Goal: Entertainment & Leisure: Browse casually

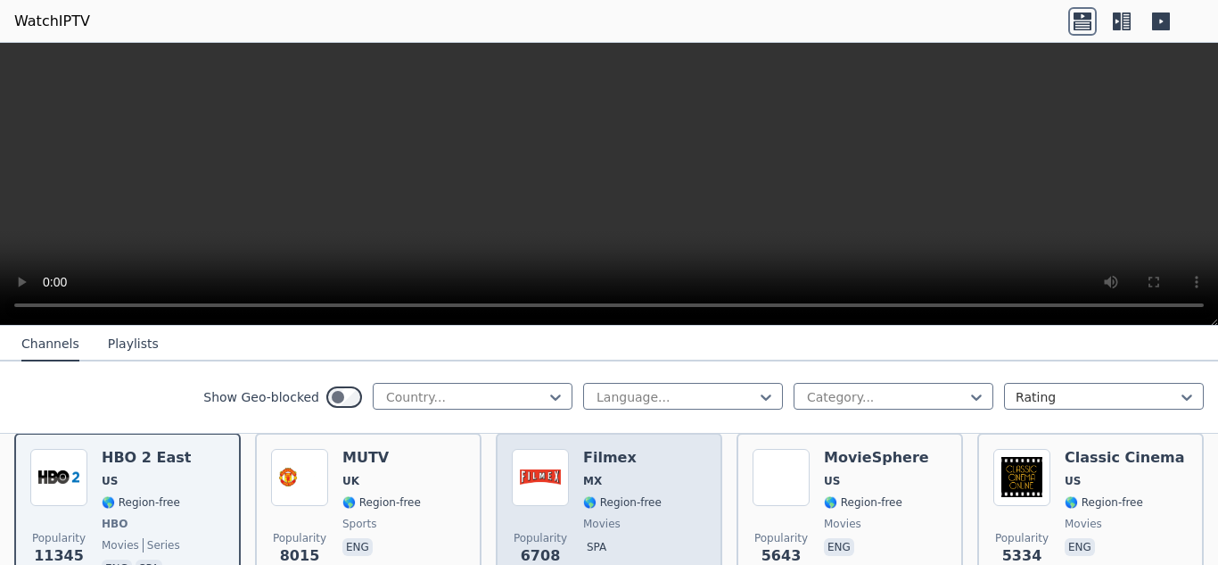
scroll to position [178, 0]
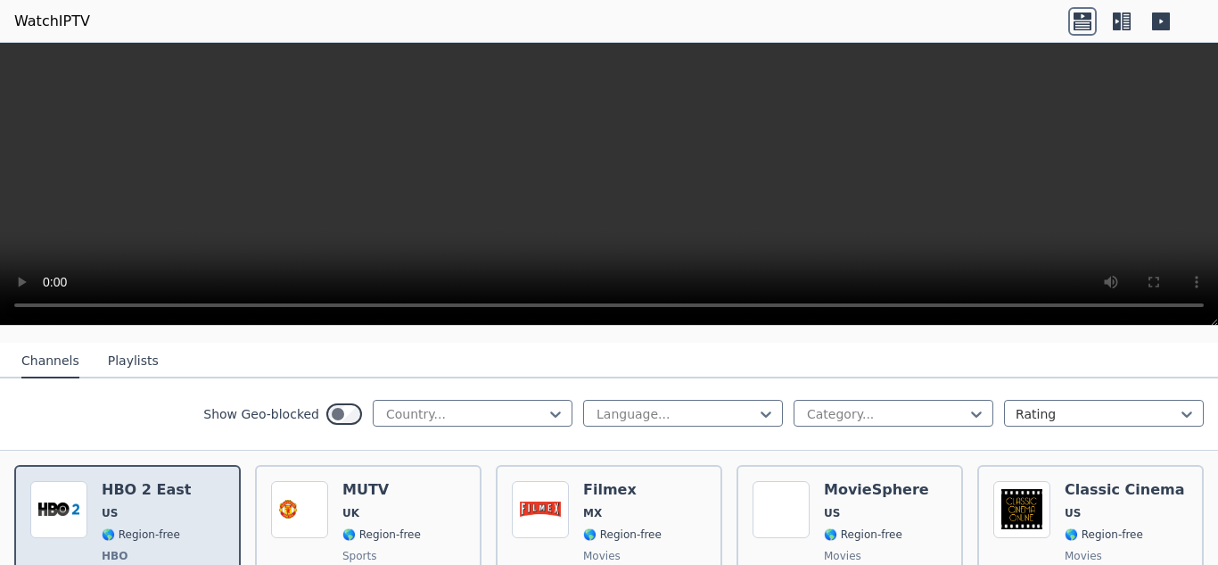
click at [164, 506] on span "US" at bounding box center [146, 513] width 89 height 14
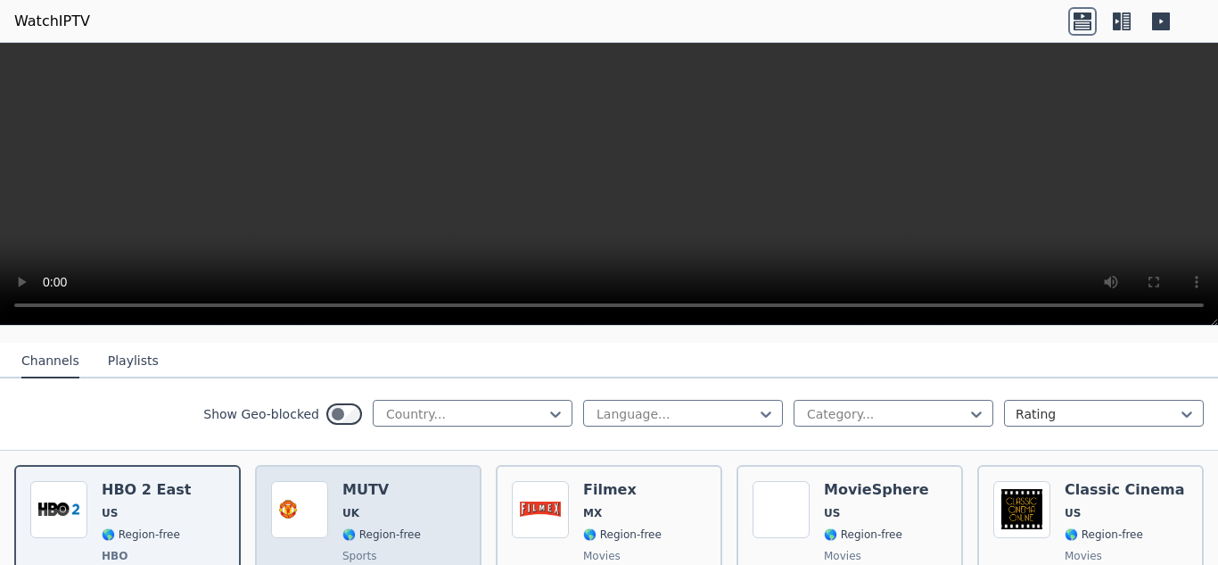
click at [328, 493] on div "Popularity 8015 MUTV [GEOGRAPHIC_DATA] 🌎 Region-free sports eng" at bounding box center [368, 547] width 194 height 132
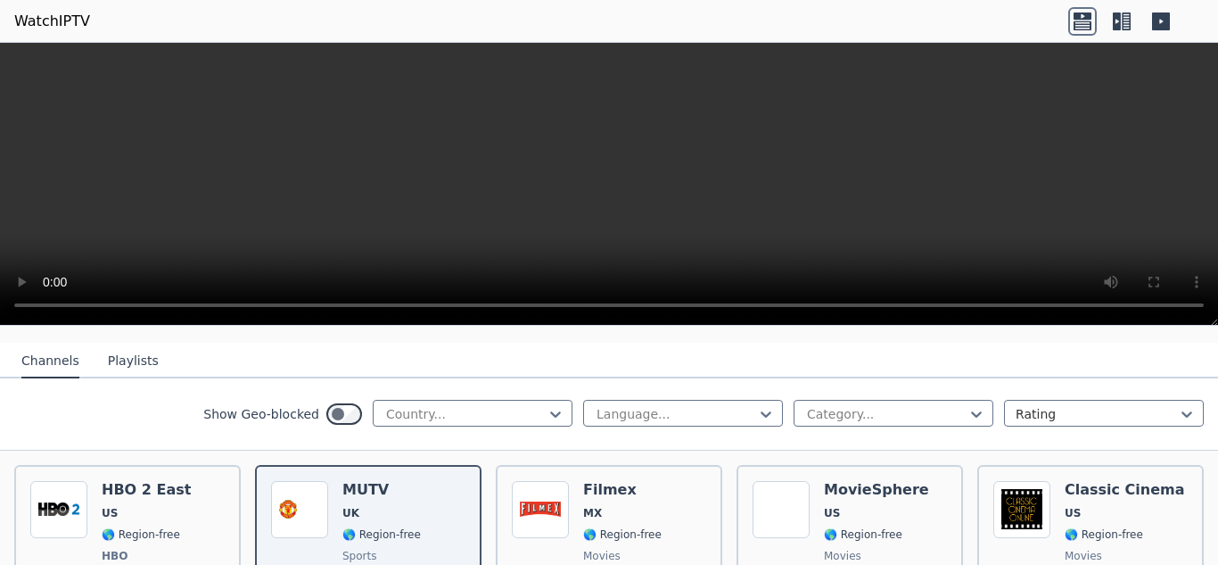
click at [1118, 15] on icon at bounding box center [1117, 21] width 8 height 18
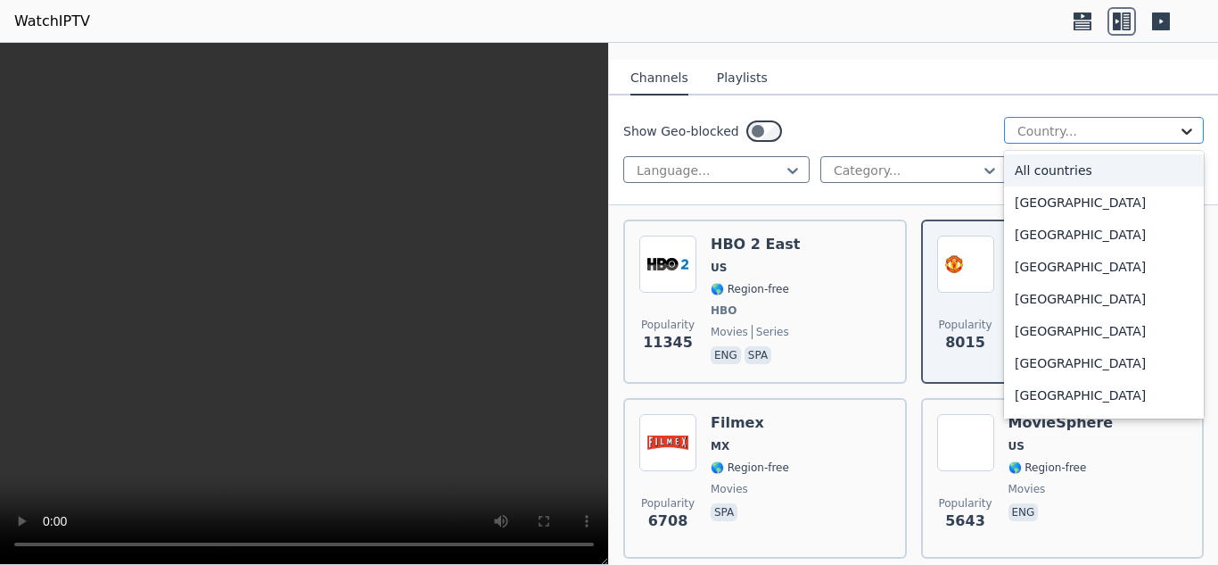
click at [1181, 122] on icon at bounding box center [1187, 131] width 18 height 18
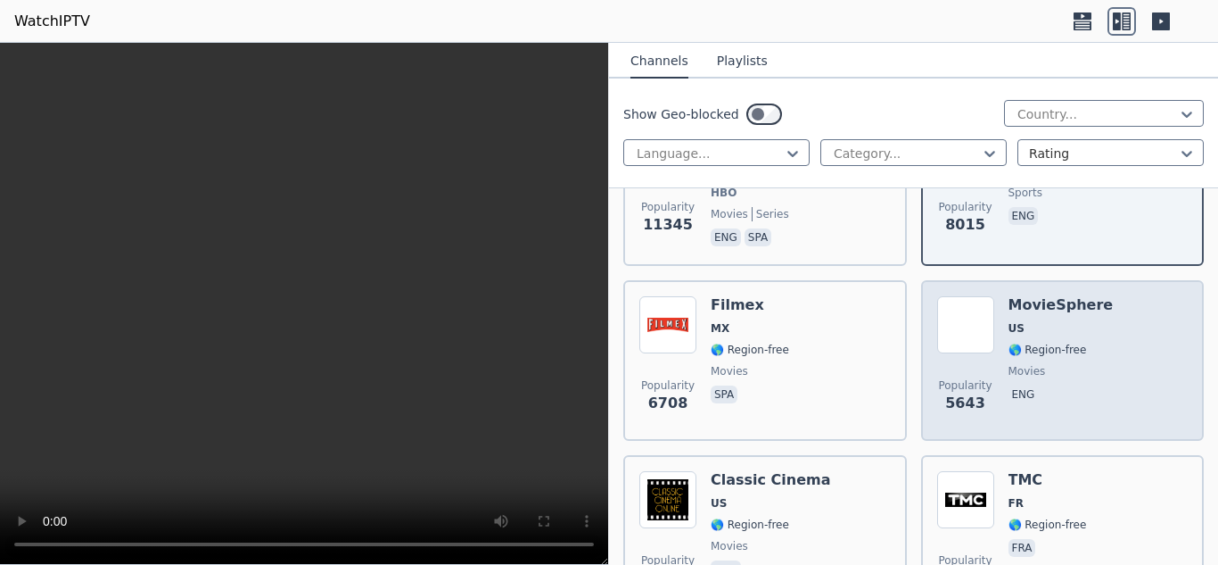
scroll to position [357, 0]
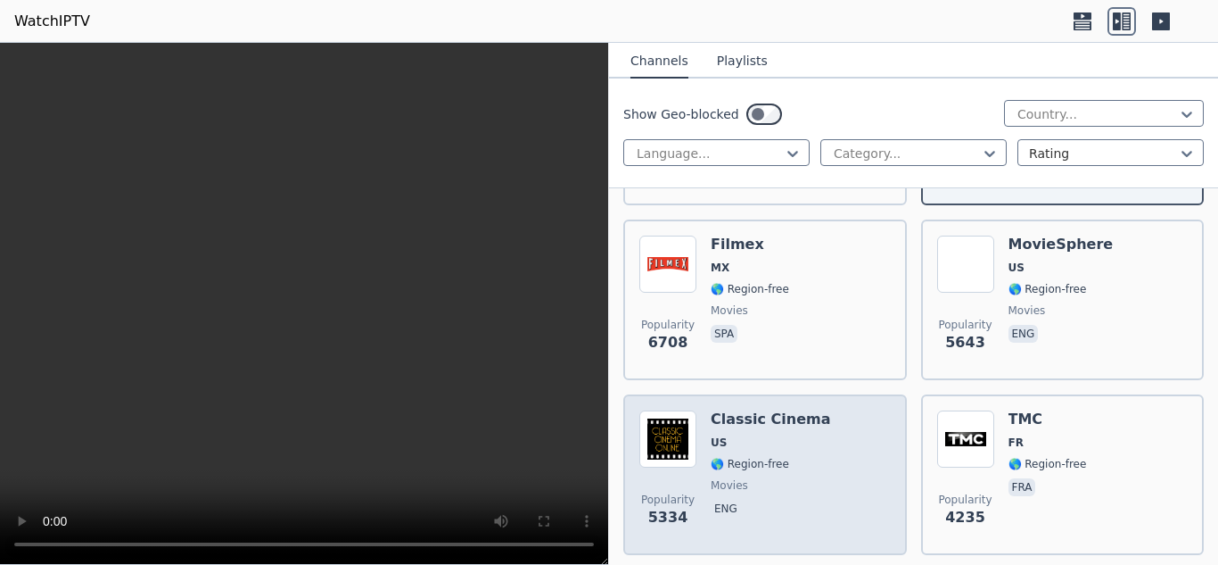
click at [678, 416] on img at bounding box center [667, 438] width 57 height 57
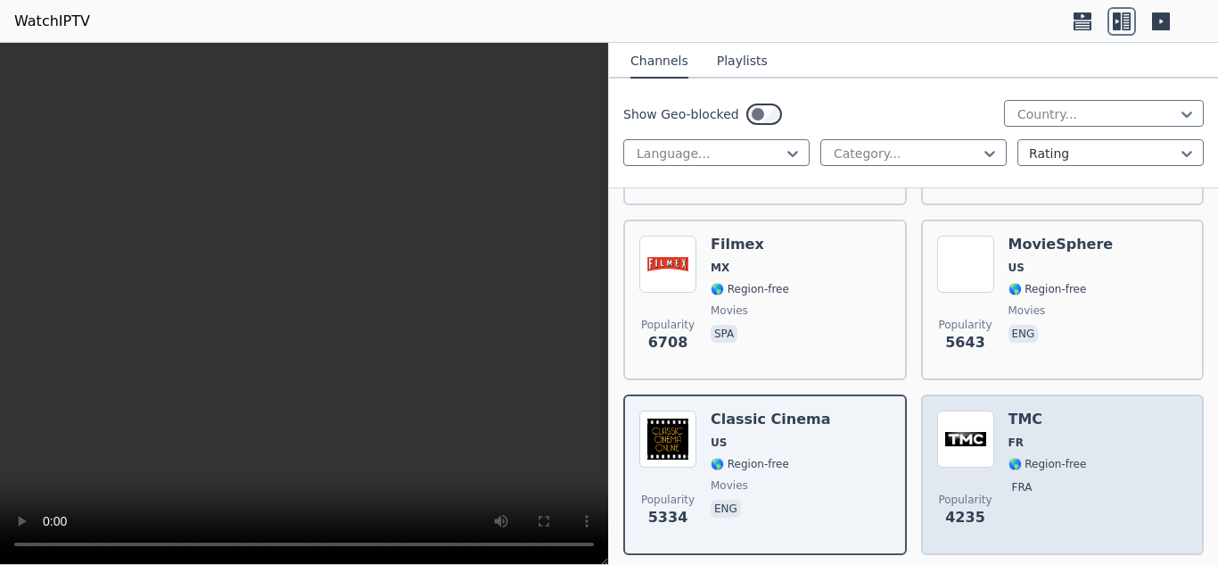
click at [972, 416] on img at bounding box center [965, 438] width 57 height 57
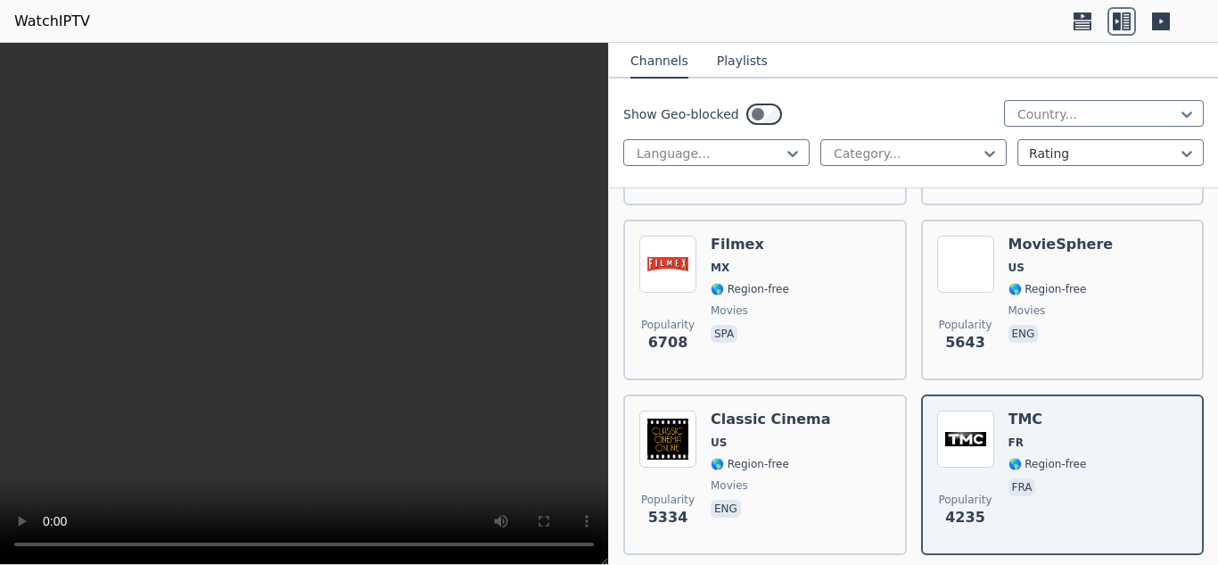
click at [1163, 22] on icon at bounding box center [1161, 21] width 18 height 18
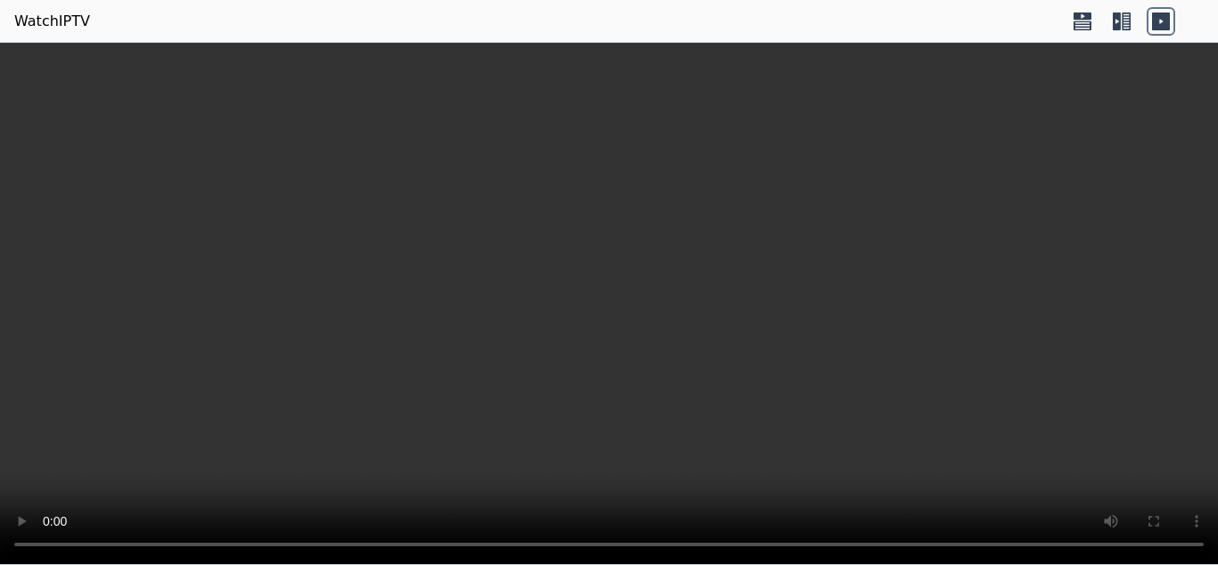
click at [1163, 22] on icon at bounding box center [1161, 21] width 18 height 18
click at [1105, 24] on div at bounding box center [1121, 21] width 107 height 29
click at [1115, 24] on icon at bounding box center [1117, 21] width 8 height 18
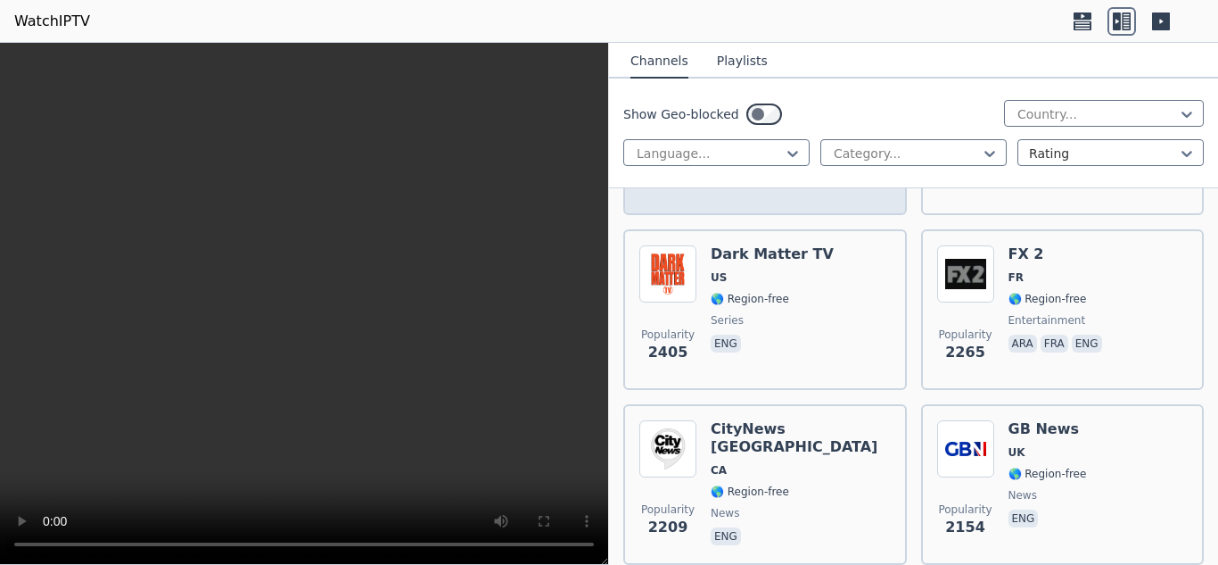
scroll to position [2140, 0]
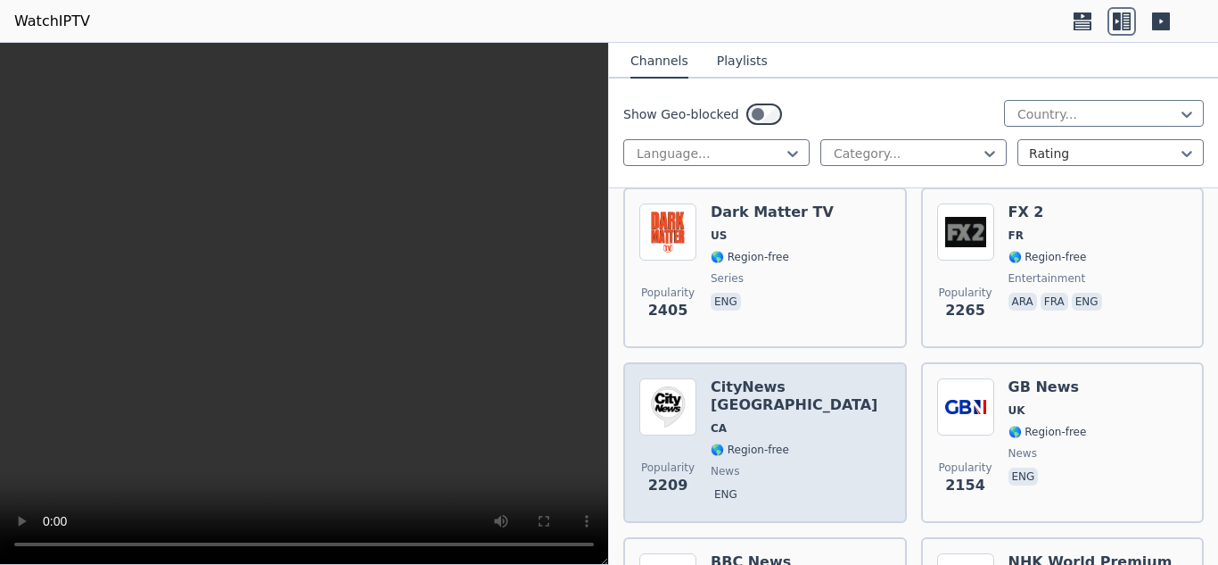
click at [706, 378] on div "Popularity [STREET_ADDRESS] 🌎 Region-free news eng" at bounding box center [764, 442] width 251 height 128
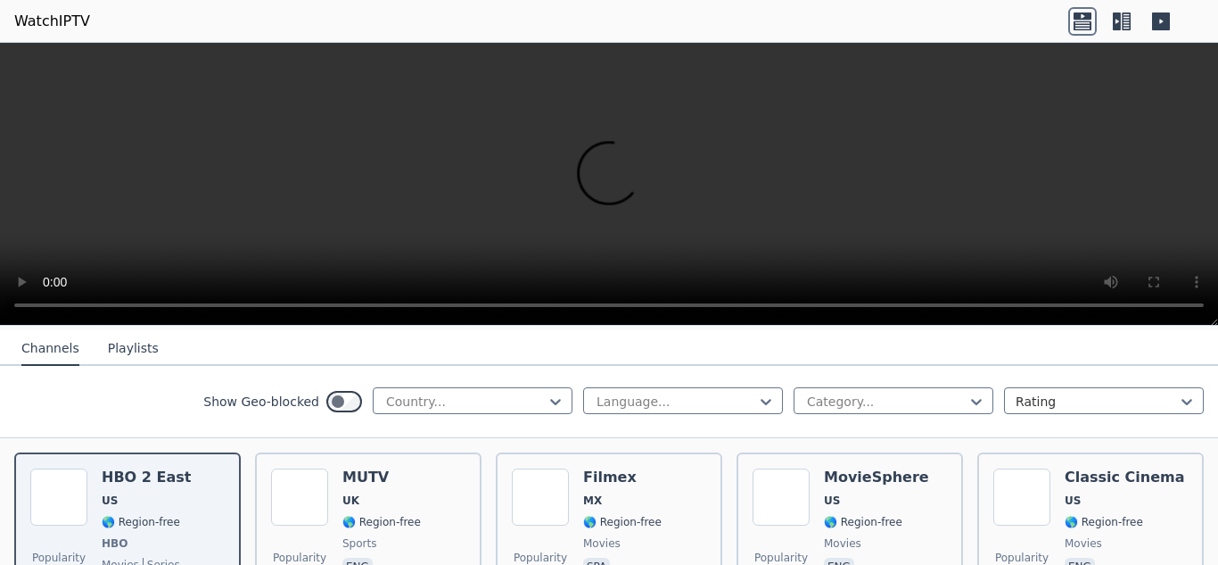
scroll to position [89, 0]
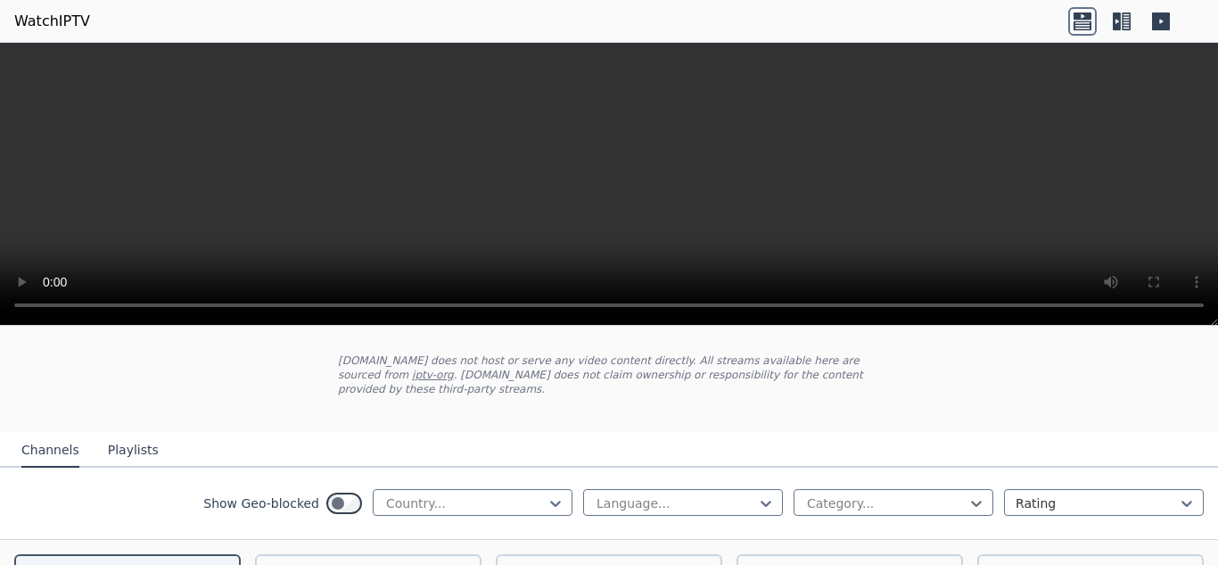
click at [1123, 22] on icon at bounding box center [1122, 21] width 29 height 29
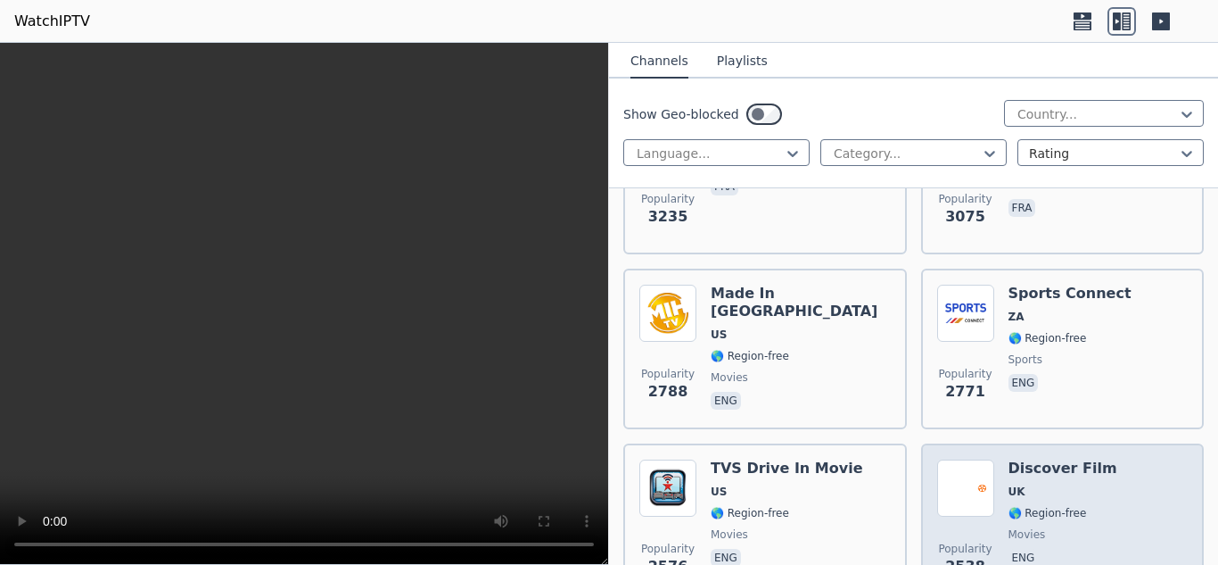
scroll to position [1516, 0]
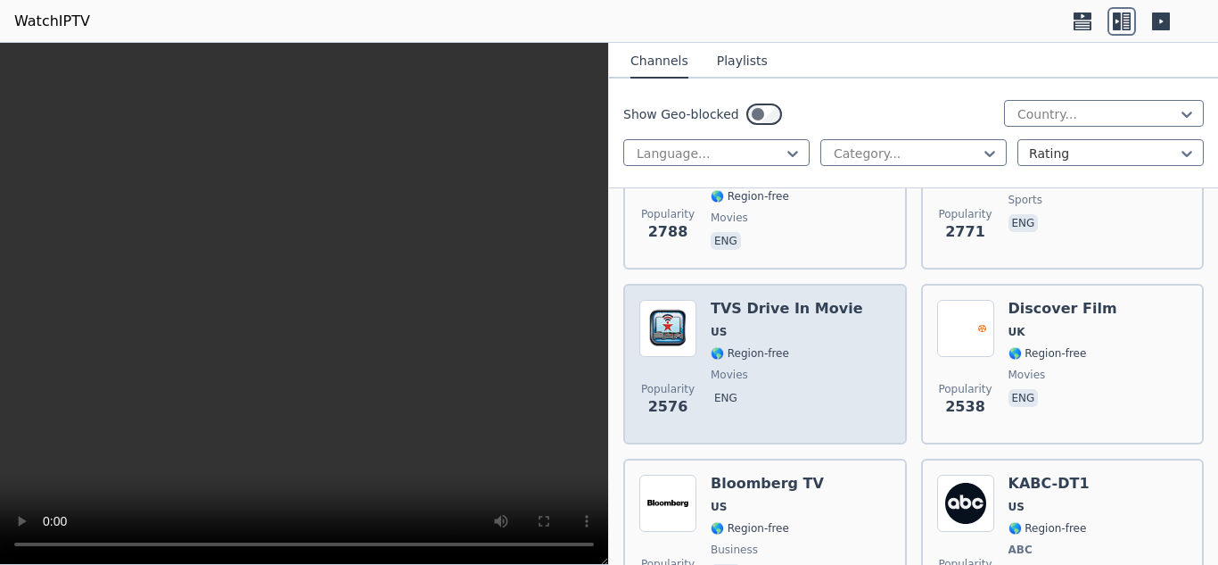
click at [787, 367] on span "movies" at bounding box center [787, 374] width 152 height 14
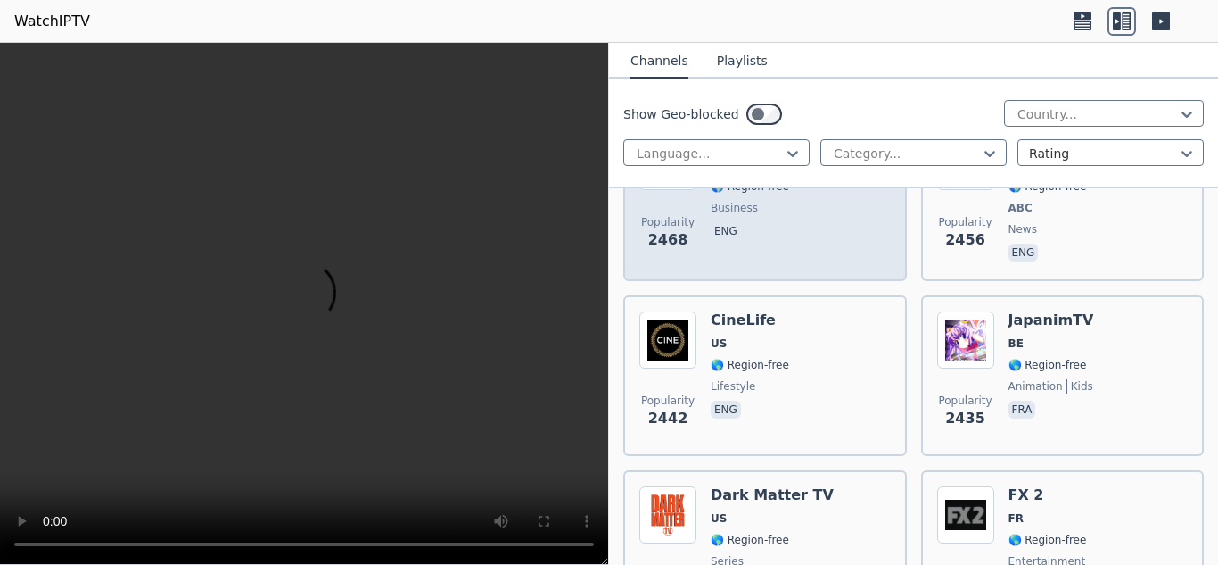
scroll to position [1694, 0]
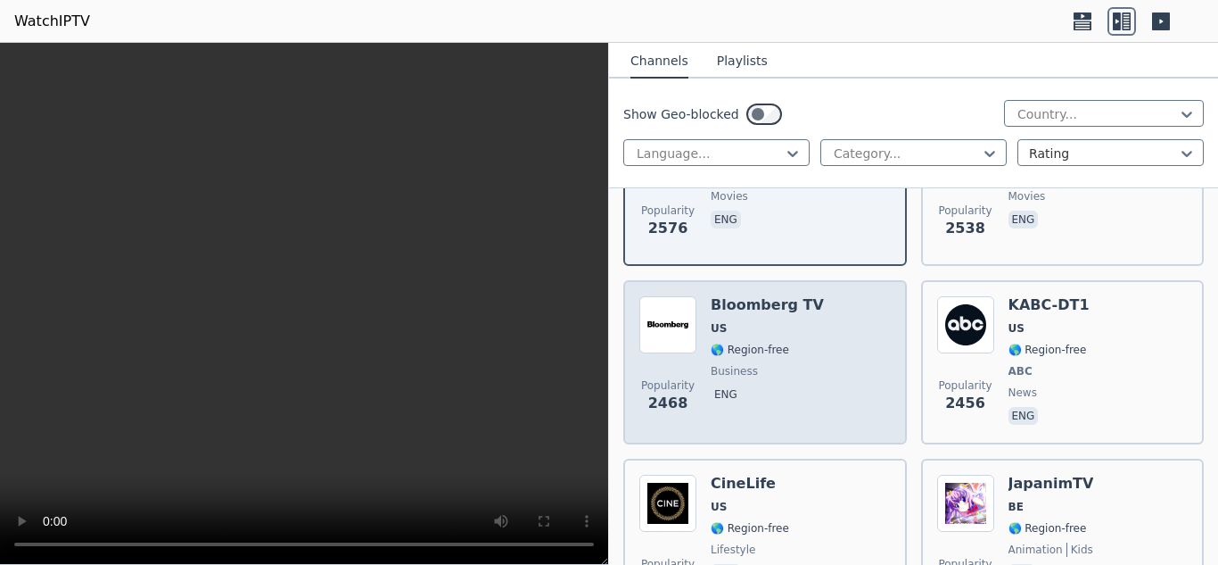
click at [801, 342] on span "🌎 Region-free" at bounding box center [767, 349] width 113 height 14
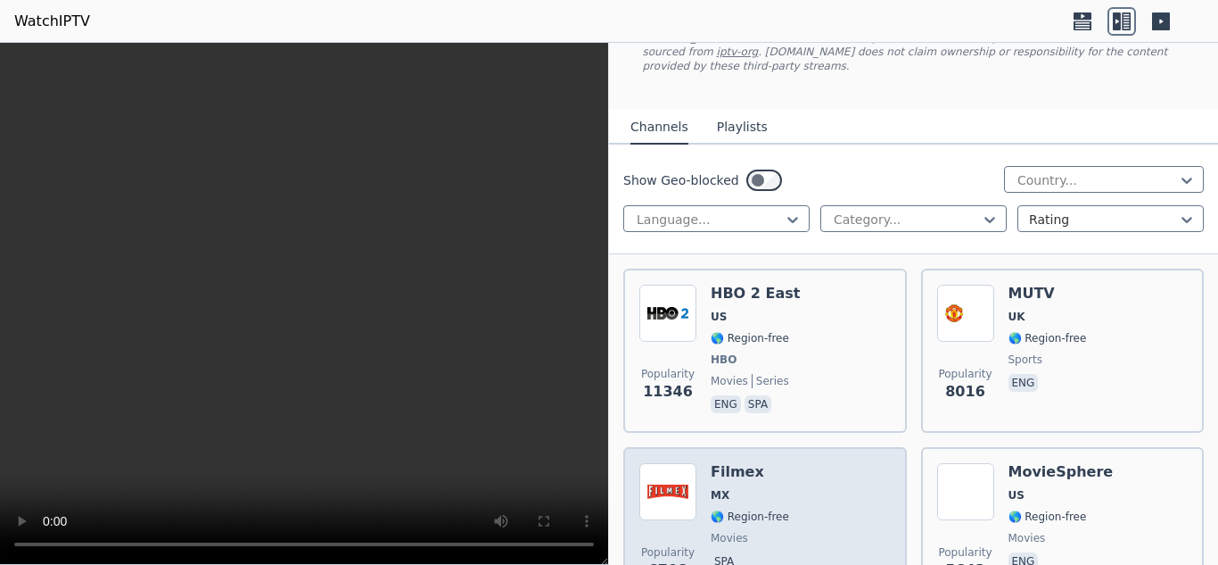
scroll to position [0, 0]
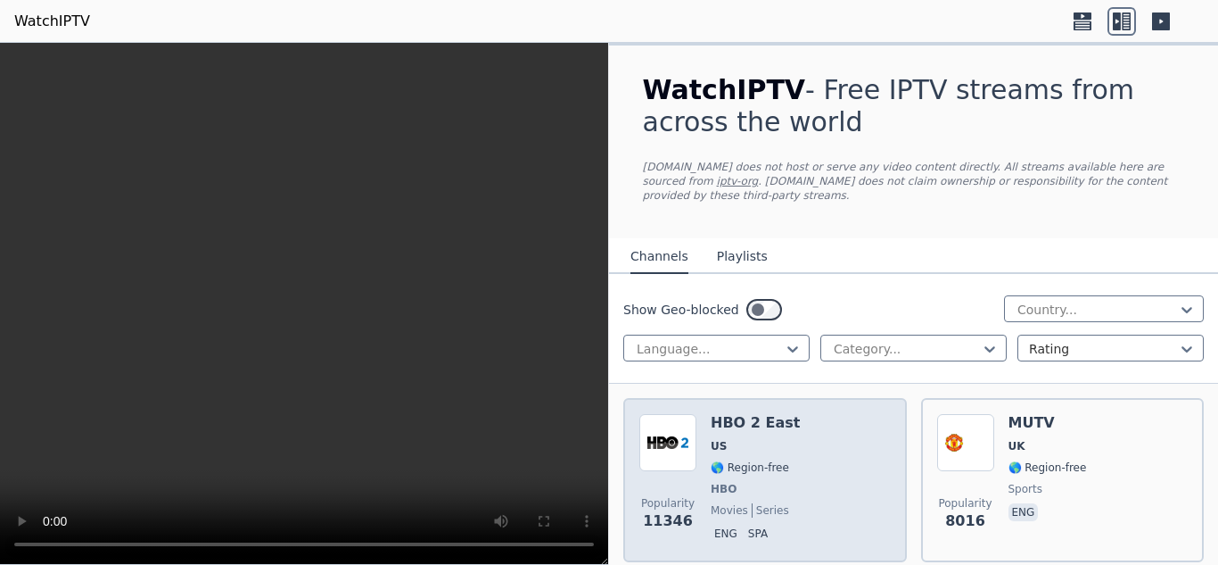
click at [766, 460] on span "🌎 Region-free" at bounding box center [750, 467] width 78 height 14
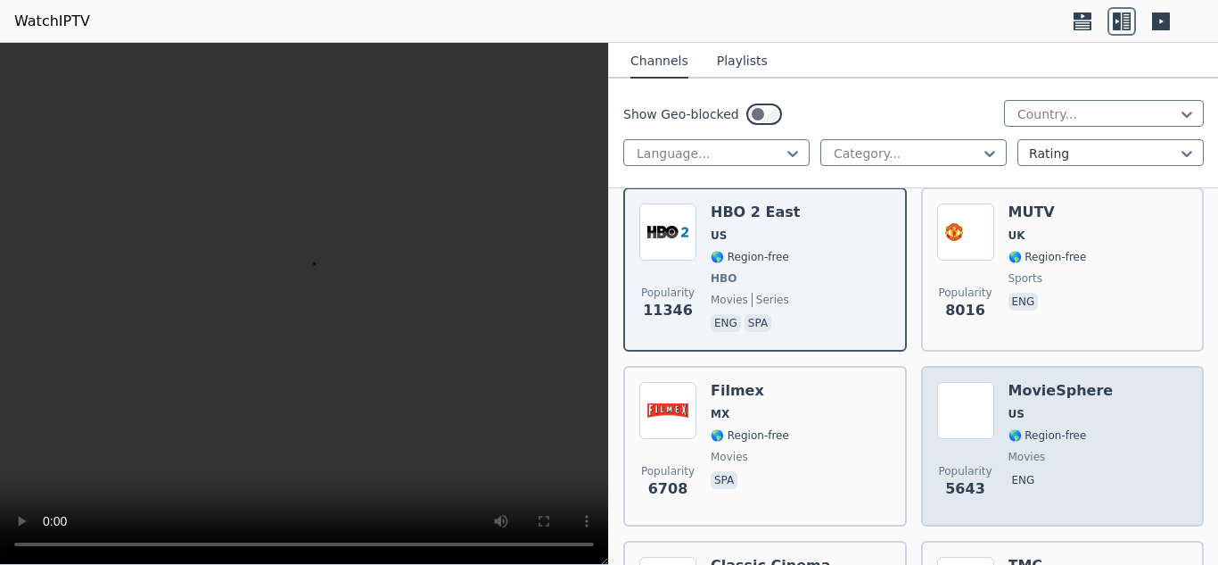
scroll to position [178, 0]
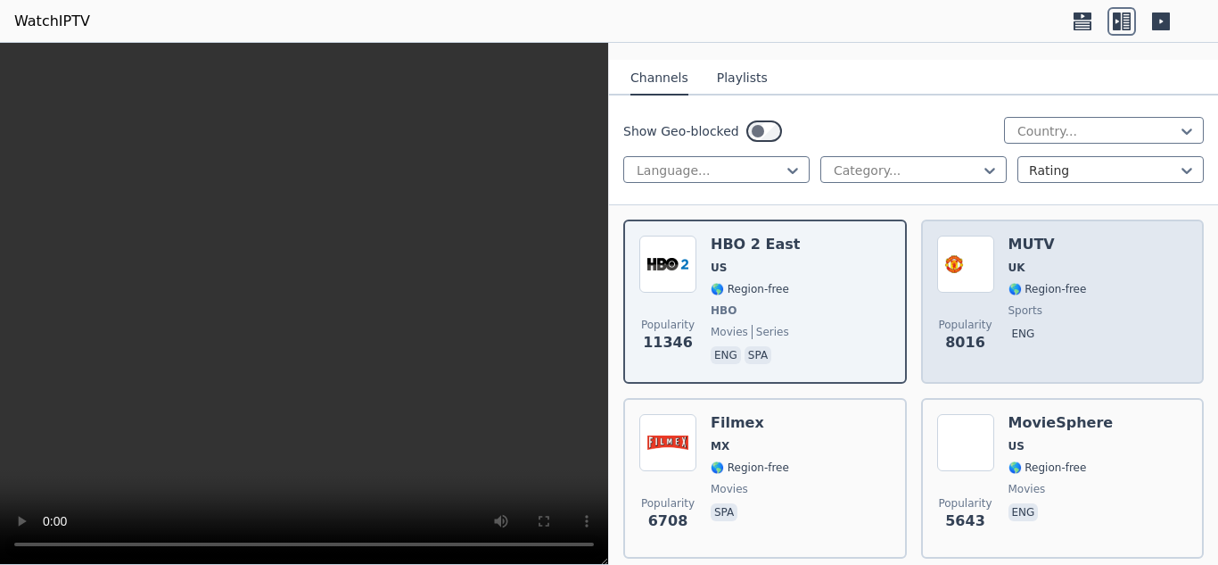
click at [992, 284] on div "Popularity 8016 MUTV UK 🌎 Region-free sports eng" at bounding box center [1062, 301] width 251 height 132
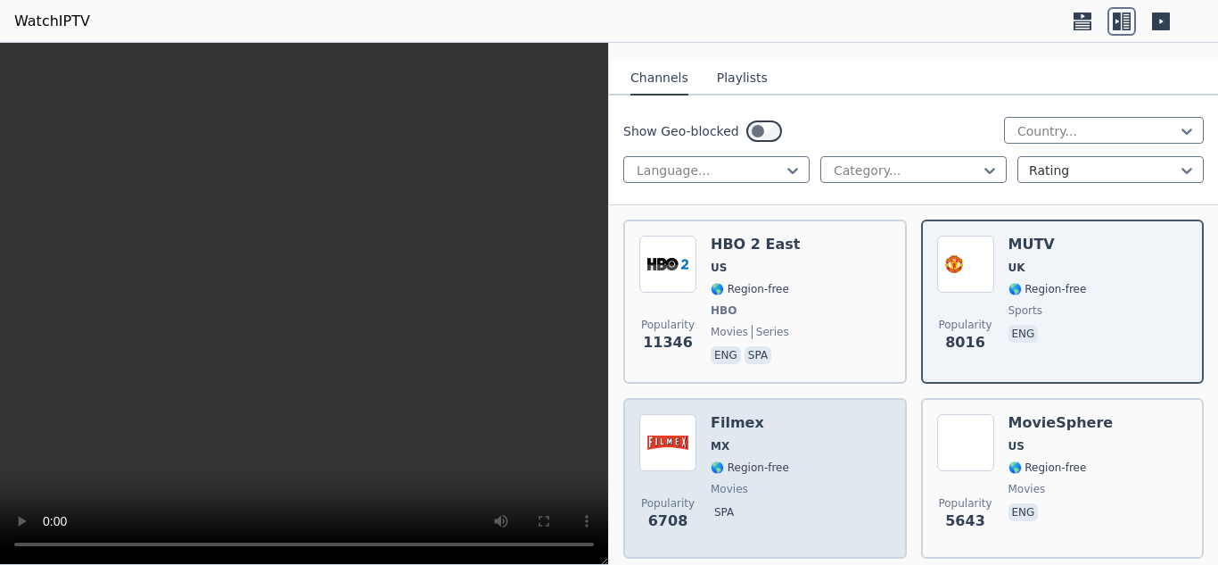
click at [828, 455] on div "Popularity 6708 Filmex MX 🌎 Region-free movies spa" at bounding box center [764, 478] width 251 height 128
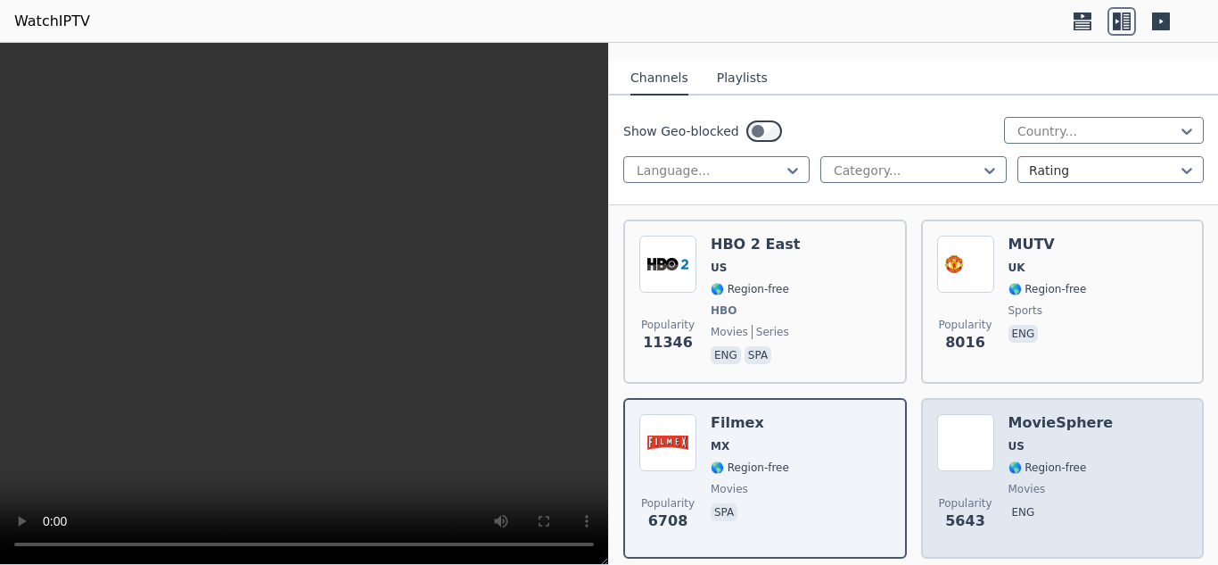
click at [995, 452] on div "Popularity 5643 MovieSphere US 🌎 Region-free movies eng" at bounding box center [1062, 478] width 251 height 128
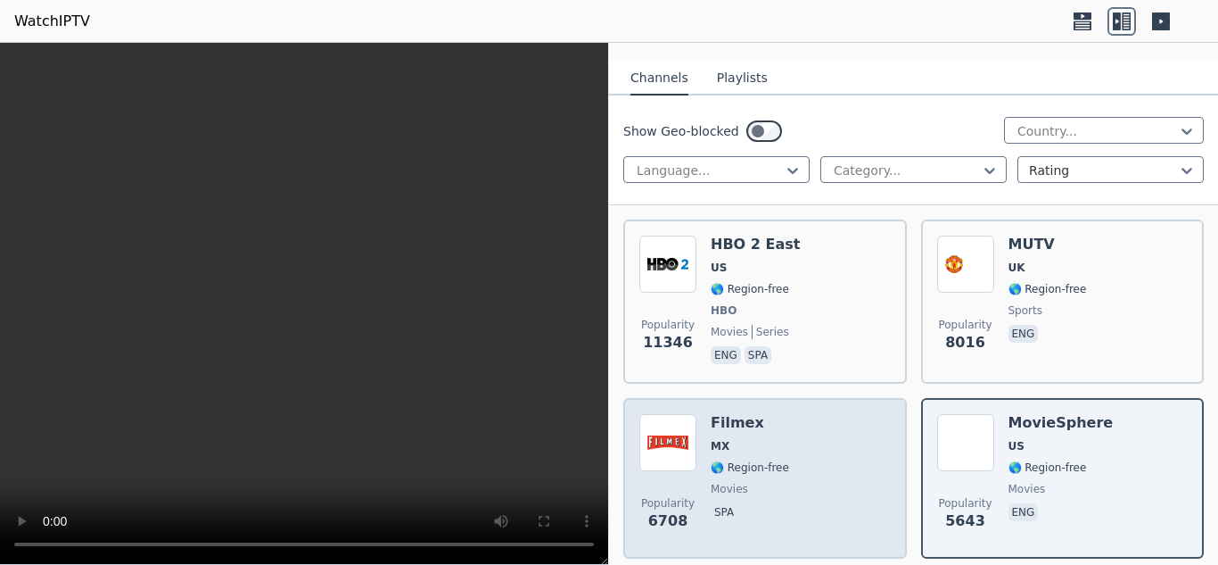
click at [697, 445] on div "Popularity 6708 Filmex MX 🌎 Region-free movies spa" at bounding box center [764, 478] width 251 height 128
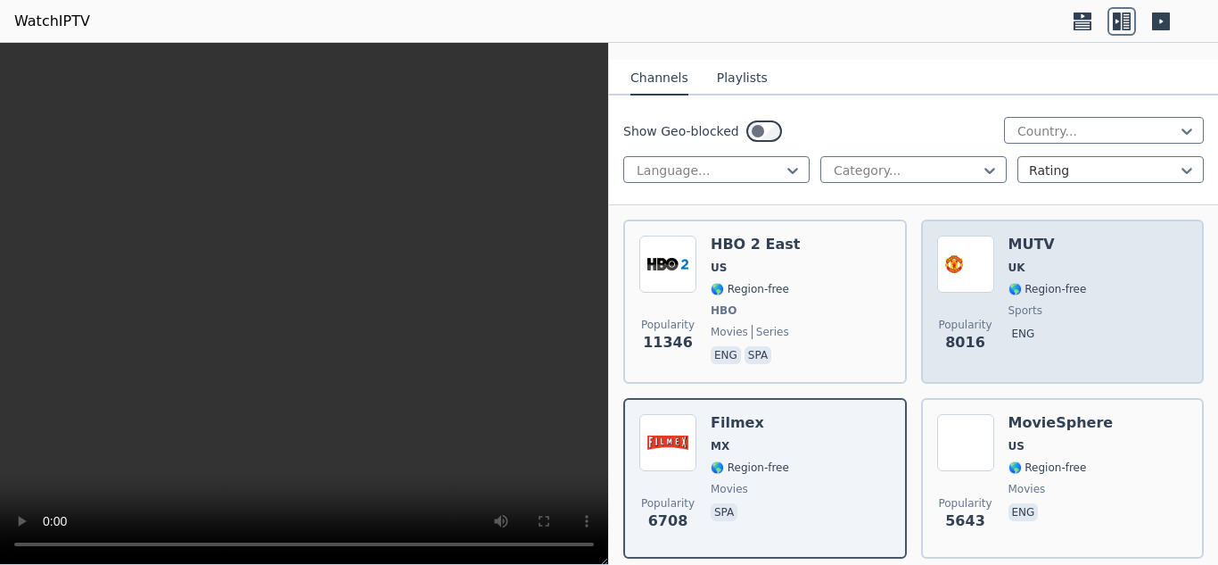
click at [974, 265] on img at bounding box center [965, 263] width 57 height 57
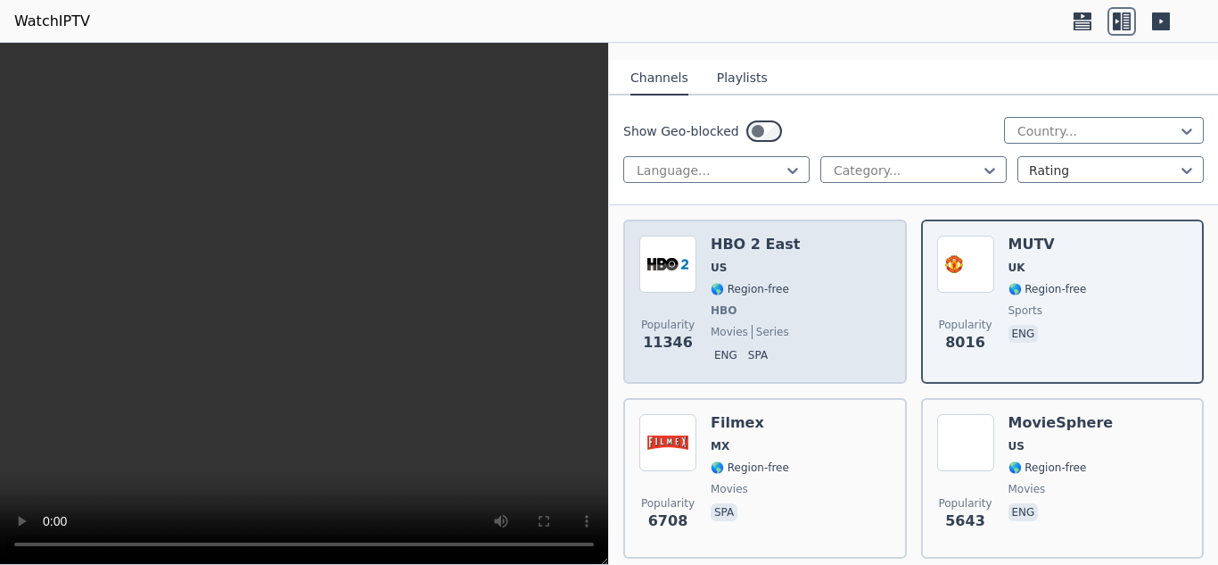
click at [717, 284] on div "HBO 2 East US 🌎 Region-free HBO movies series eng spa" at bounding box center [755, 301] width 89 height 132
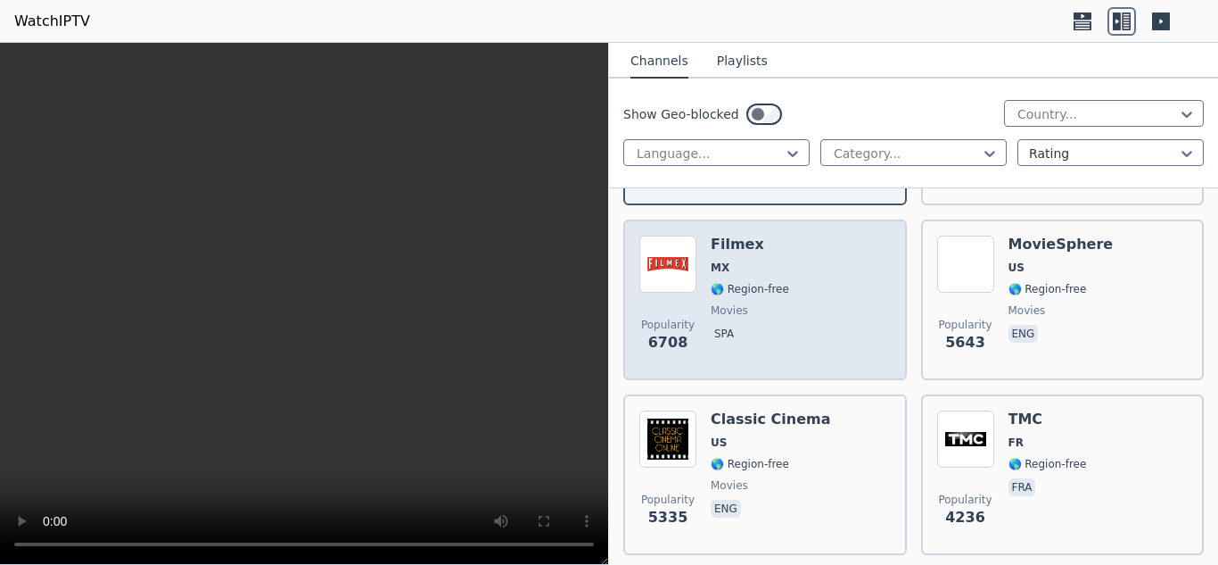
scroll to position [446, 0]
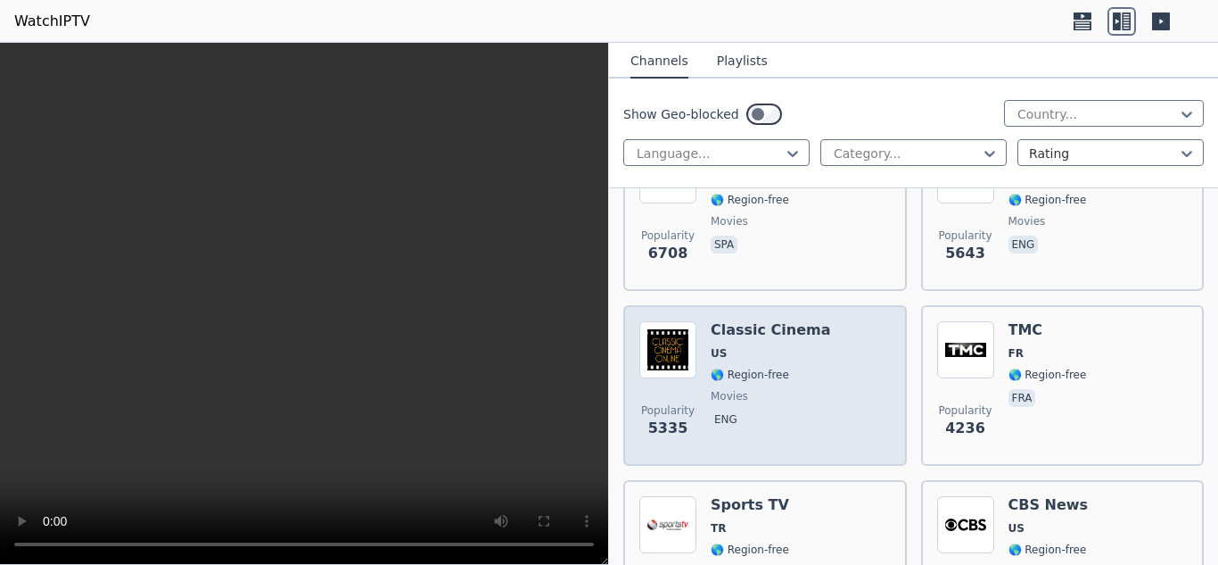
click at [772, 367] on span "🌎 Region-free" at bounding box center [750, 374] width 78 height 14
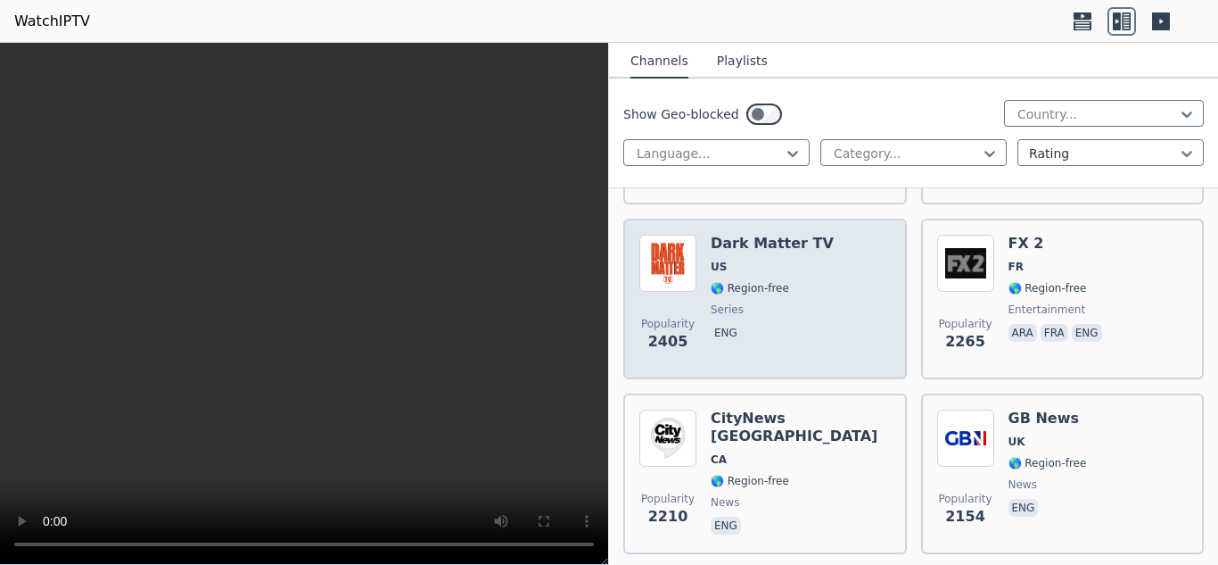
scroll to position [2140, 0]
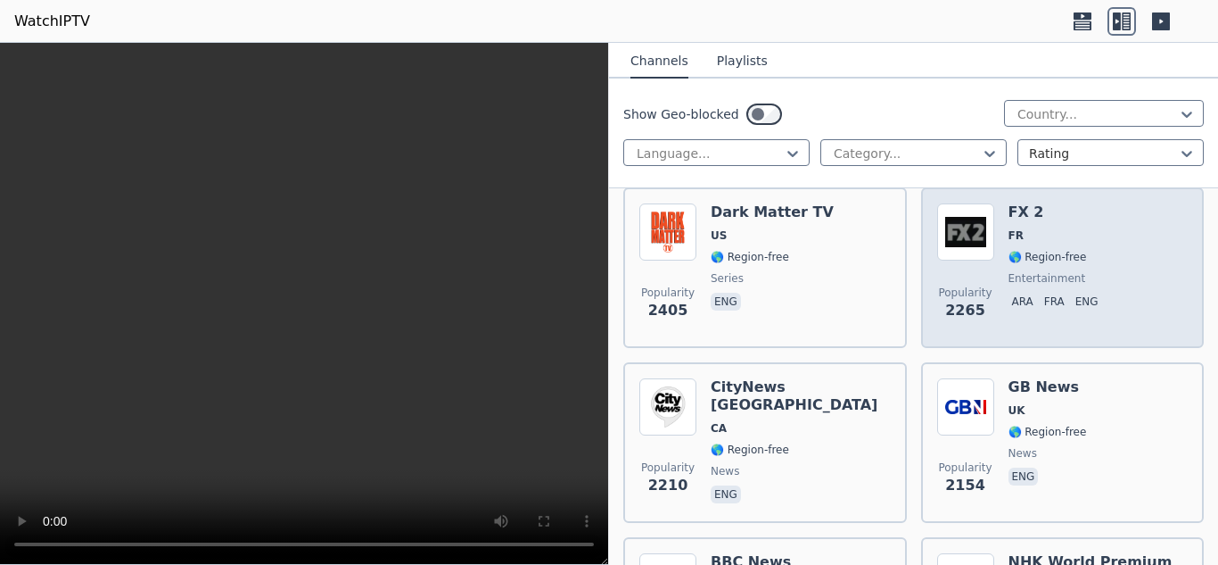
click at [948, 205] on img at bounding box center [965, 231] width 57 height 57
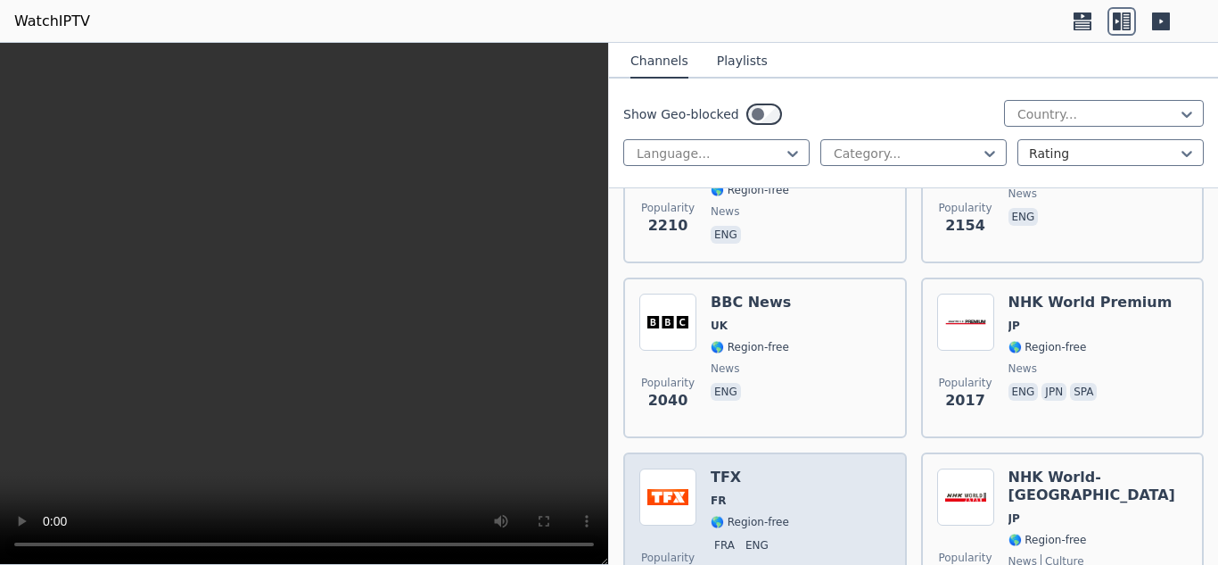
scroll to position [2408, 0]
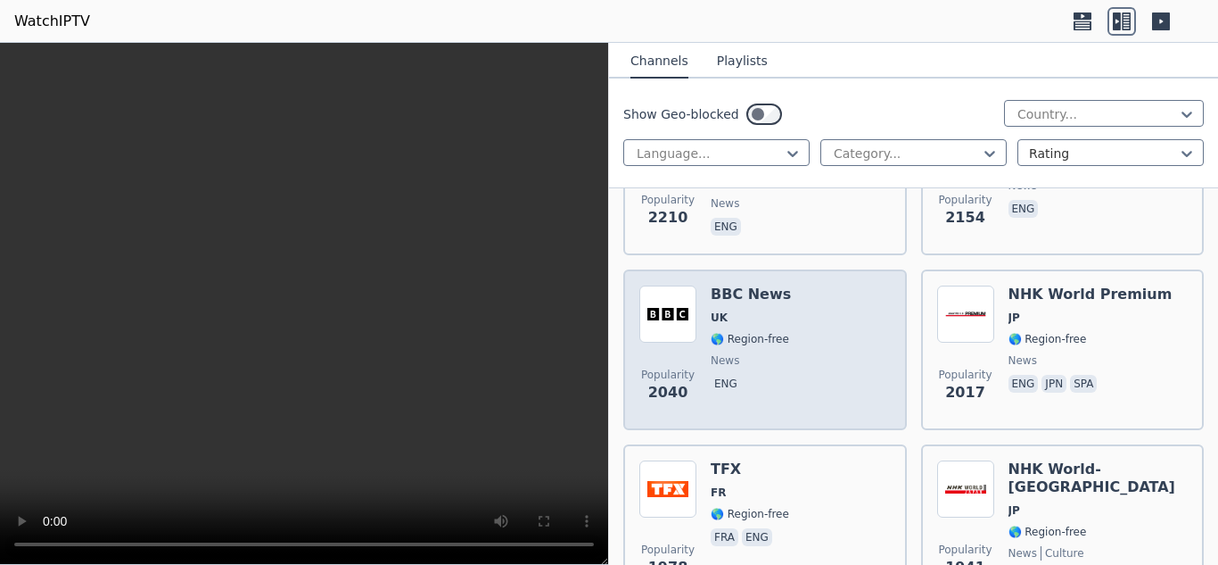
click at [822, 336] on div "Popularity 2040 BBC News UK 🌎 Region-free news eng" at bounding box center [764, 349] width 251 height 128
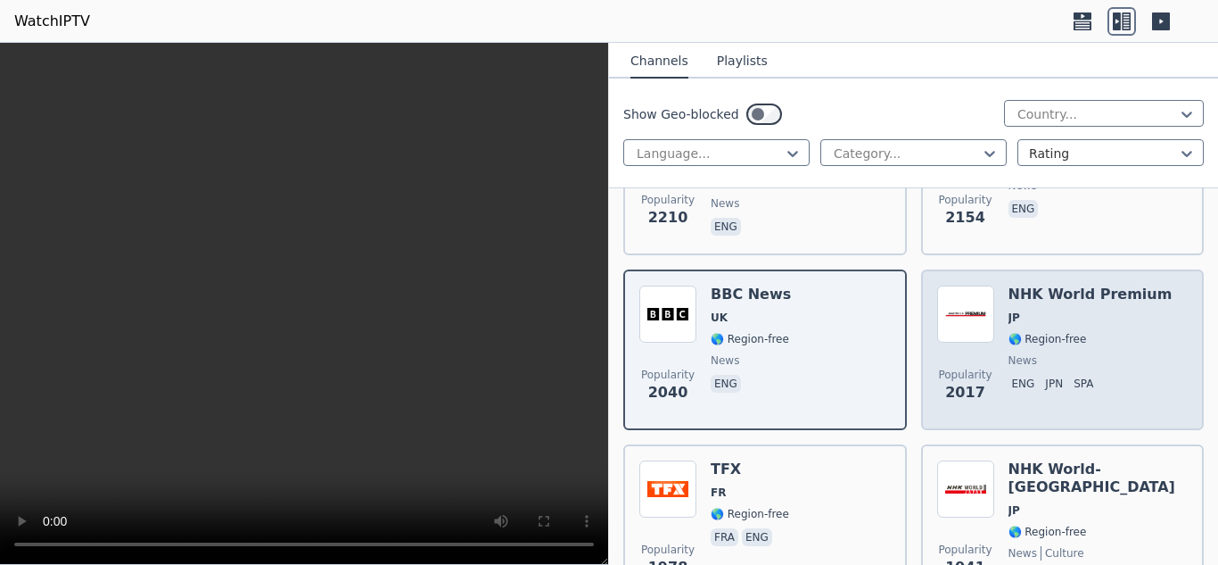
click at [1018, 353] on span "news" at bounding box center [1023, 360] width 29 height 14
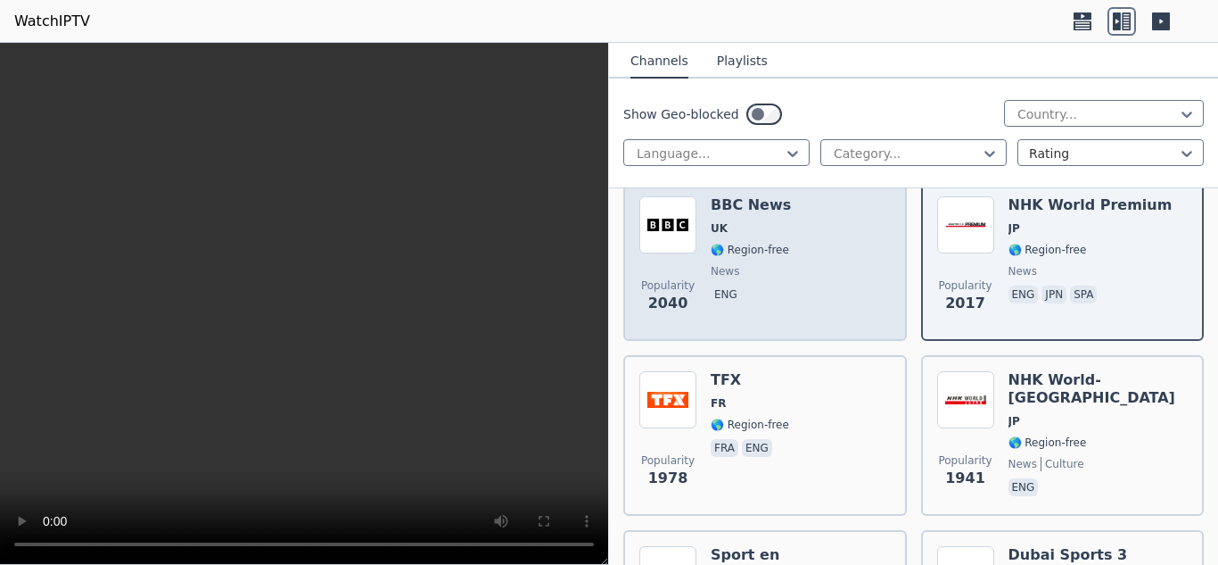
scroll to position [2586, 0]
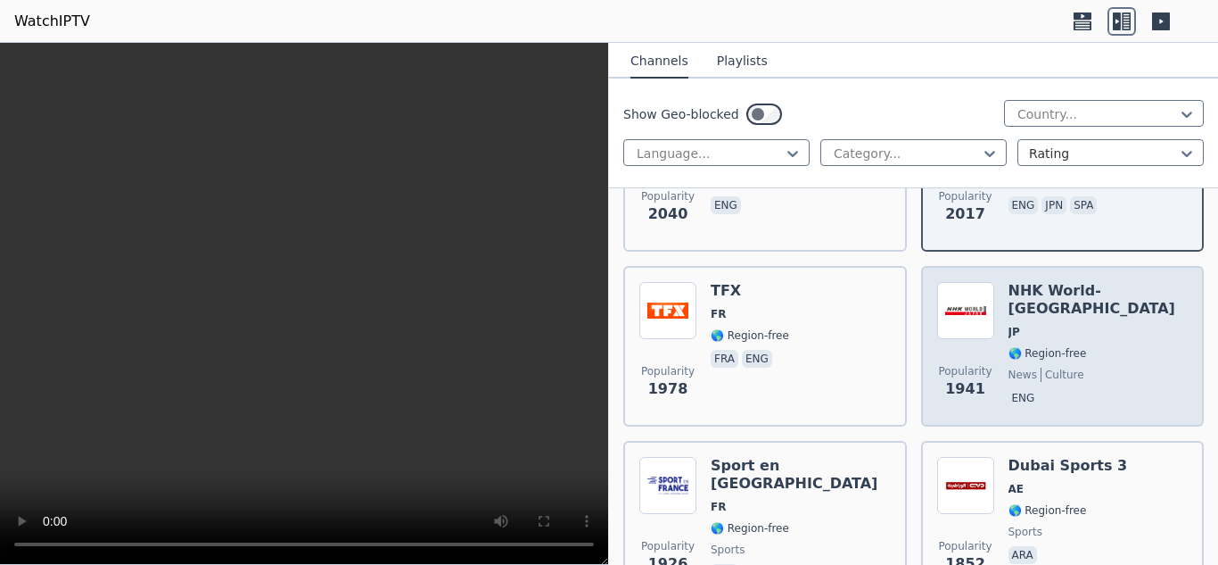
click at [1070, 346] on span "🌎 Region-free" at bounding box center [1048, 353] width 78 height 14
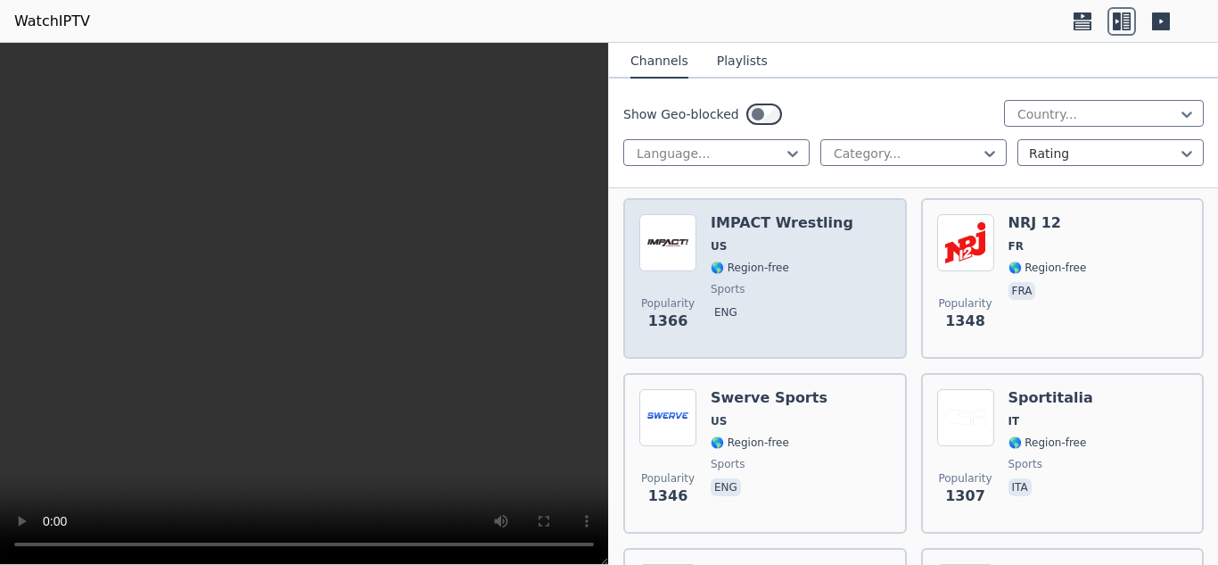
scroll to position [4726, 0]
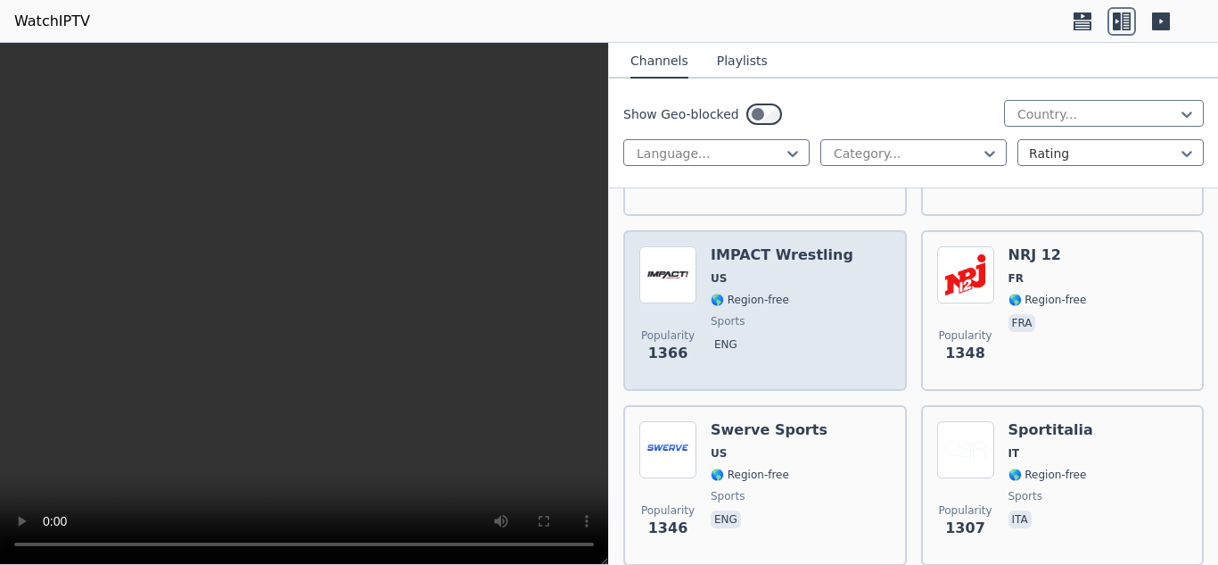
click at [764, 314] on span "sports" at bounding box center [782, 321] width 143 height 14
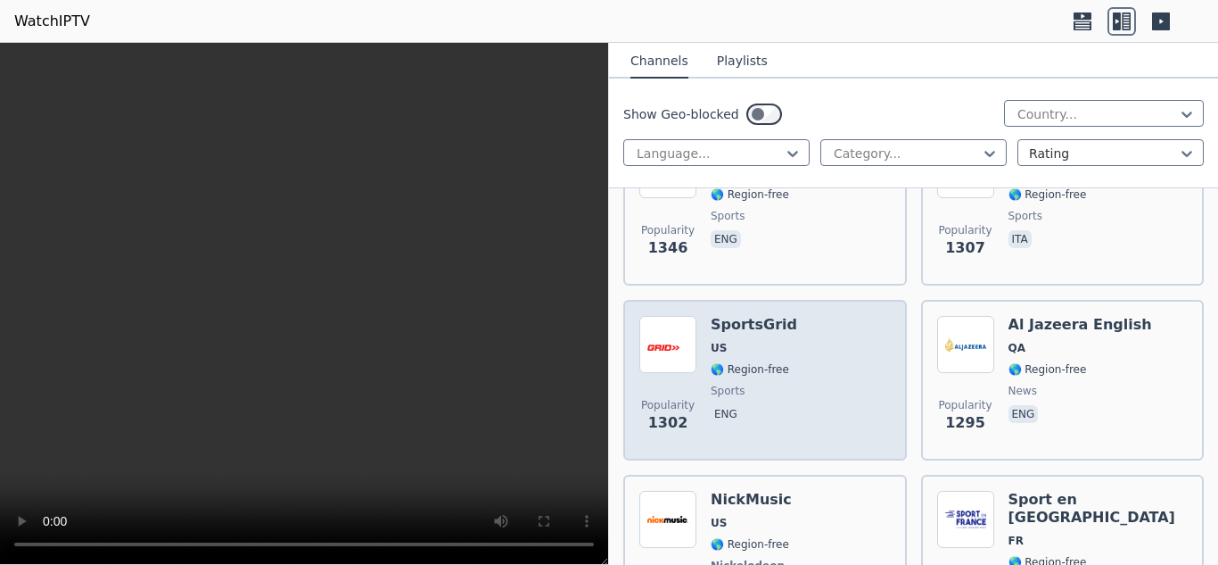
scroll to position [5083, 0]
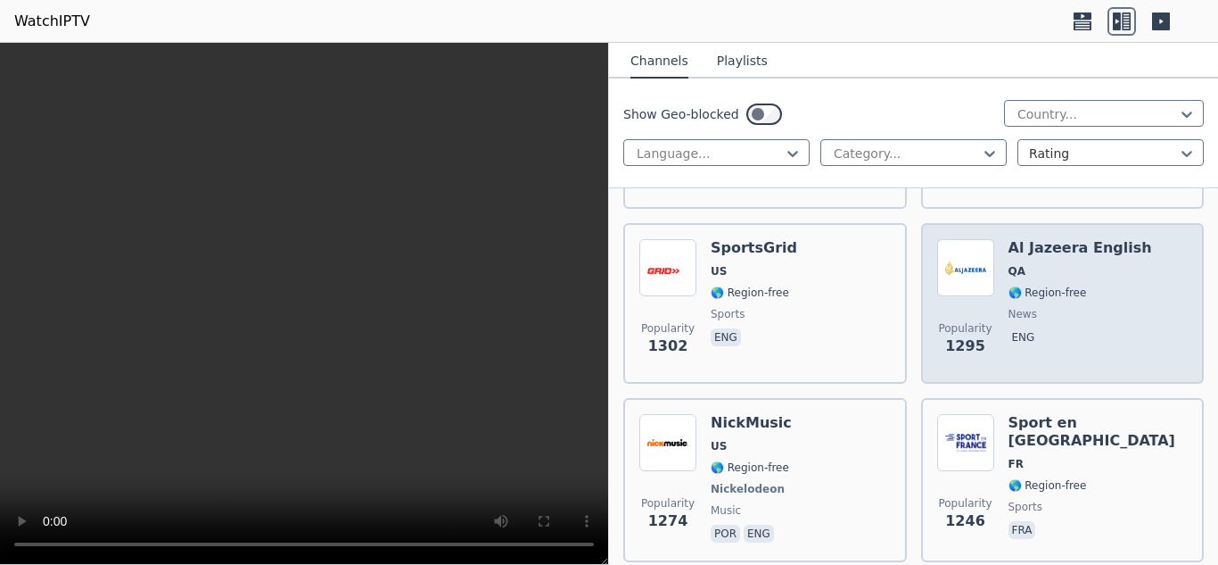
click at [1022, 285] on div "Al Jazeera English QA 🌎 Region-free news eng" at bounding box center [1081, 303] width 144 height 128
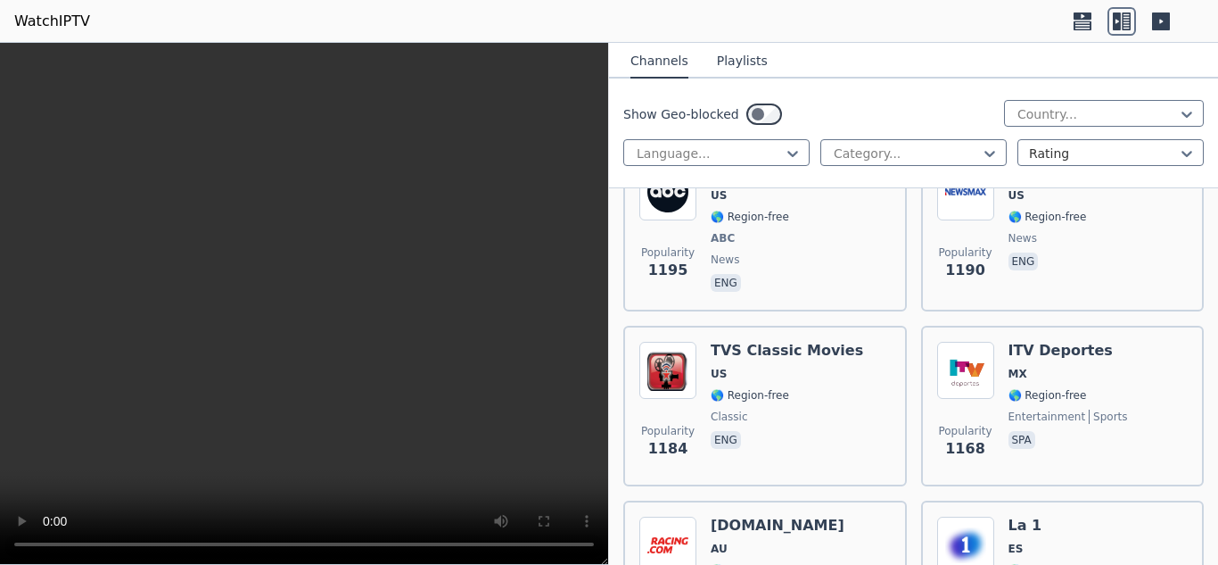
scroll to position [5618, 0]
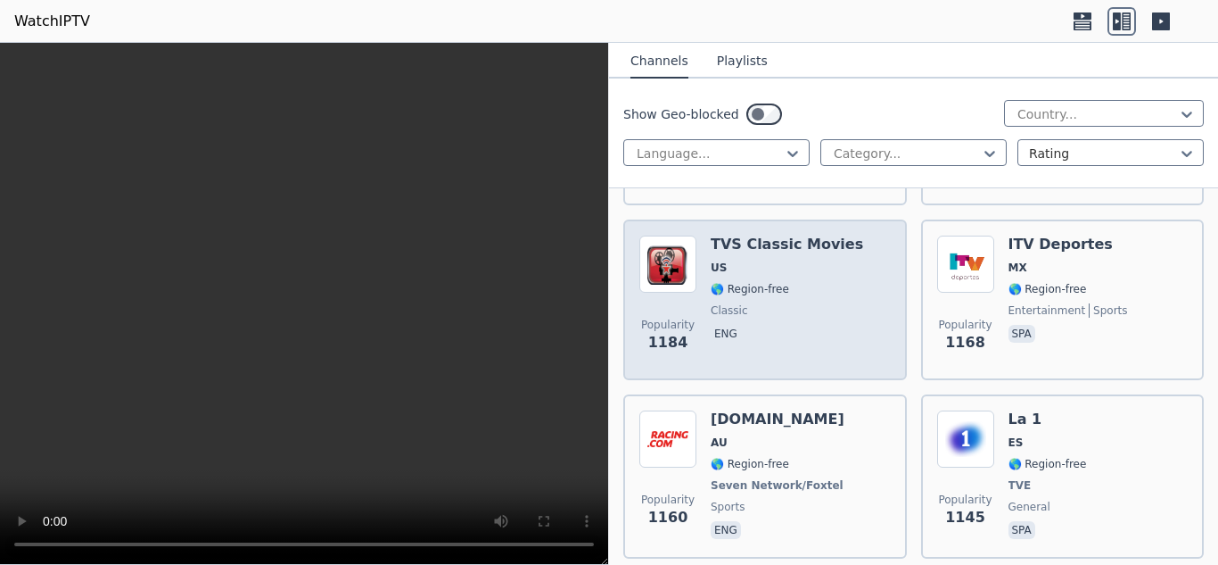
click at [807, 303] on span "classic" at bounding box center [787, 310] width 152 height 14
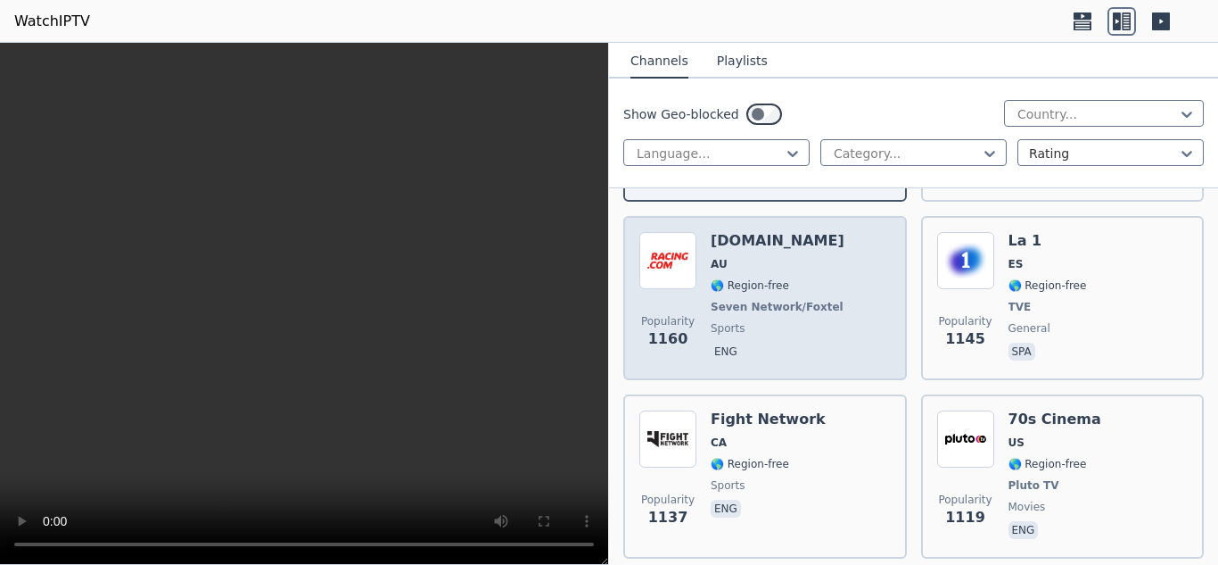
scroll to position [5886, 0]
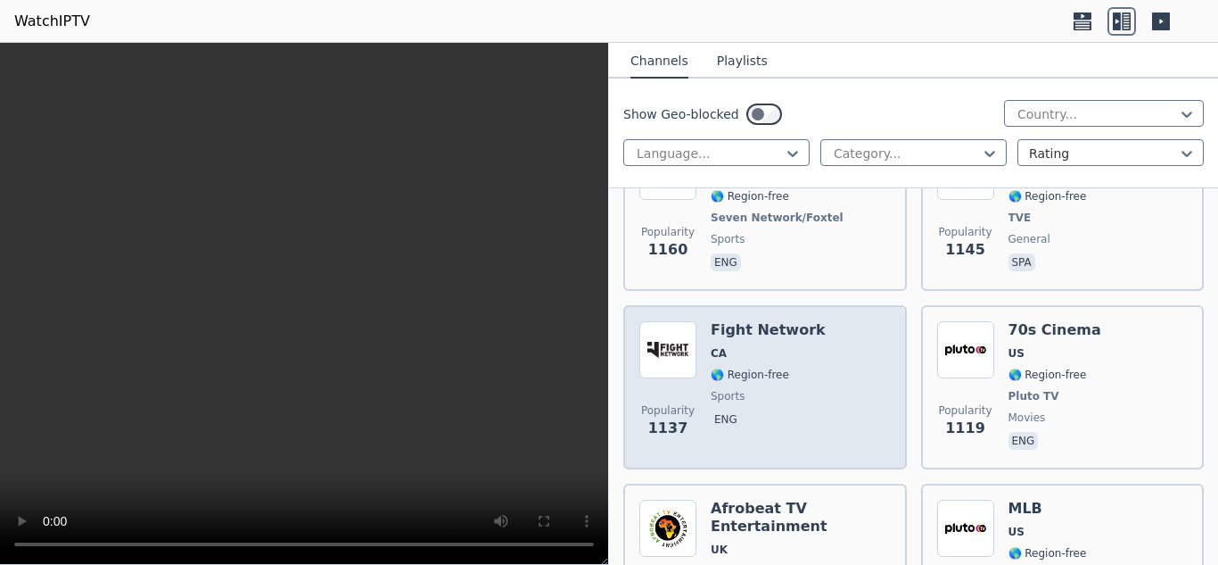
click at [820, 403] on div "Popularity 1137 Fight Network CA 🌎 Region-free sports eng" at bounding box center [764, 387] width 251 height 132
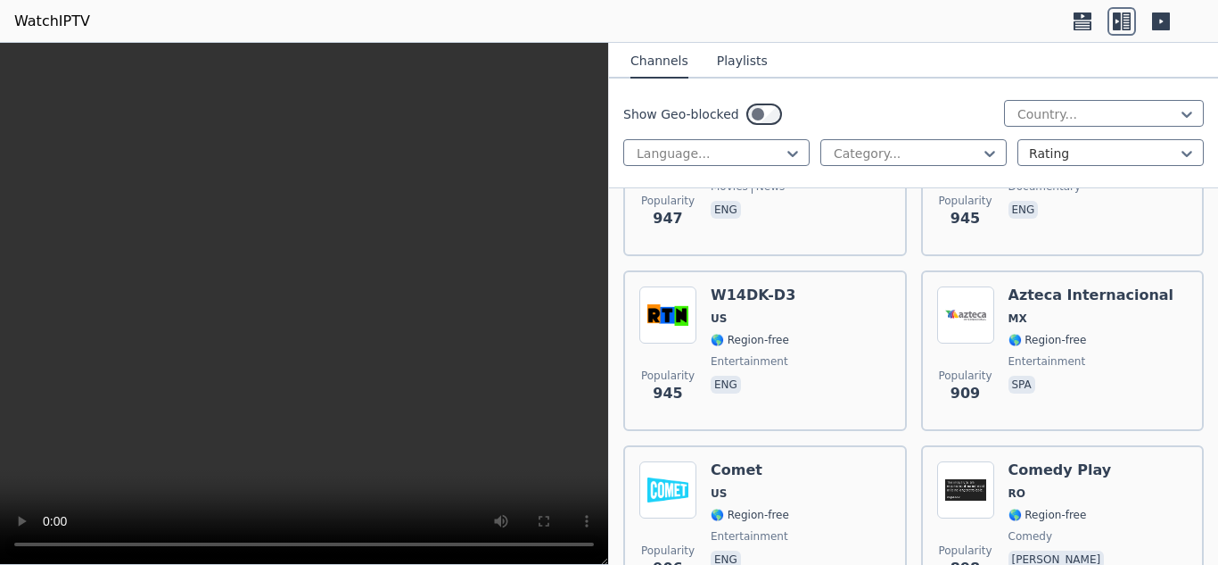
scroll to position [8294, 0]
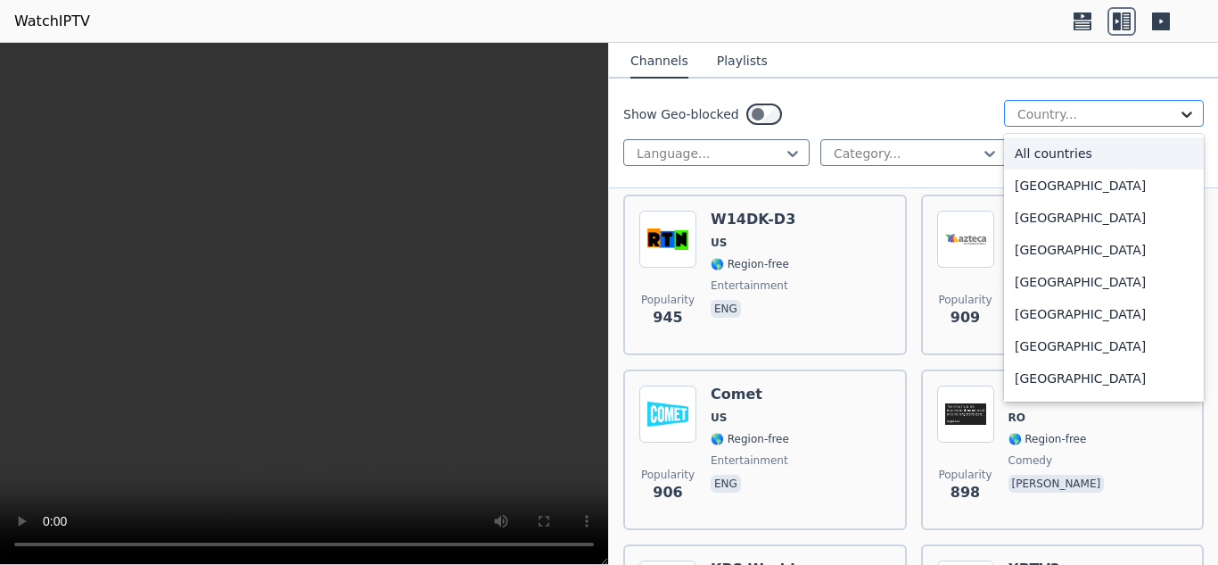
click at [1178, 111] on icon at bounding box center [1187, 114] width 18 height 18
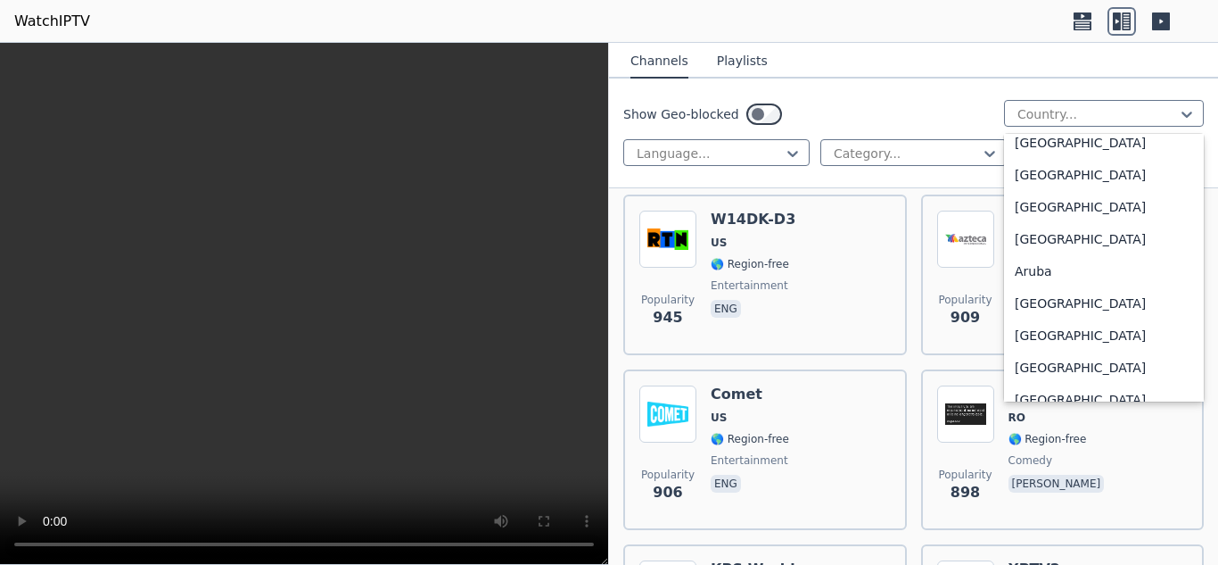
scroll to position [178, 0]
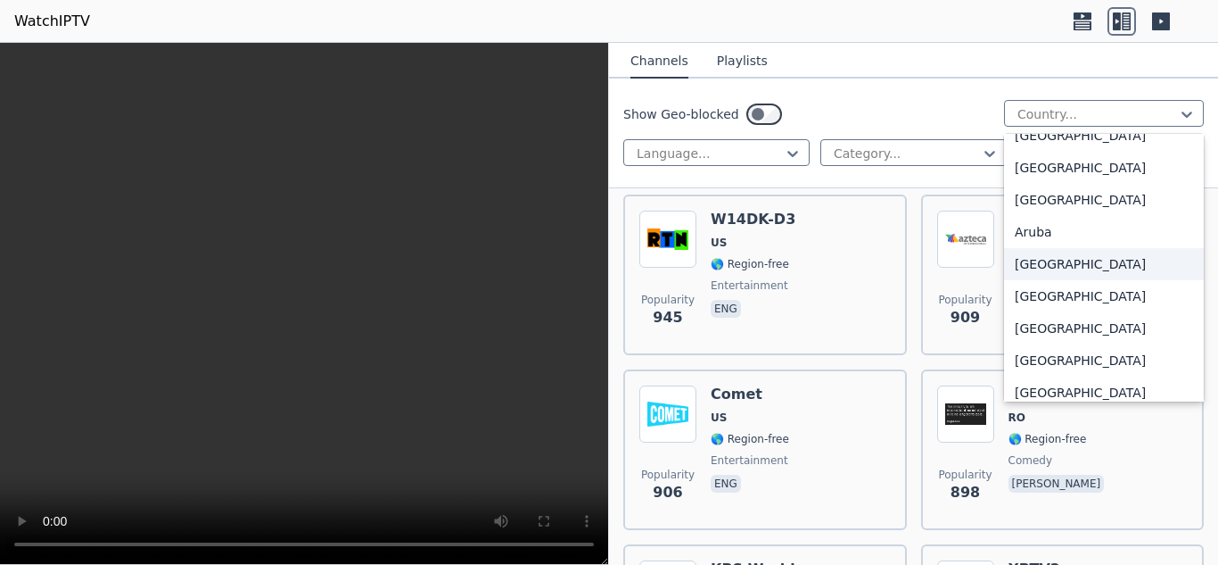
click at [1075, 267] on div "[GEOGRAPHIC_DATA]" at bounding box center [1104, 264] width 200 height 32
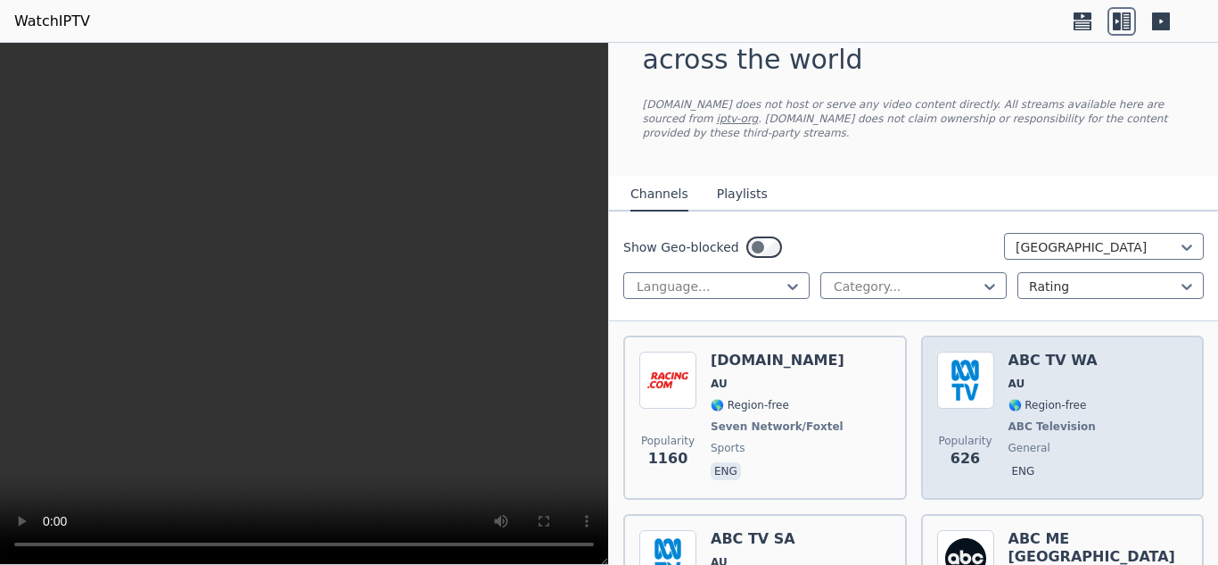
scroll to position [89, 0]
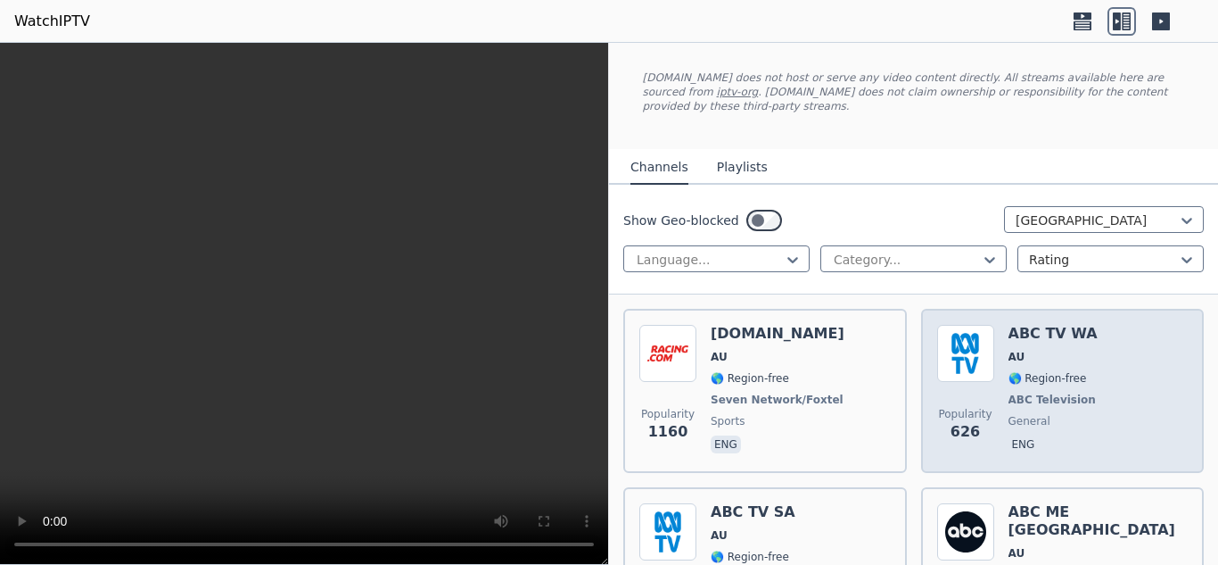
click at [1035, 350] on span "AU" at bounding box center [1054, 357] width 91 height 14
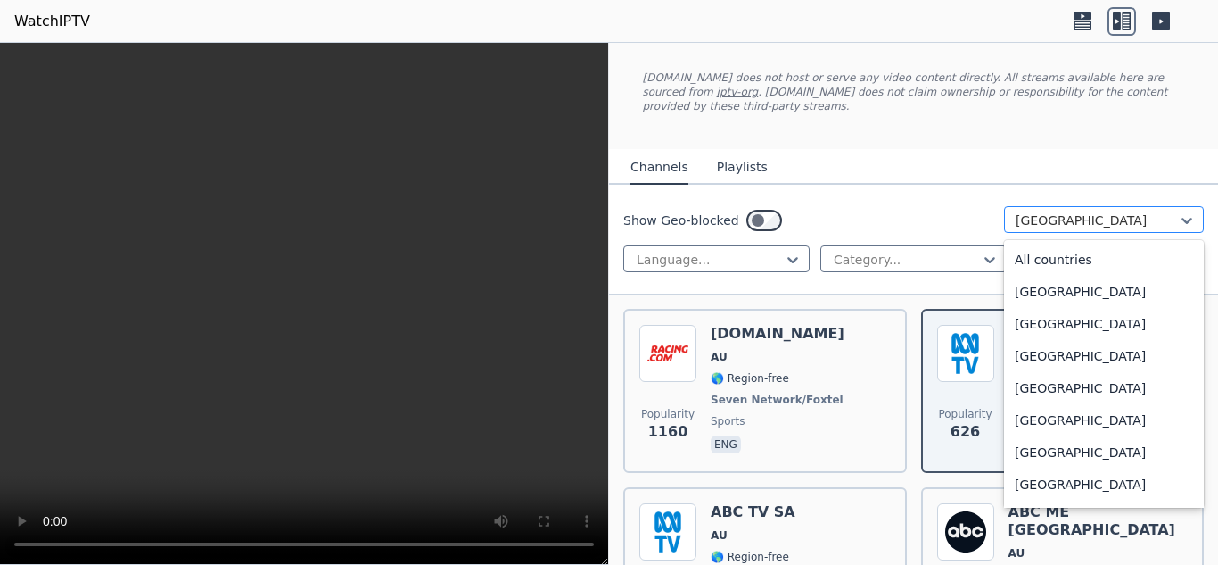
click at [1064, 211] on div at bounding box center [1097, 220] width 162 height 18
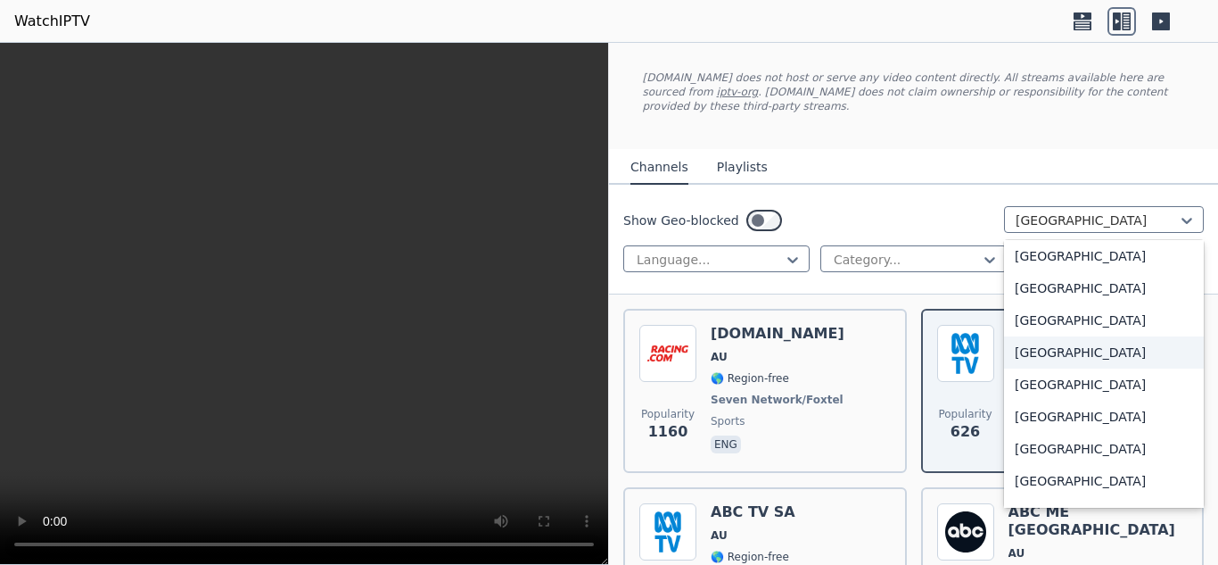
scroll to position [960, 0]
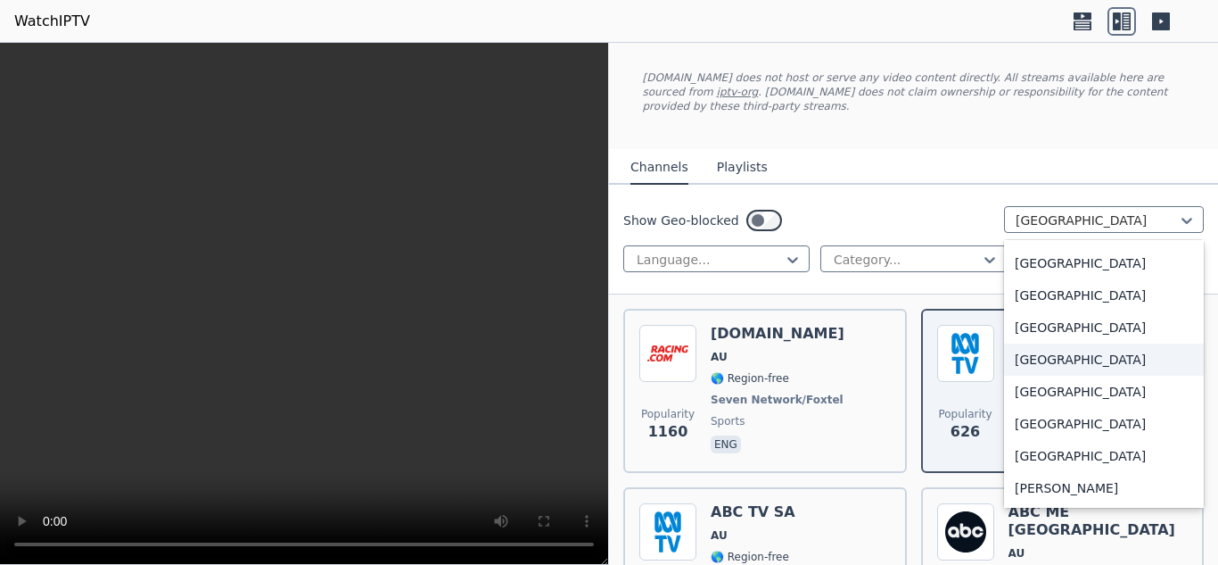
click at [1056, 344] on div "[GEOGRAPHIC_DATA]" at bounding box center [1104, 359] width 200 height 32
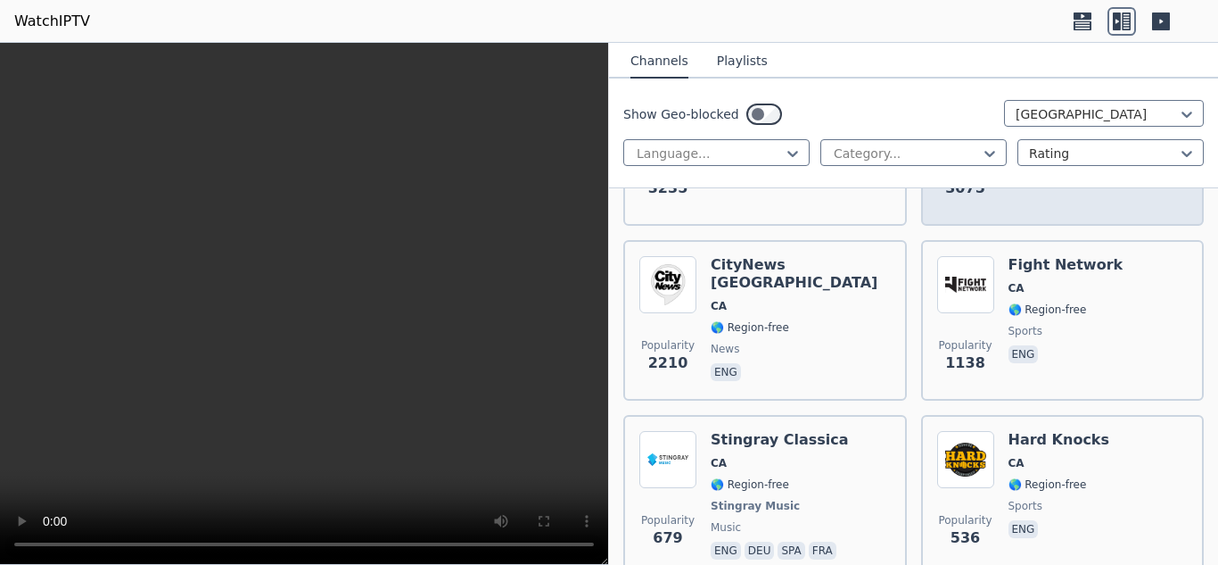
scroll to position [357, 0]
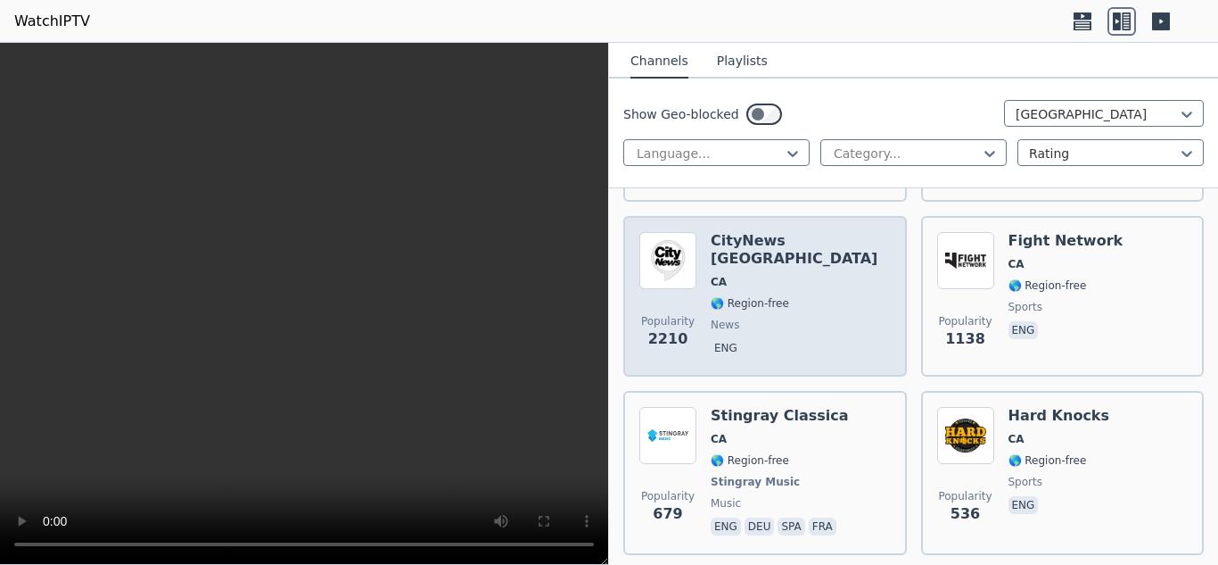
click at [829, 291] on div "Popularity 2210 CityNews Toronto CA 🌎 Region-free news eng" at bounding box center [764, 296] width 251 height 128
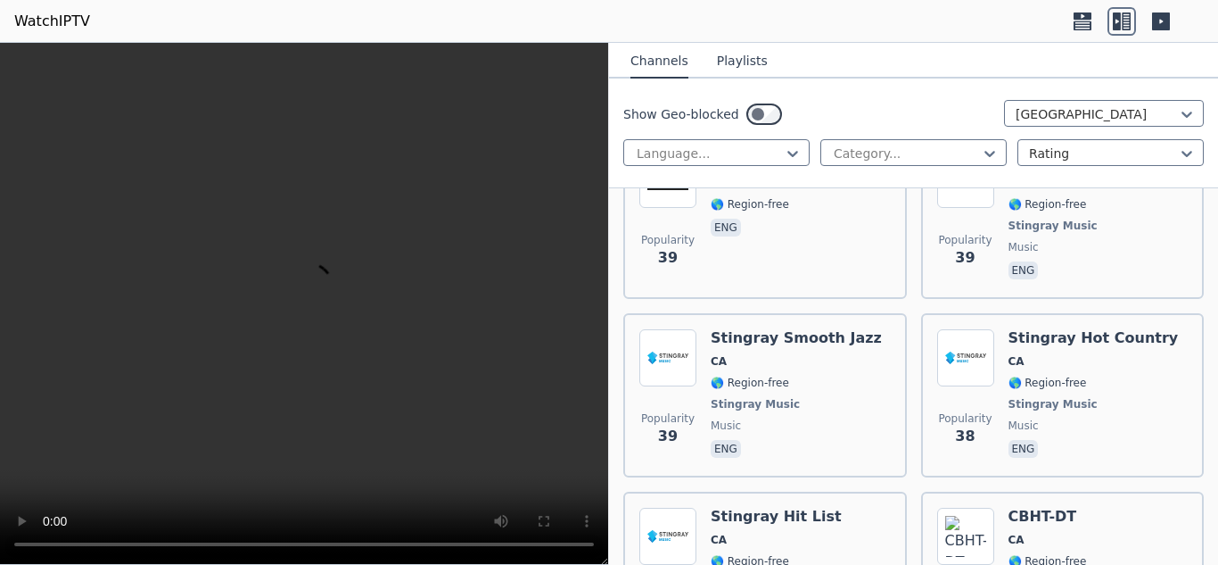
scroll to position [6421, 0]
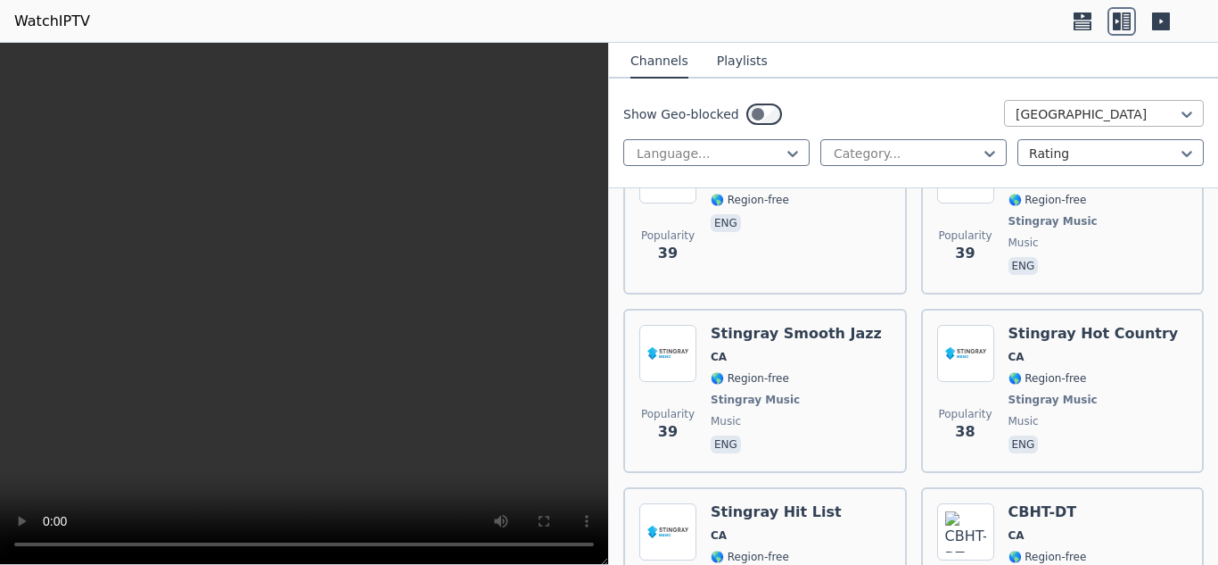
click at [1065, 111] on div at bounding box center [1097, 114] width 162 height 18
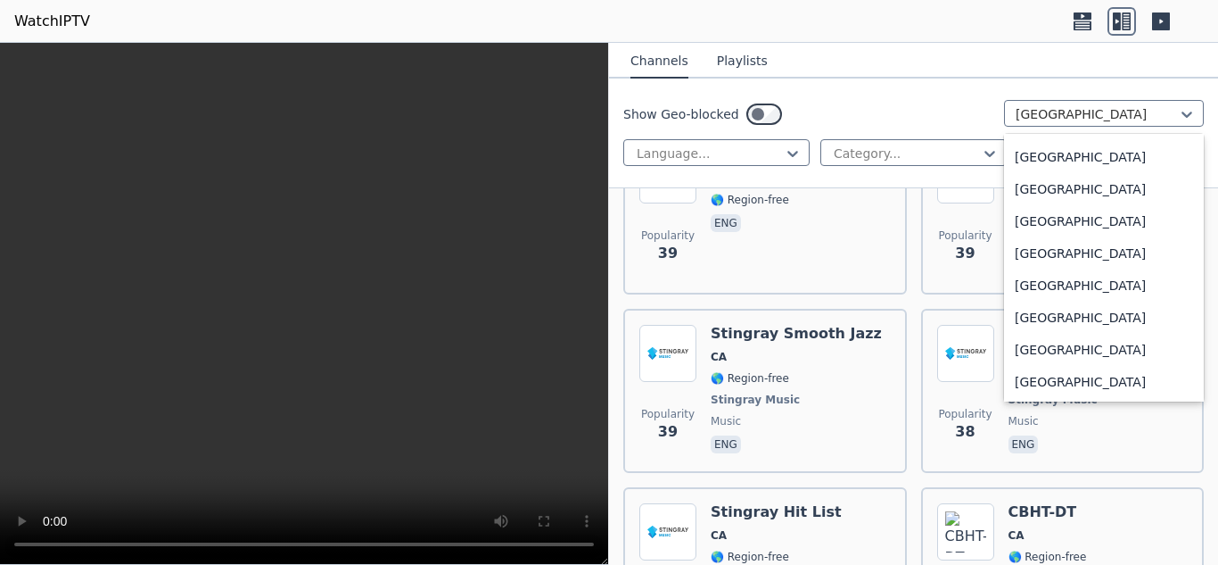
scroll to position [2622, 0]
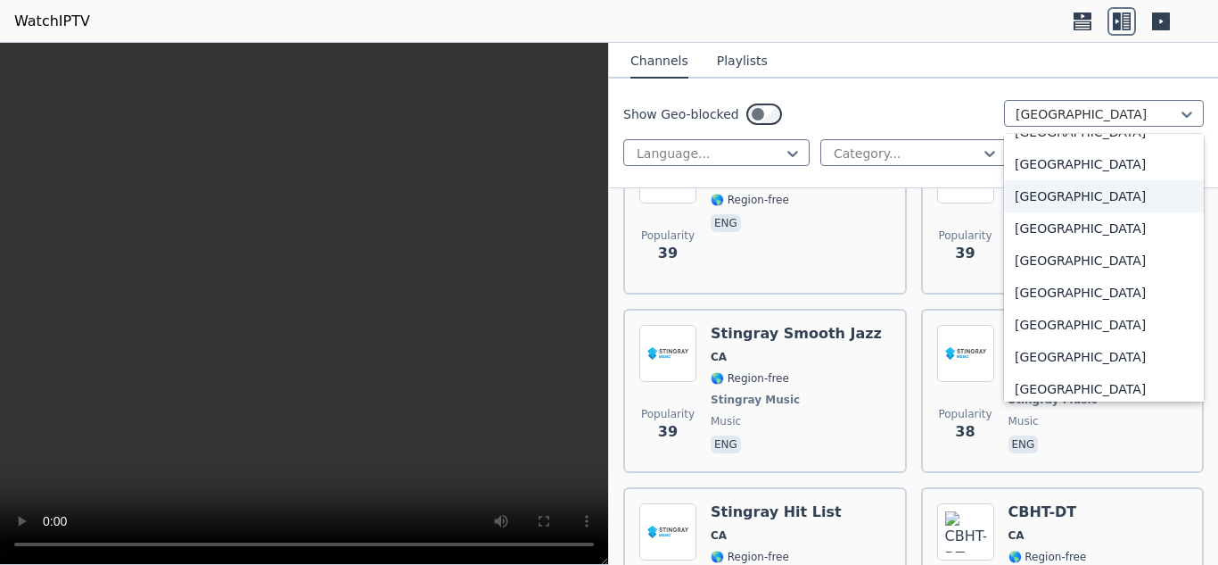
click at [1056, 212] on div "[GEOGRAPHIC_DATA]" at bounding box center [1104, 196] width 200 height 32
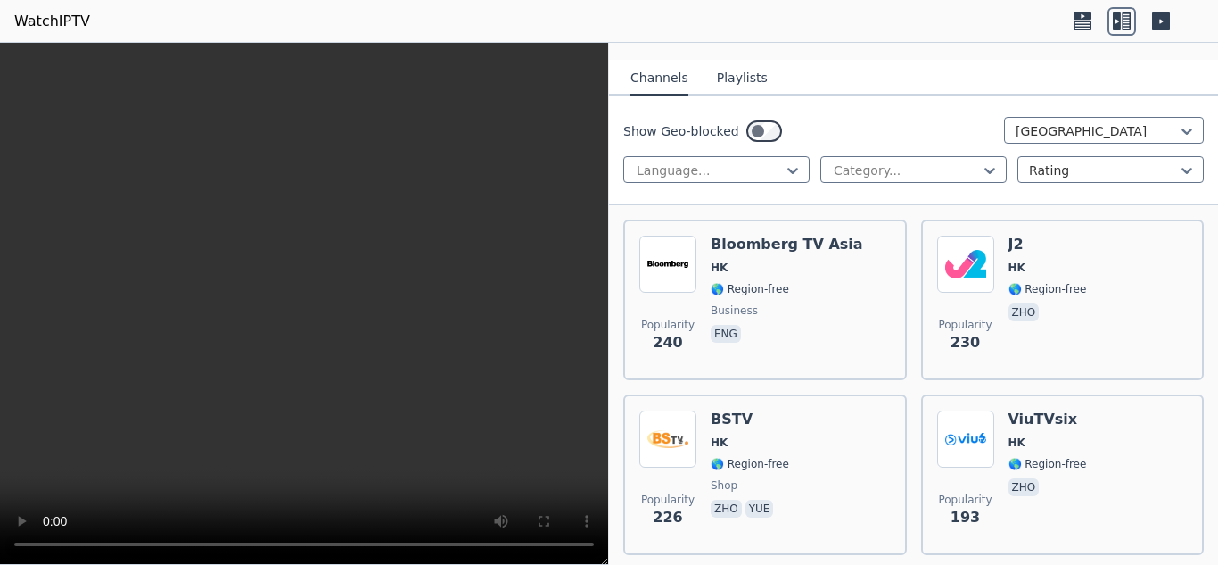
scroll to position [357, 0]
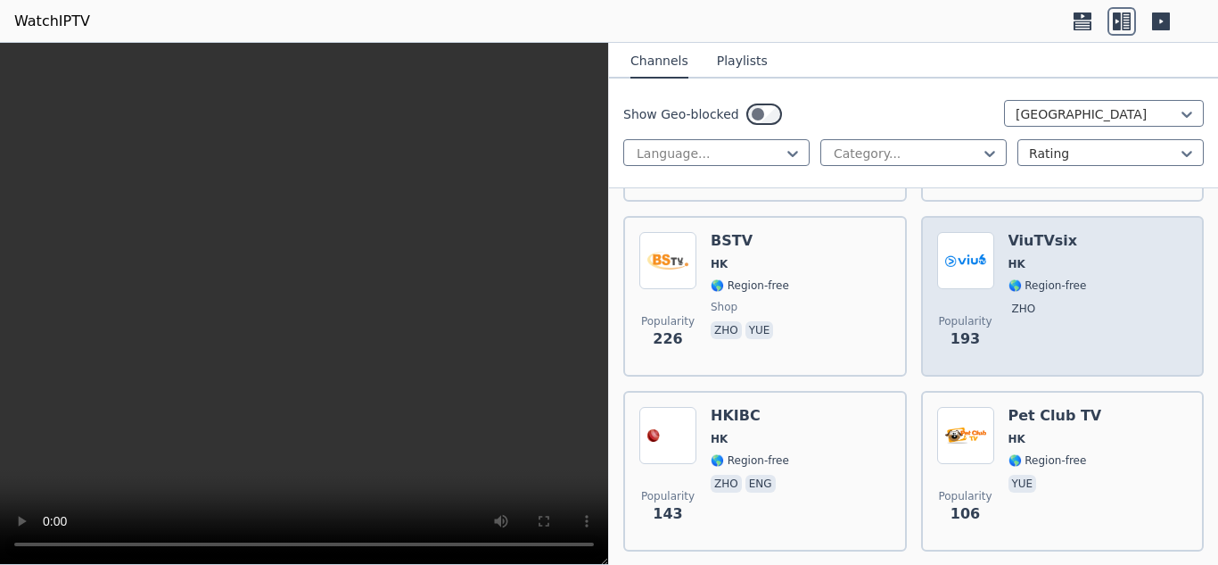
click at [1050, 300] on span "zho" at bounding box center [1048, 310] width 78 height 21
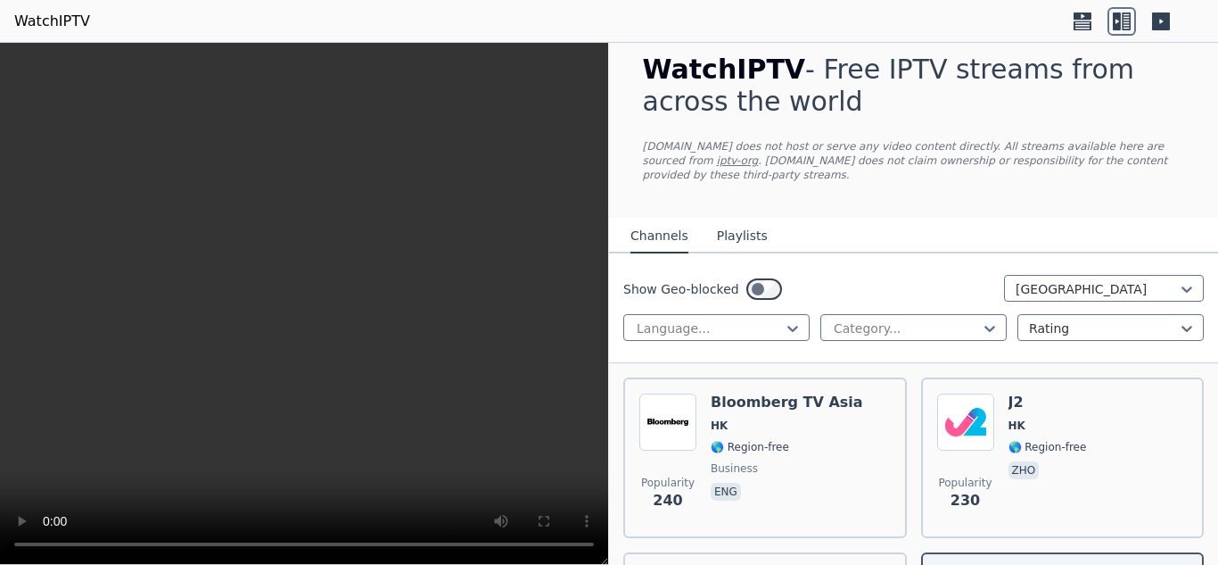
scroll to position [0, 0]
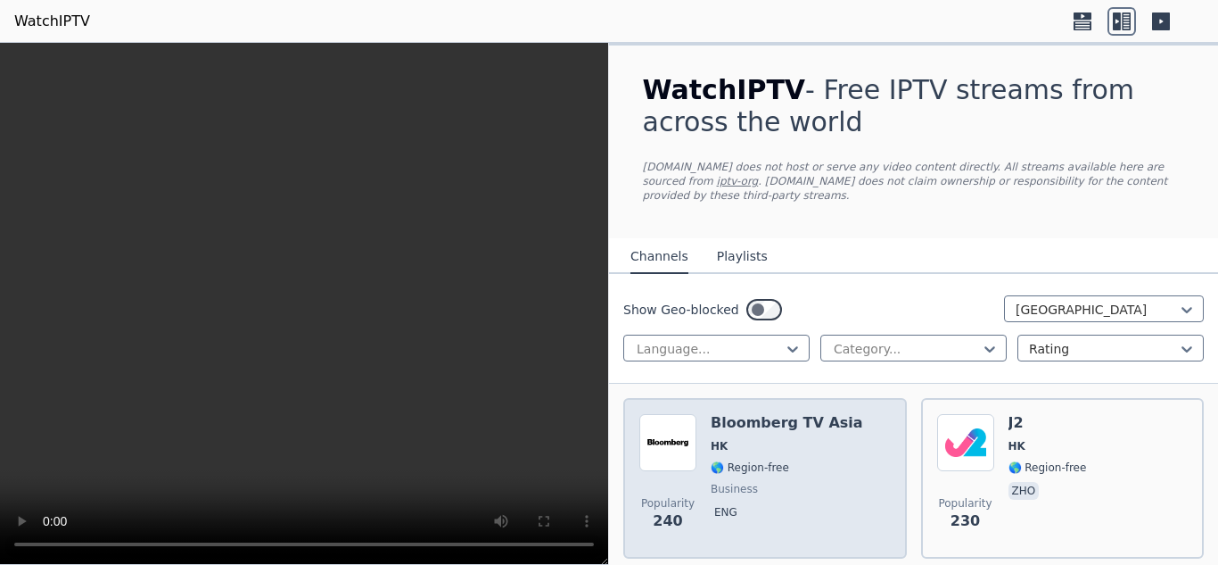
click at [833, 460] on span "🌎 Region-free" at bounding box center [787, 467] width 152 height 14
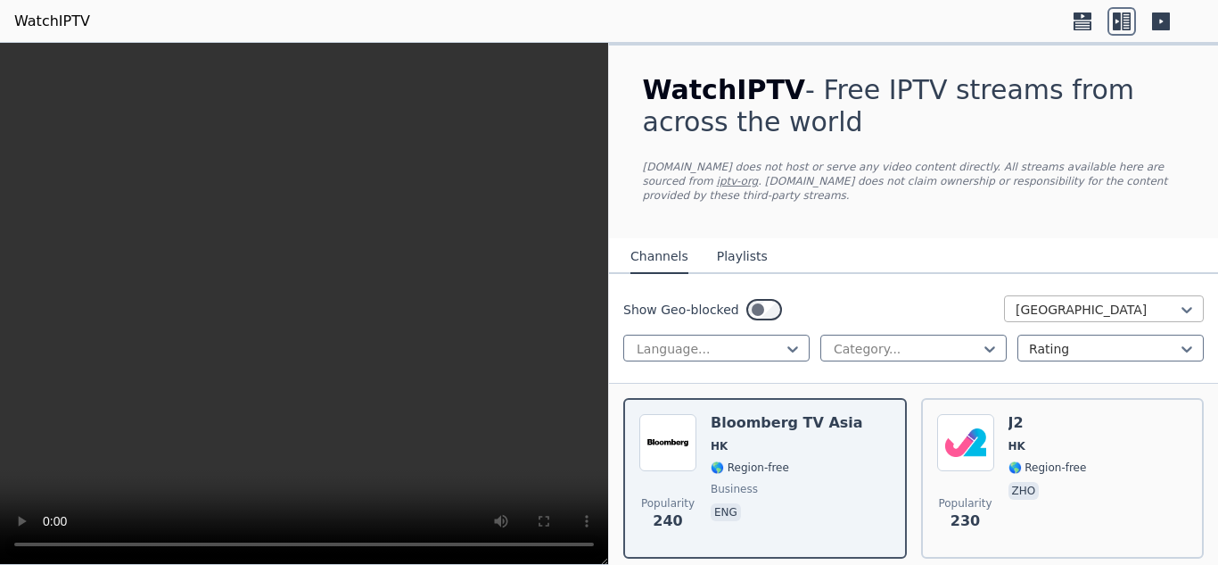
click at [1098, 301] on div at bounding box center [1097, 310] width 162 height 18
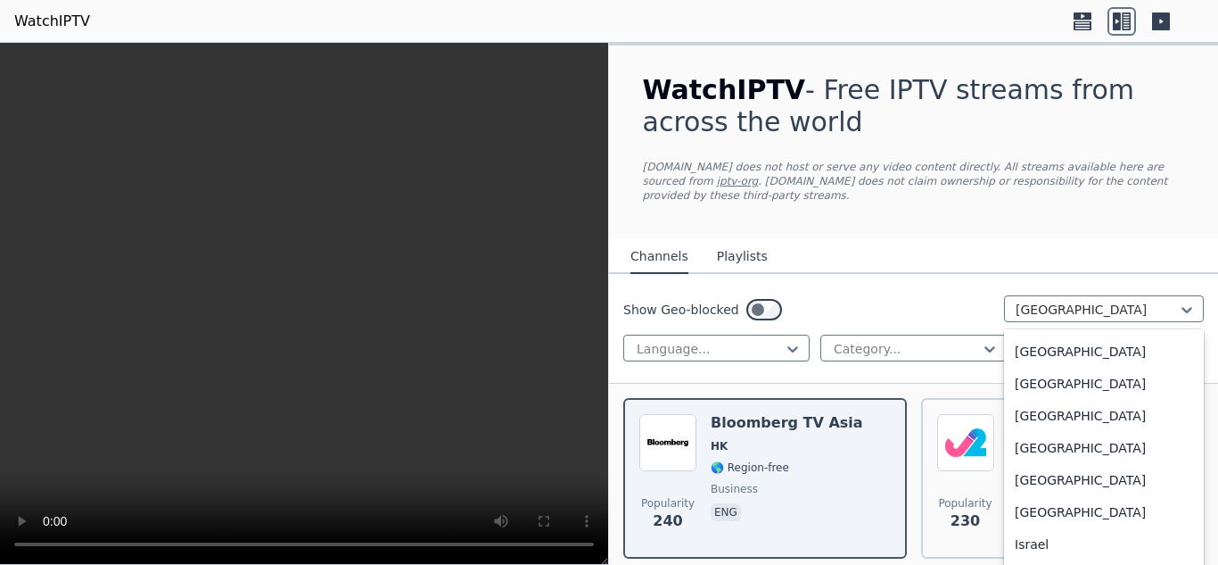
scroll to position [2818, 0]
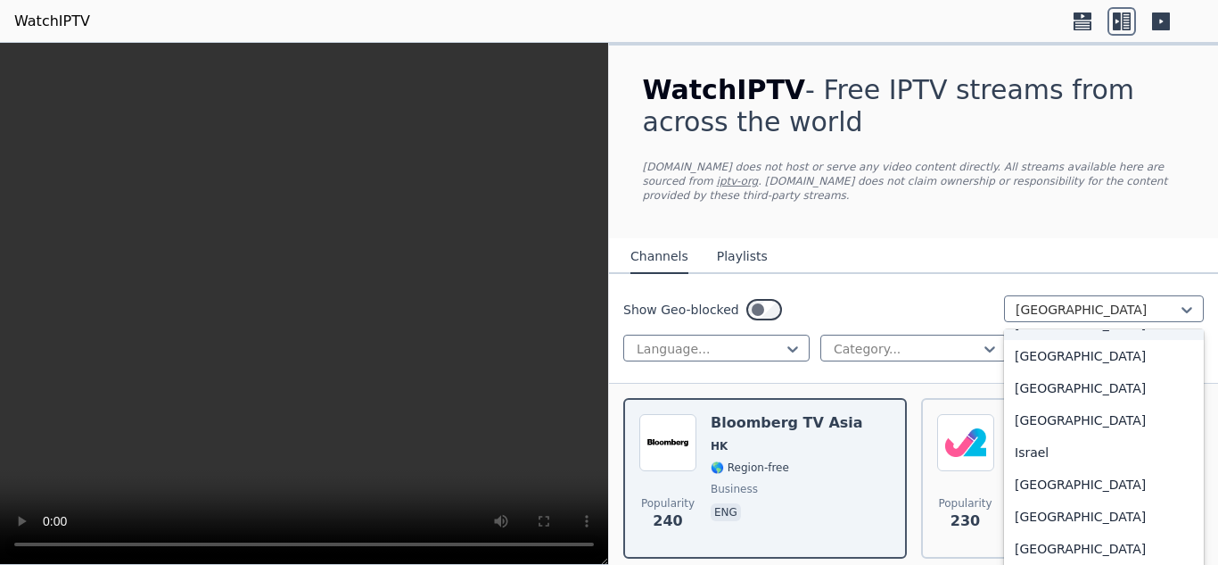
click at [1076, 330] on div "[GEOGRAPHIC_DATA]" at bounding box center [1104, 324] width 200 height 32
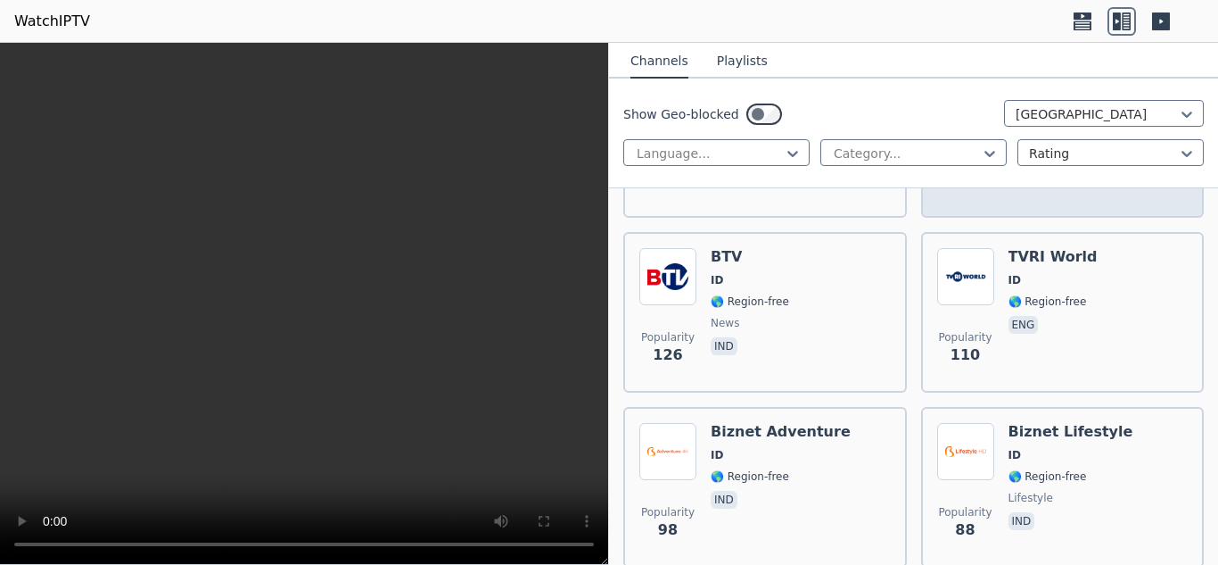
scroll to position [535, 0]
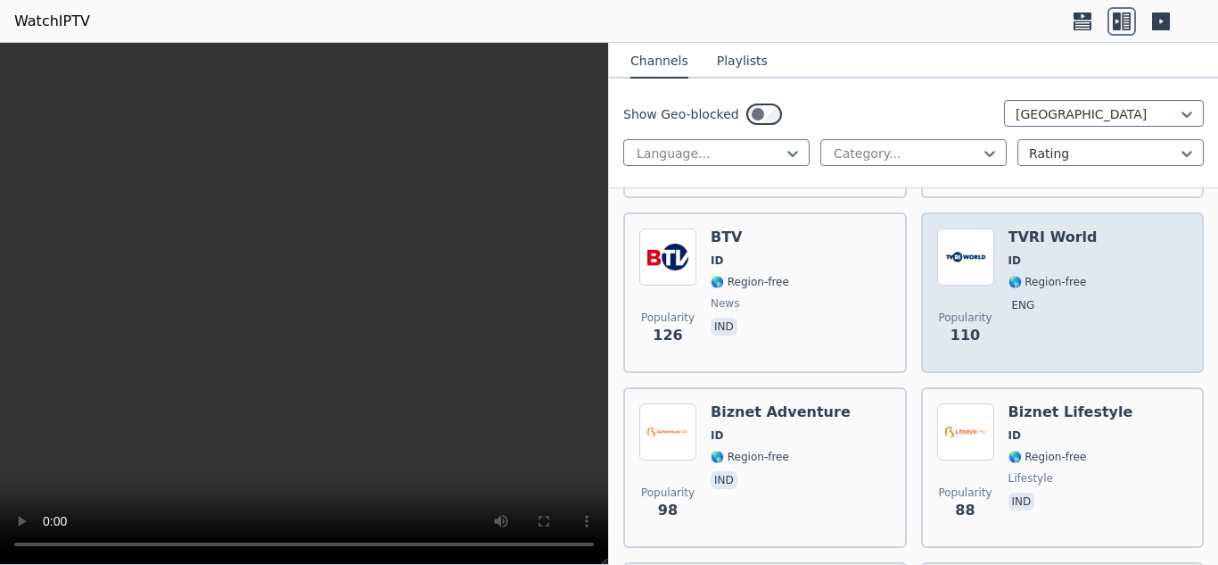
click at [1024, 311] on div "TVRI World ID 🌎 Region-free eng" at bounding box center [1053, 292] width 89 height 128
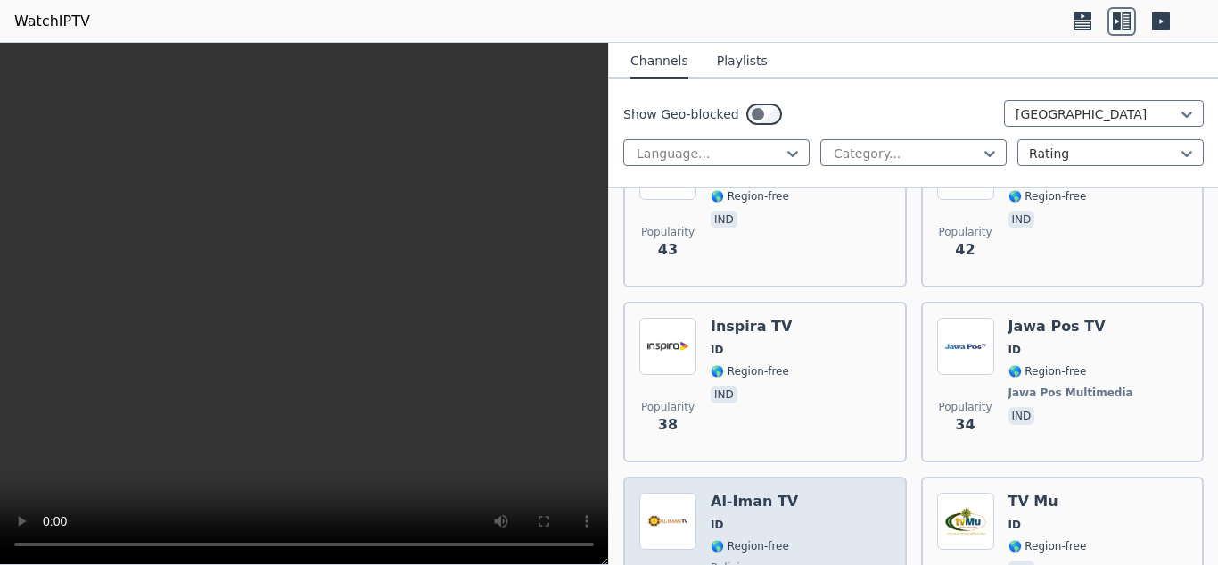
scroll to position [1873, 0]
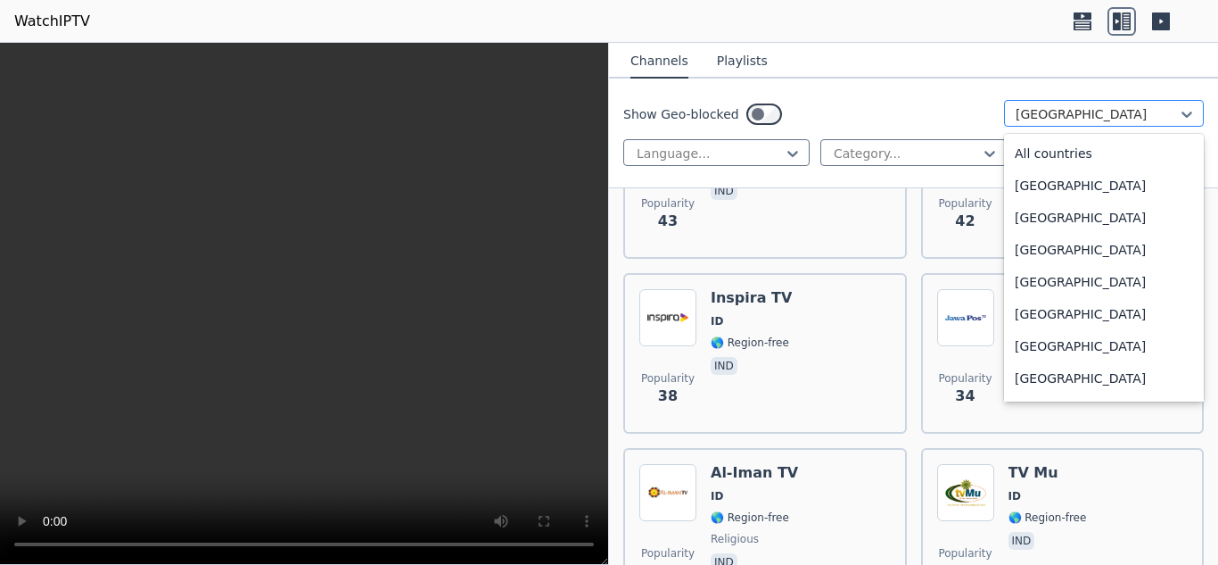
click at [1096, 113] on div at bounding box center [1097, 114] width 162 height 18
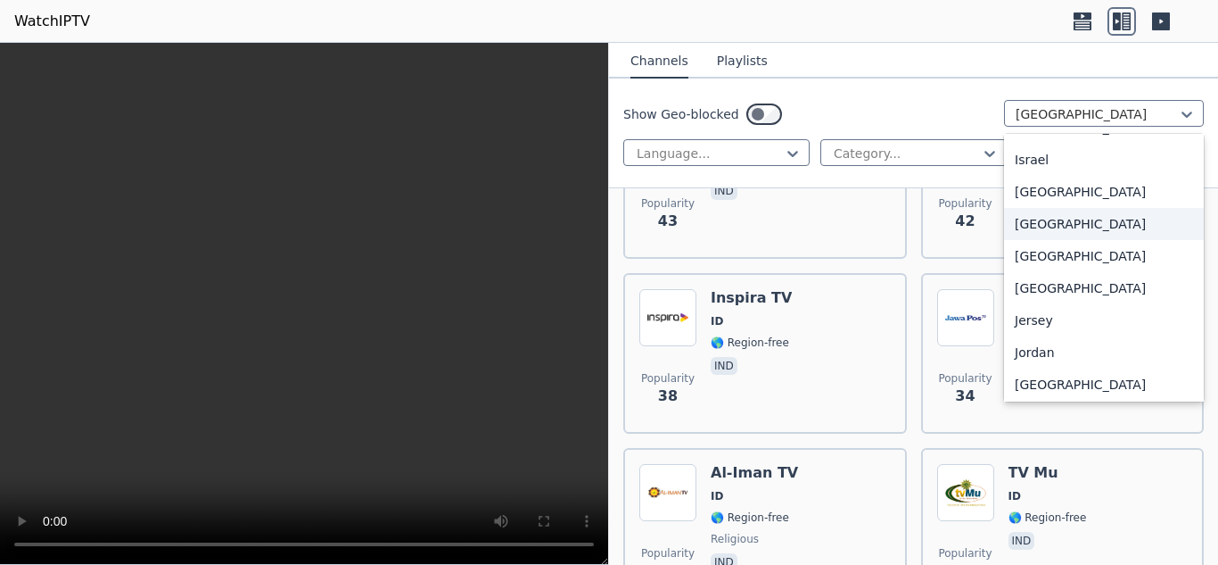
scroll to position [2946, 0]
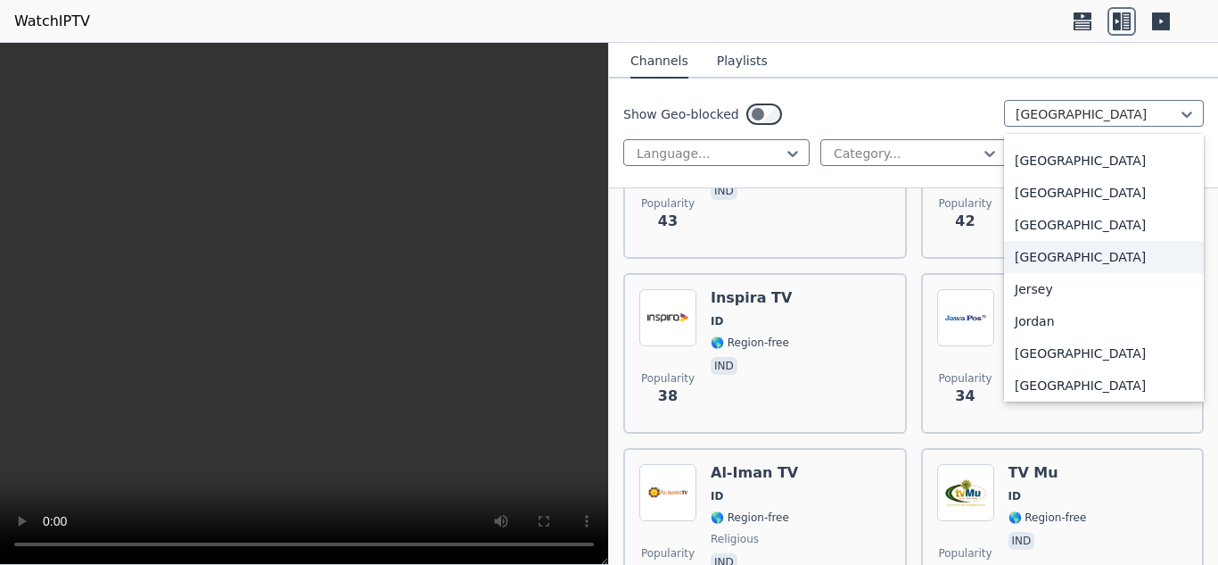
click at [1042, 272] on div "[GEOGRAPHIC_DATA]" at bounding box center [1104, 257] width 200 height 32
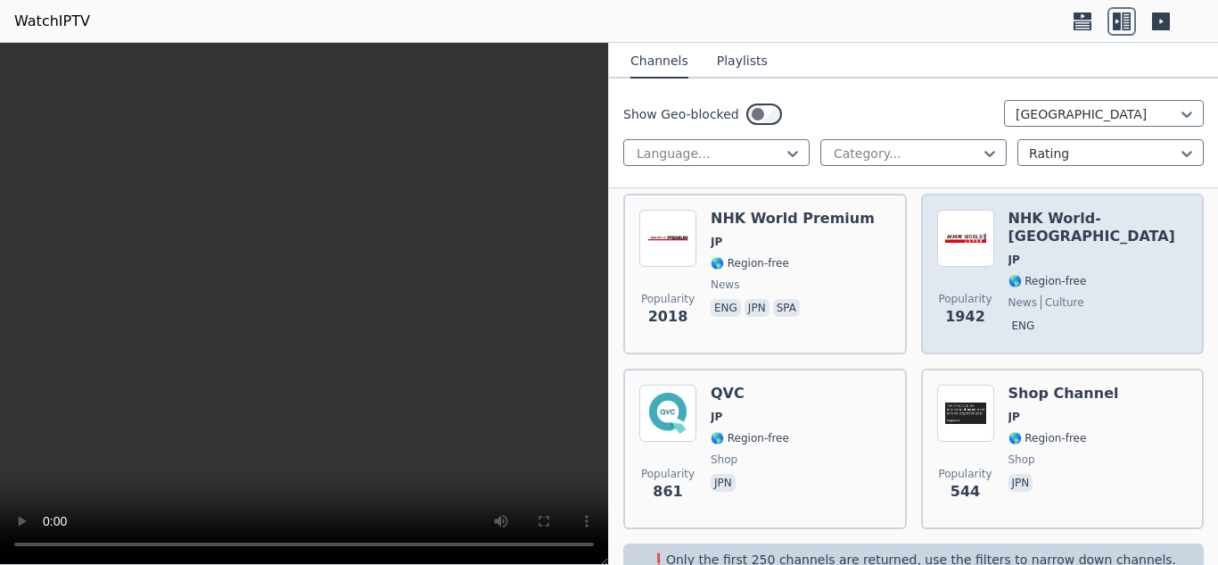
scroll to position [229, 0]
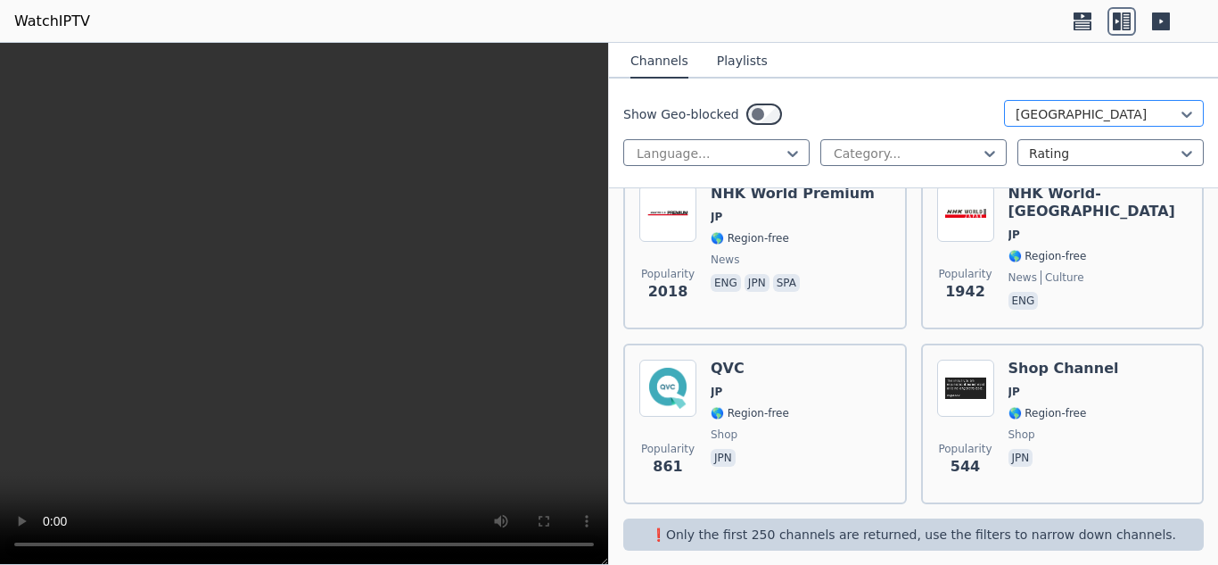
click at [1075, 111] on div at bounding box center [1097, 114] width 162 height 18
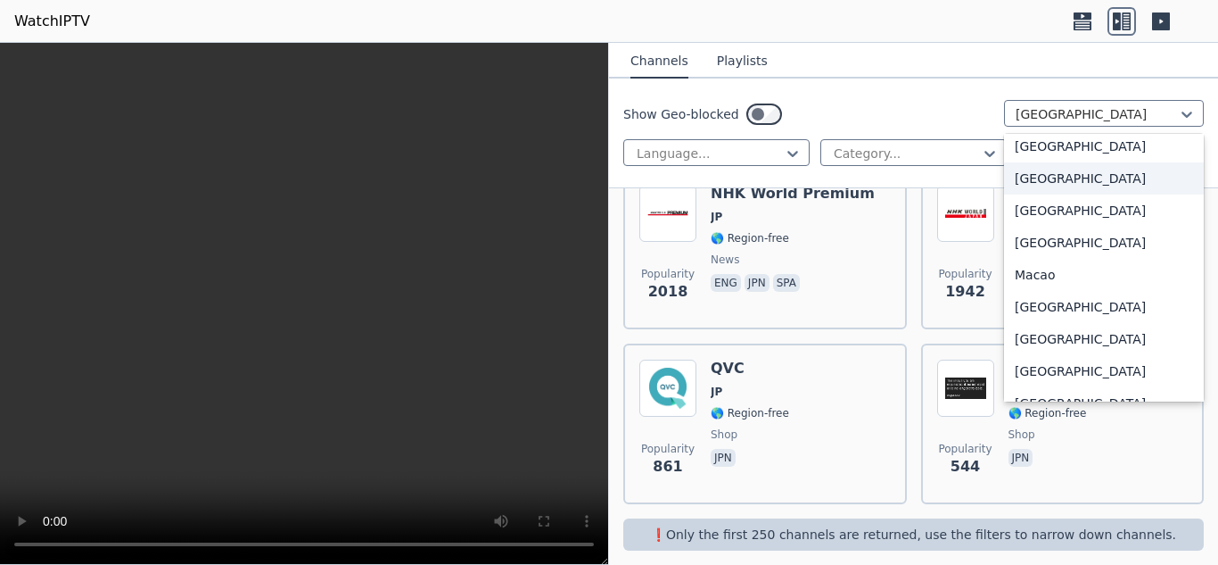
scroll to position [3471, 0]
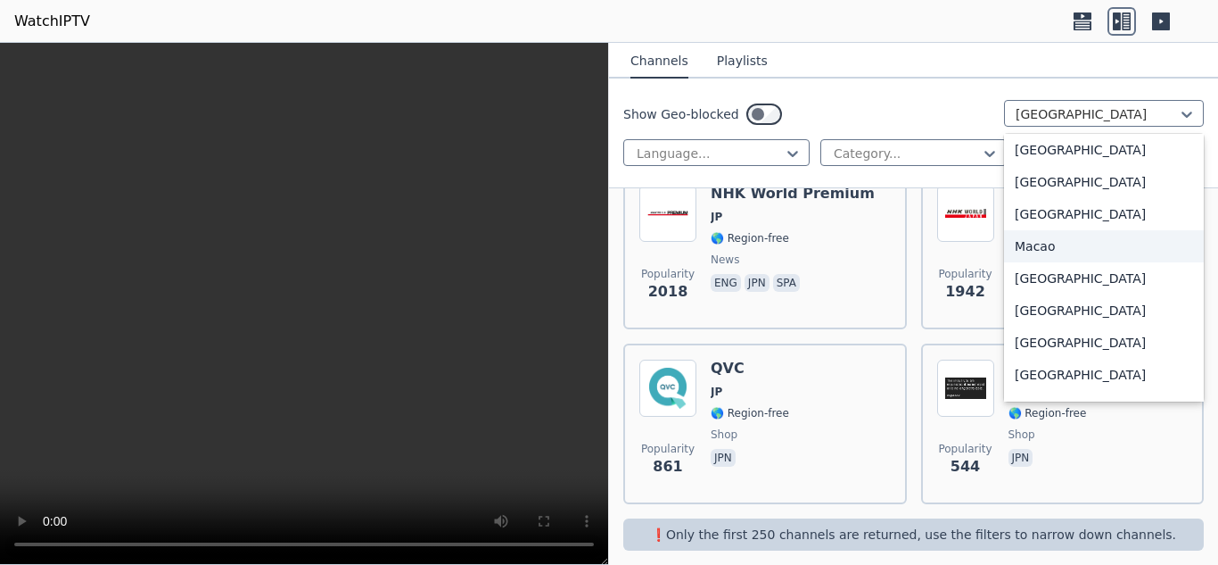
click at [1086, 262] on div "Macao" at bounding box center [1104, 246] width 200 height 32
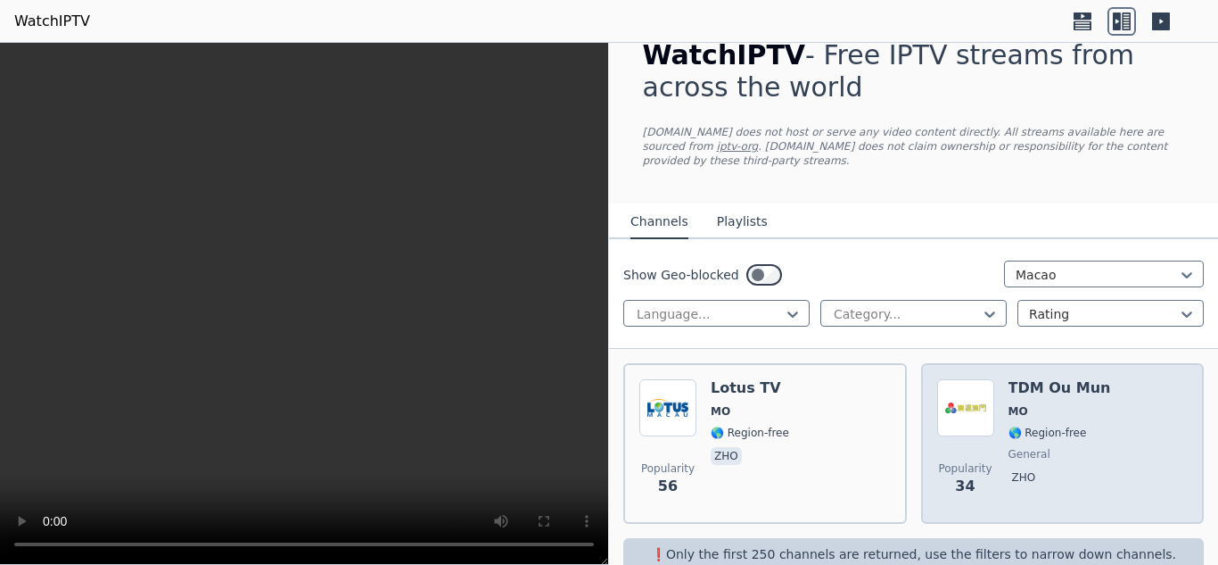
scroll to position [54, 0]
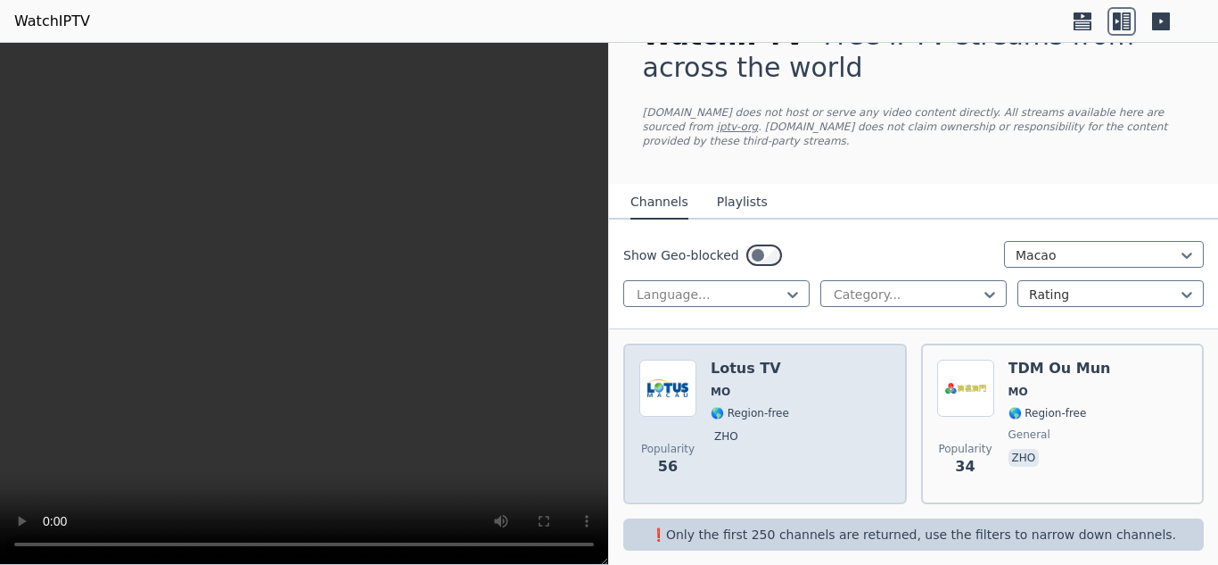
click at [810, 409] on div "Popularity 56 Lotus TV MO 🌎 Region-free zho" at bounding box center [764, 423] width 251 height 128
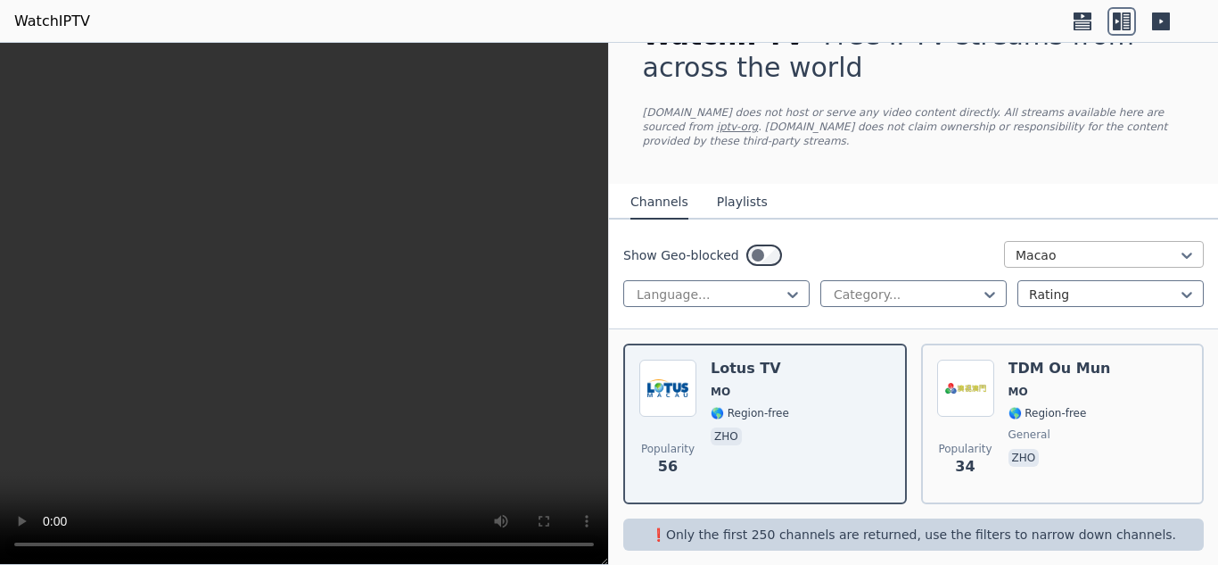
click at [1094, 246] on div at bounding box center [1097, 255] width 162 height 18
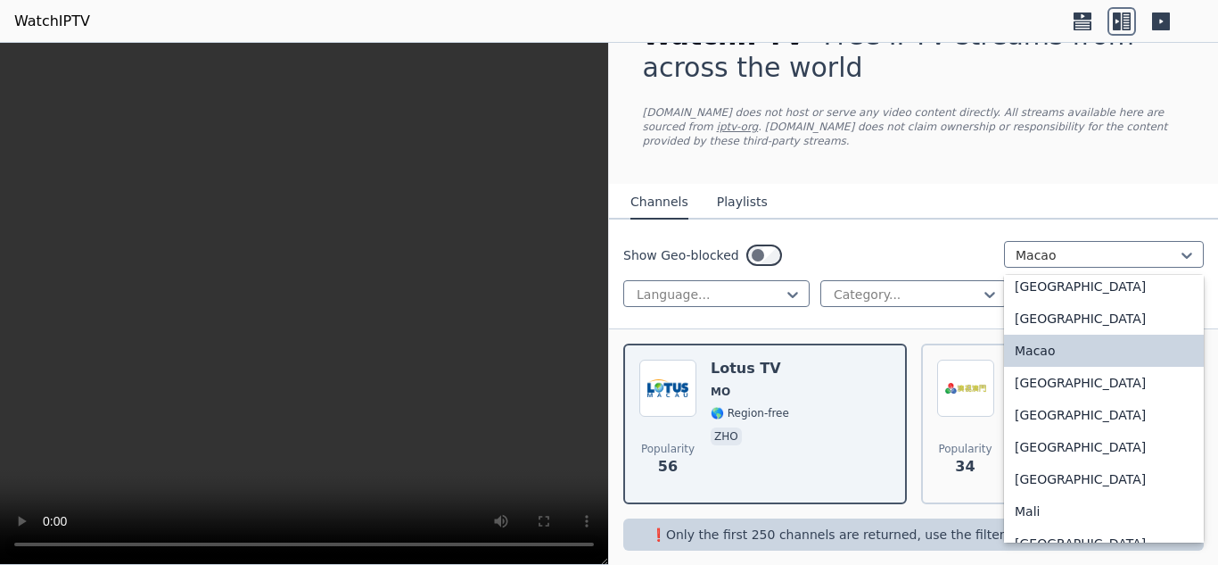
scroll to position [3539, 0]
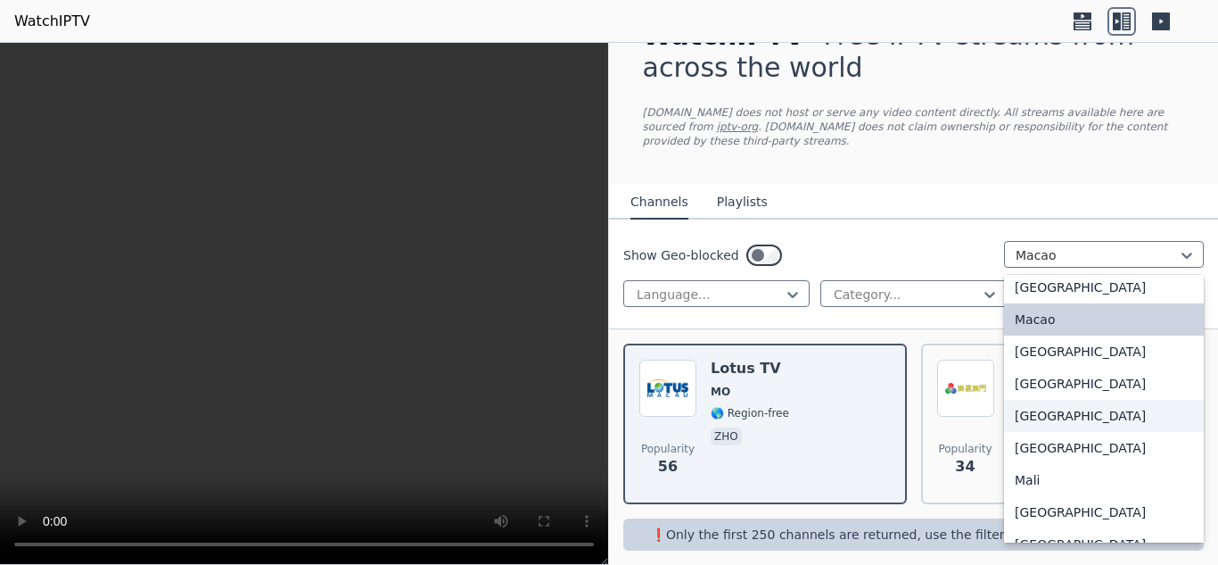
click at [1073, 419] on div "[GEOGRAPHIC_DATA]" at bounding box center [1104, 416] width 200 height 32
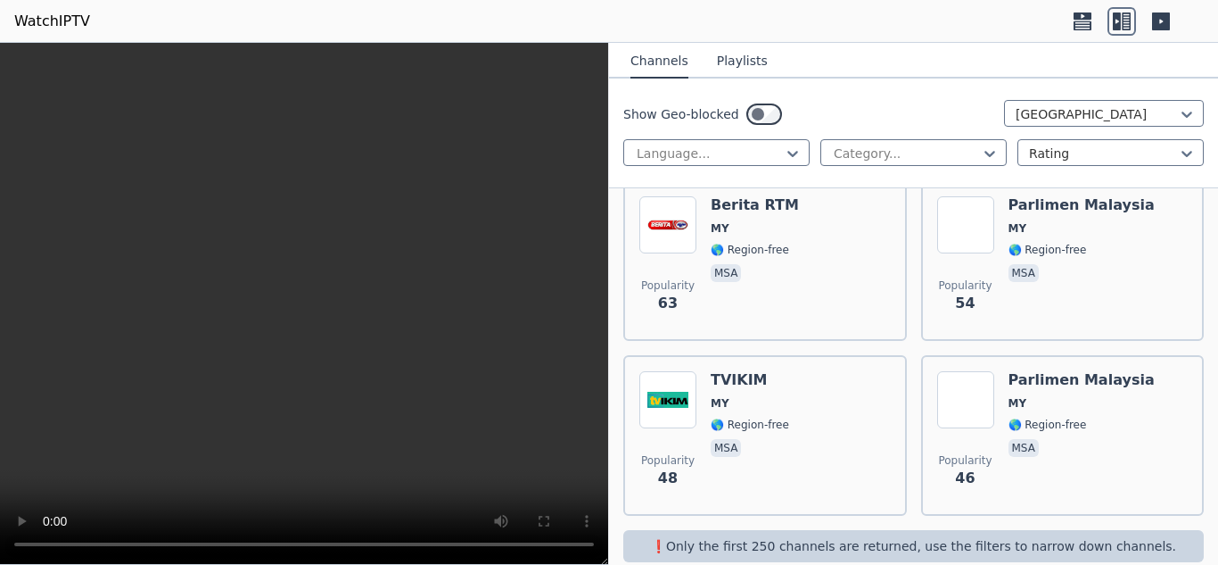
scroll to position [1103, 0]
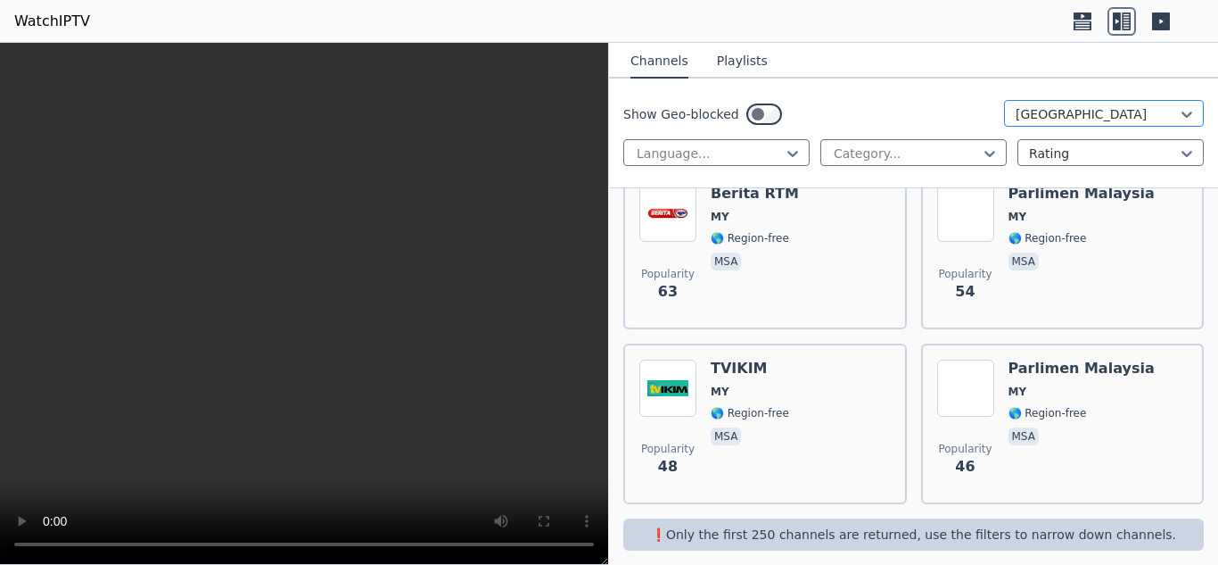
click at [1074, 113] on div at bounding box center [1097, 114] width 162 height 18
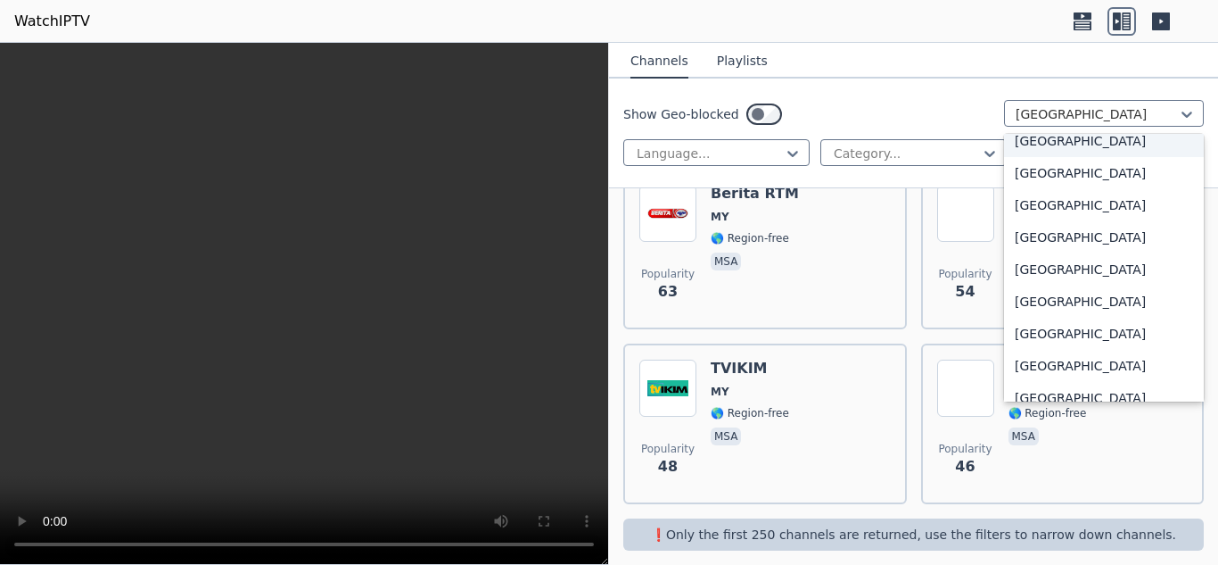
scroll to position [5329, 0]
click at [1070, 186] on div "[GEOGRAPHIC_DATA]" at bounding box center [1104, 171] width 200 height 32
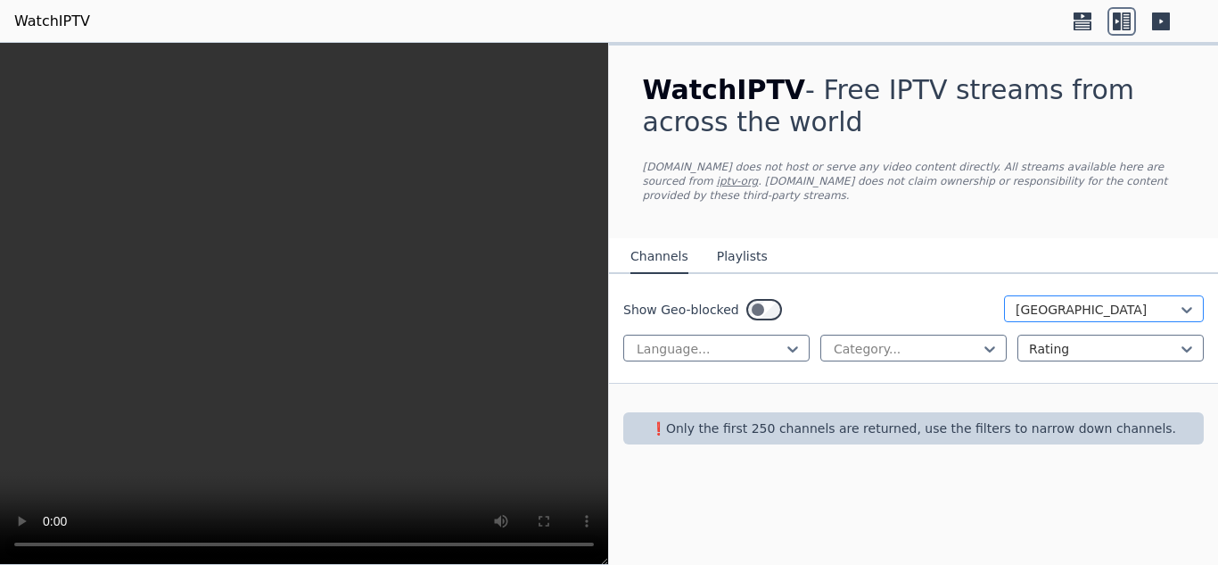
click at [1088, 301] on div at bounding box center [1097, 310] width 162 height 18
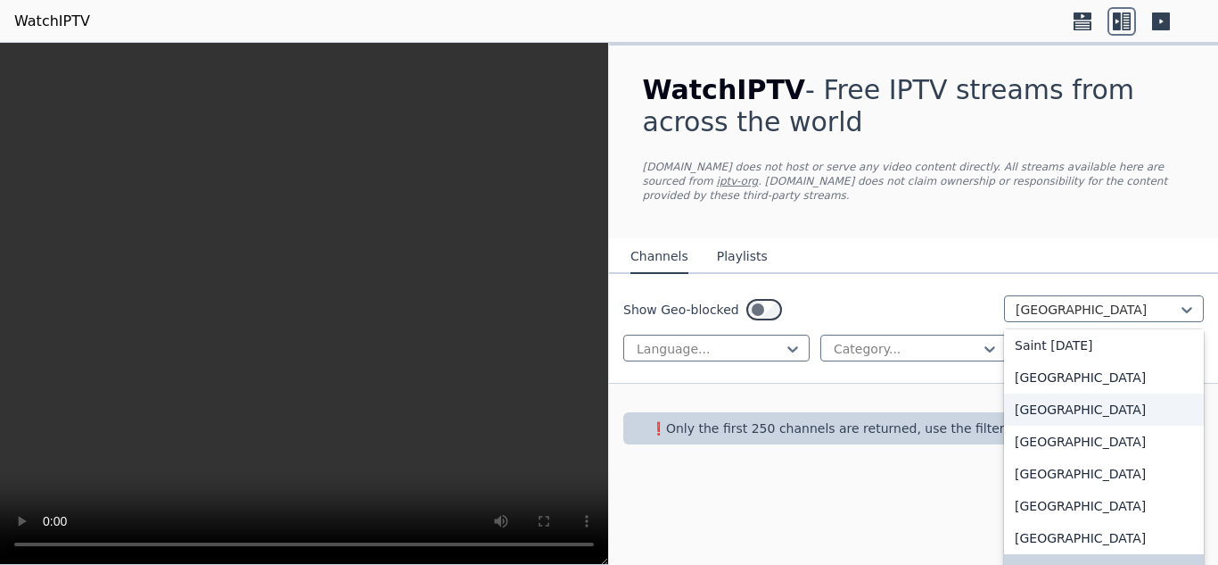
scroll to position [5304, 0]
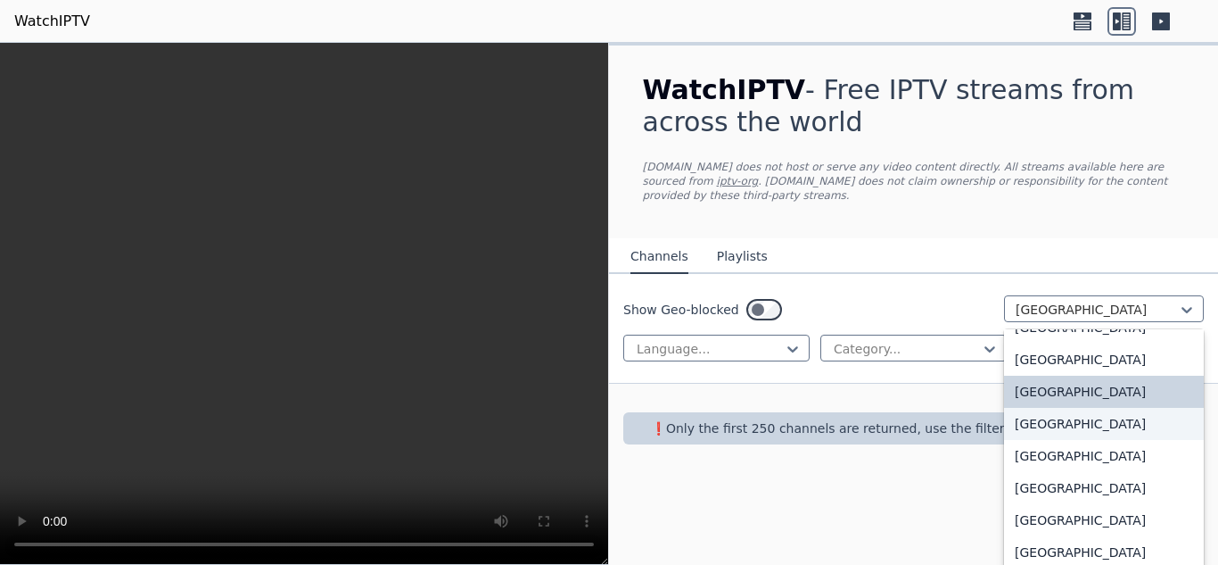
click at [1085, 408] on div "[GEOGRAPHIC_DATA]" at bounding box center [1104, 424] width 200 height 32
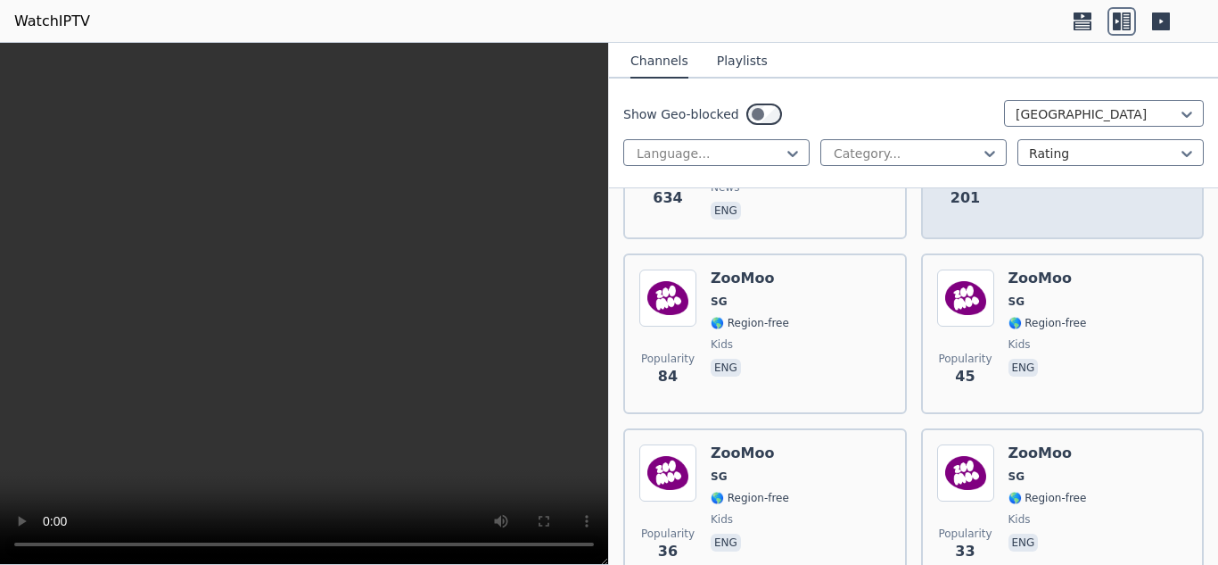
scroll to position [140, 0]
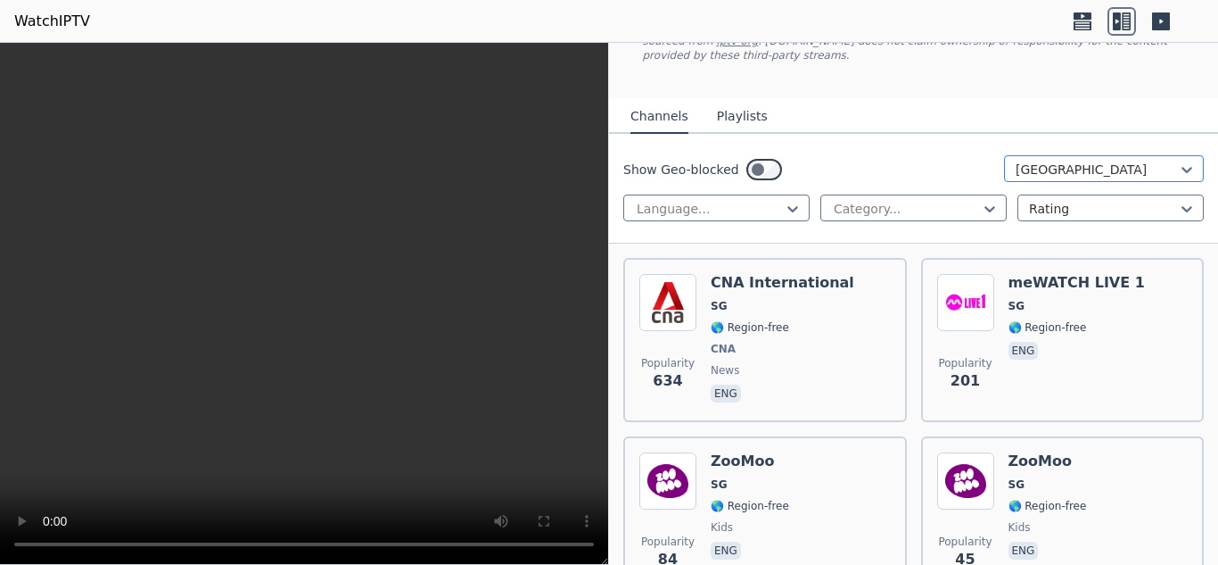
click at [1075, 161] on div at bounding box center [1097, 170] width 162 height 18
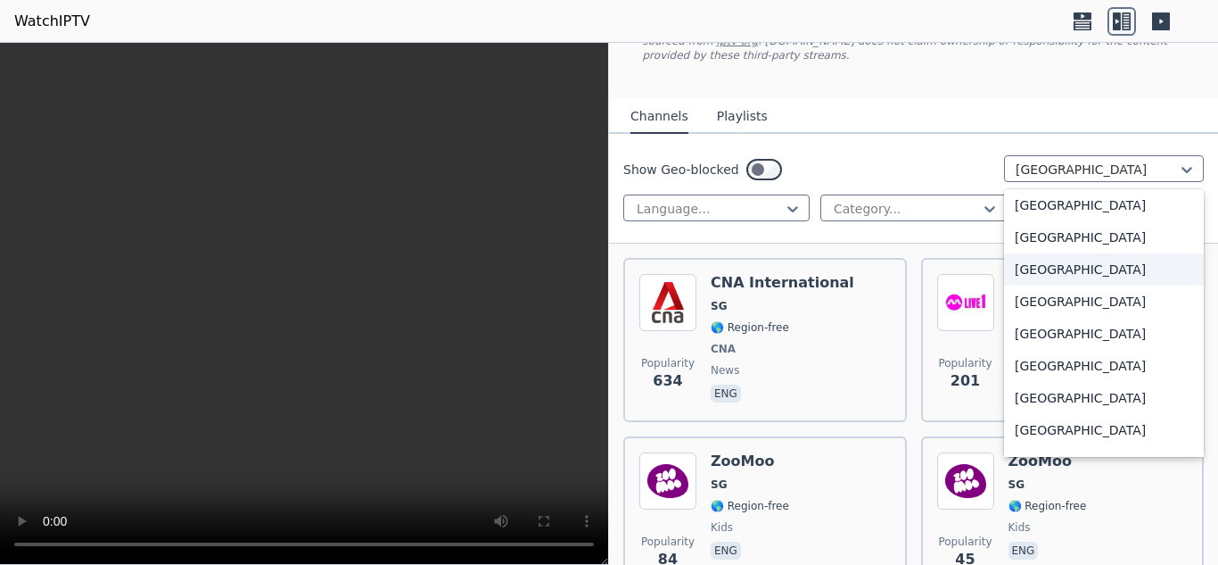
scroll to position [5515, 0]
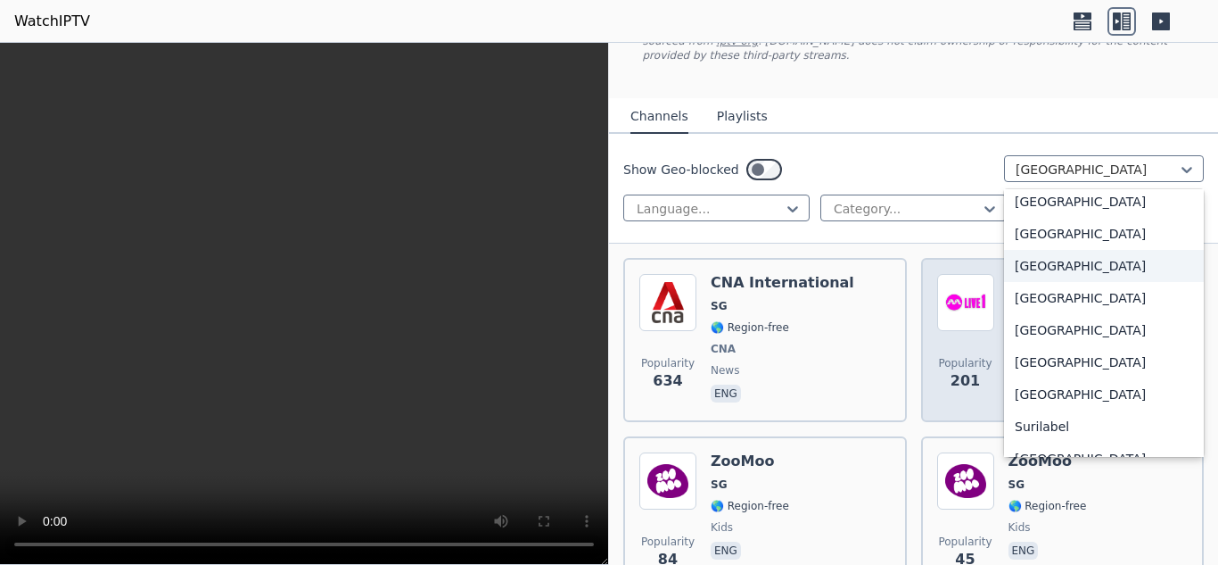
click at [1074, 253] on div "[GEOGRAPHIC_DATA]" at bounding box center [1104, 266] width 200 height 32
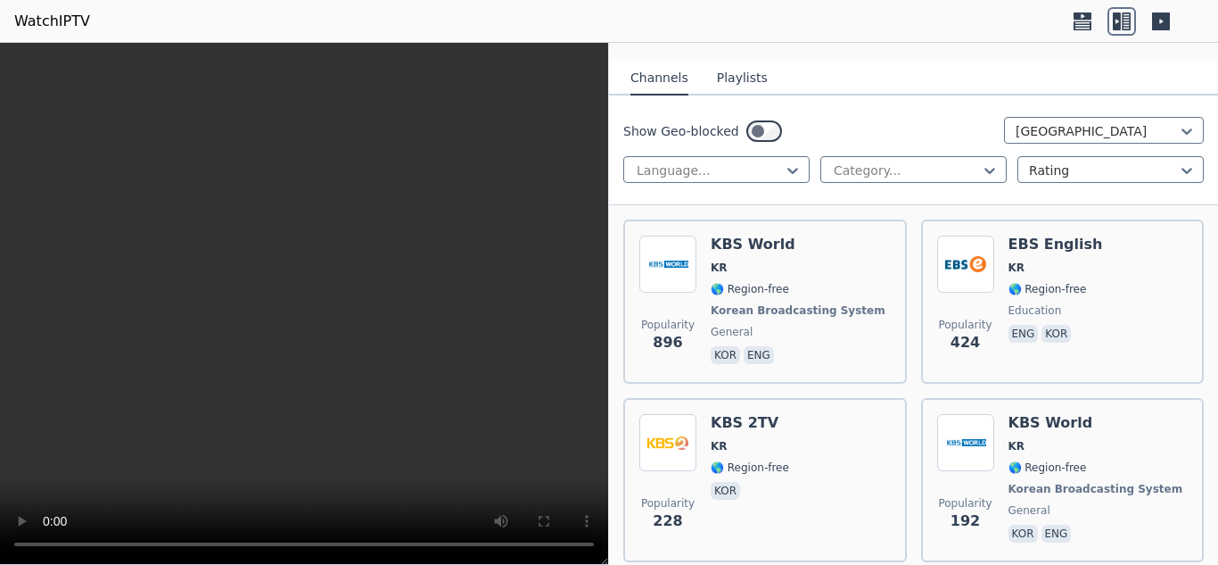
scroll to position [268, 0]
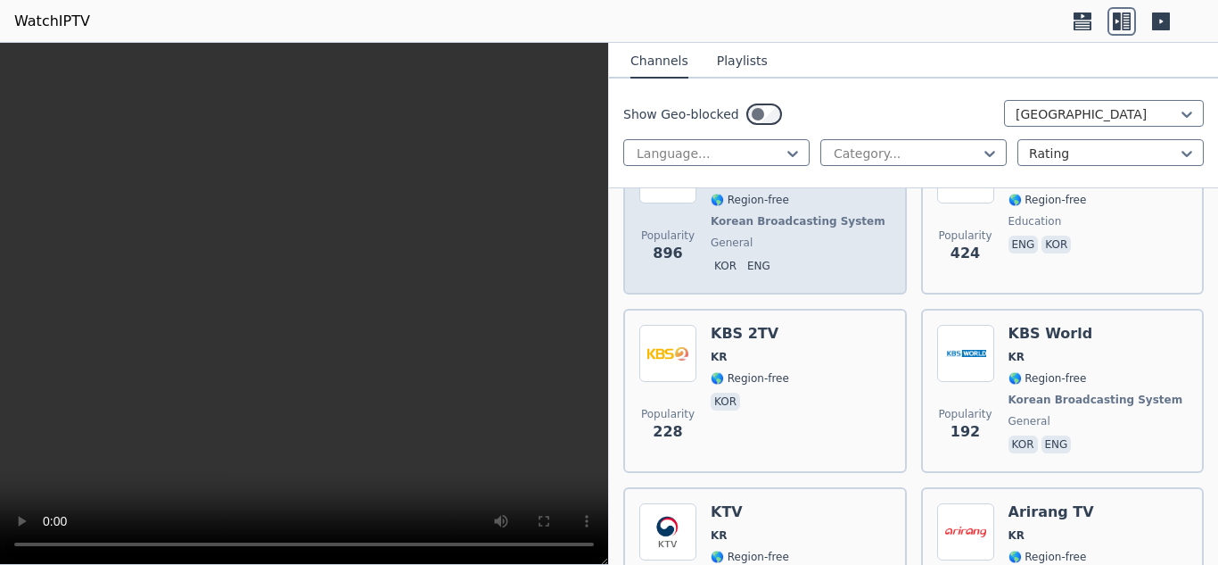
click at [800, 235] on span "general" at bounding box center [800, 242] width 178 height 14
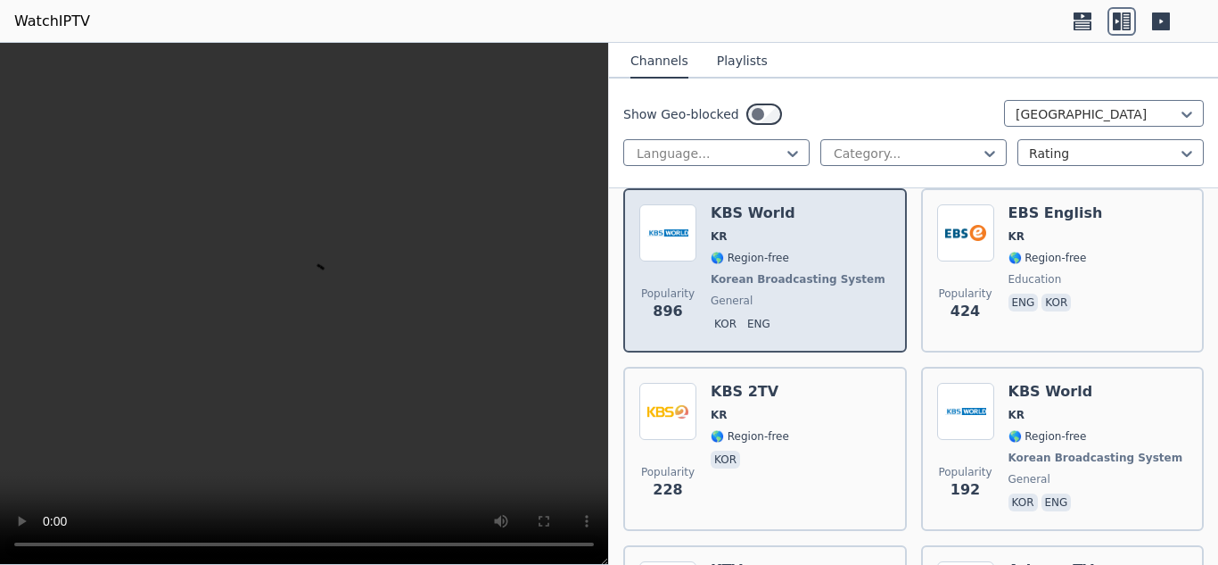
scroll to position [178, 0]
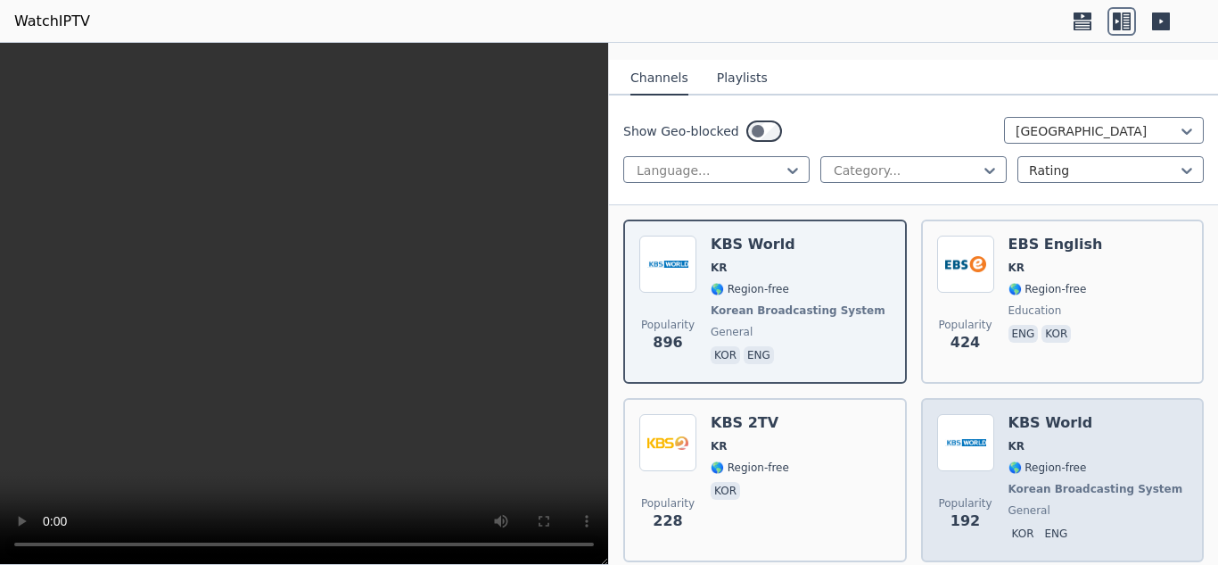
click at [1036, 460] on span "🌎 Region-free" at bounding box center [1048, 467] width 78 height 14
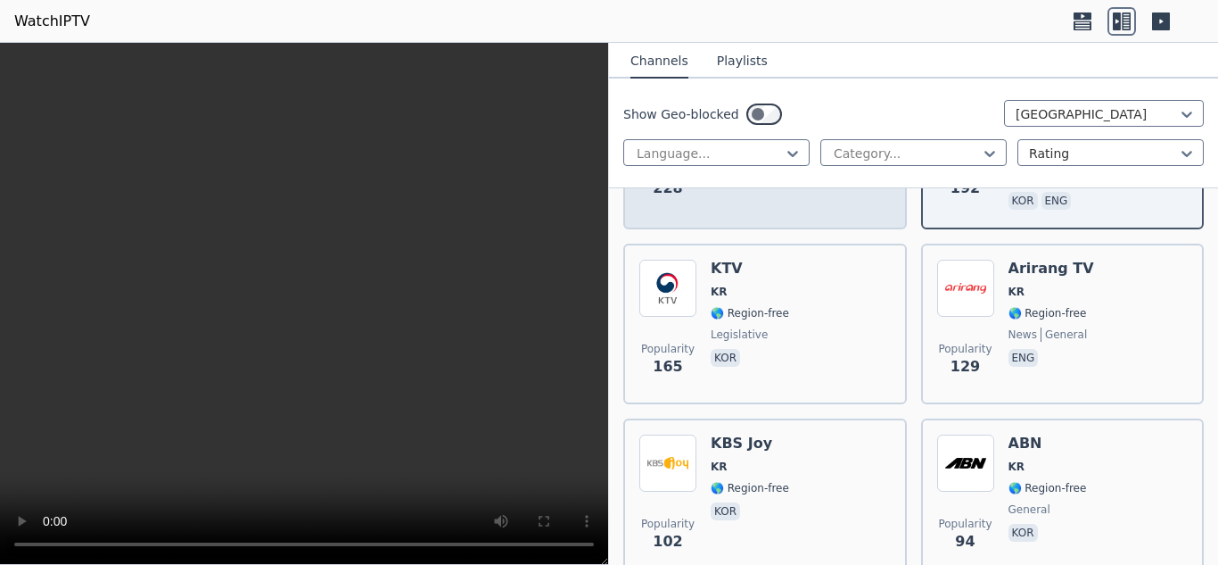
scroll to position [446, 0]
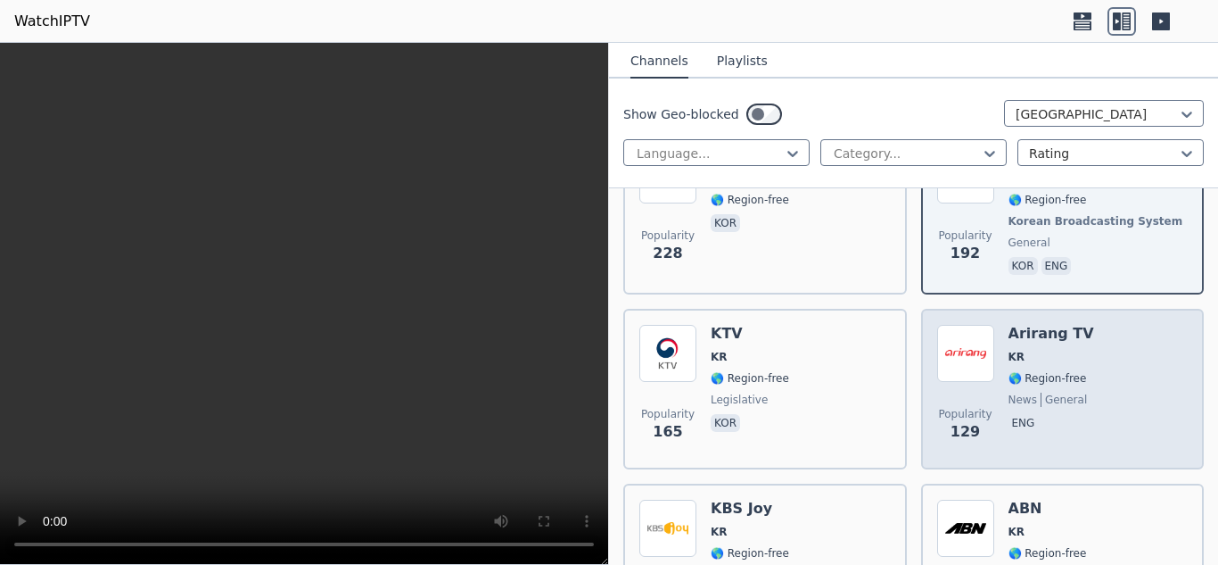
click at [1018, 392] on span "news" at bounding box center [1023, 399] width 29 height 14
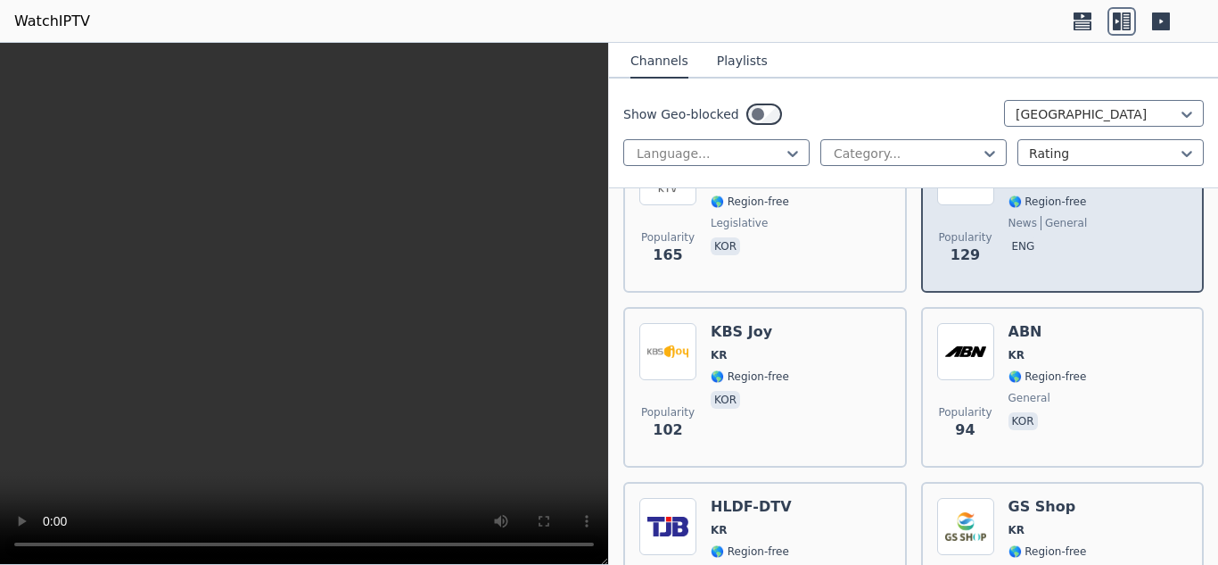
scroll to position [624, 0]
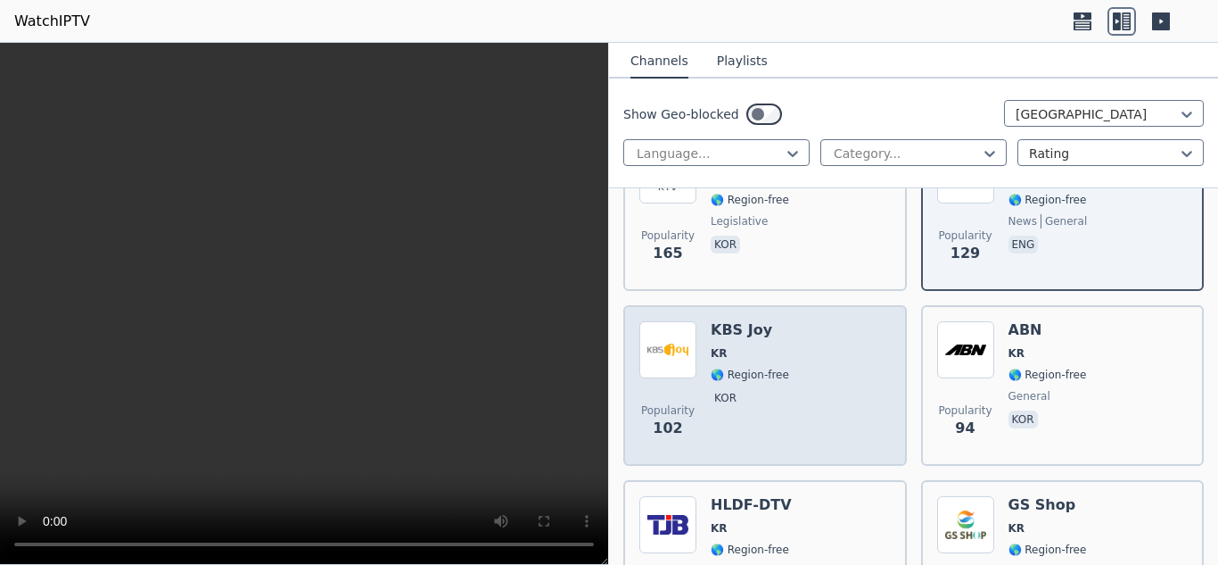
click at [754, 352] on div "KBS Joy KR 🌎 Region-free kor" at bounding box center [750, 385] width 78 height 128
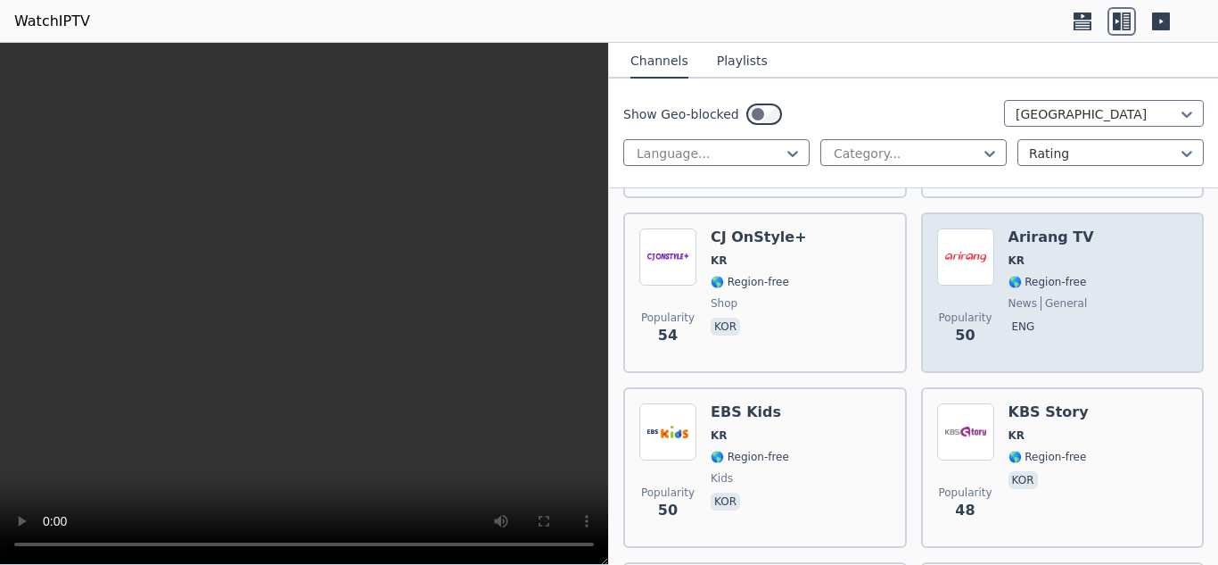
scroll to position [1249, 0]
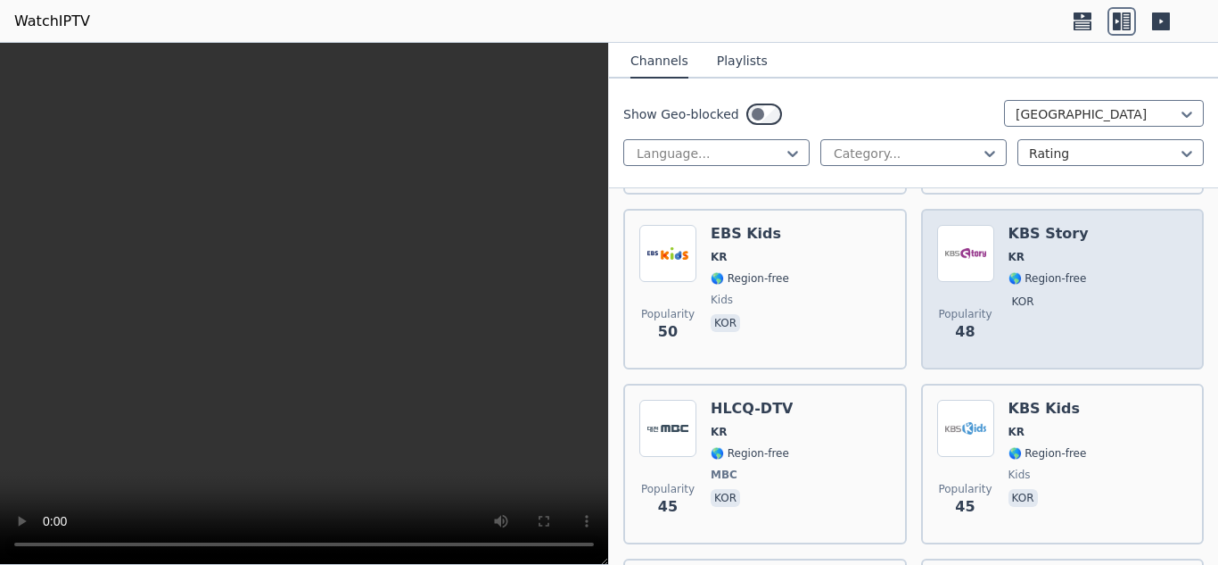
click at [995, 294] on div "Popularity 48 KBS Story KR 🌎 Region-free kor" at bounding box center [1062, 289] width 251 height 128
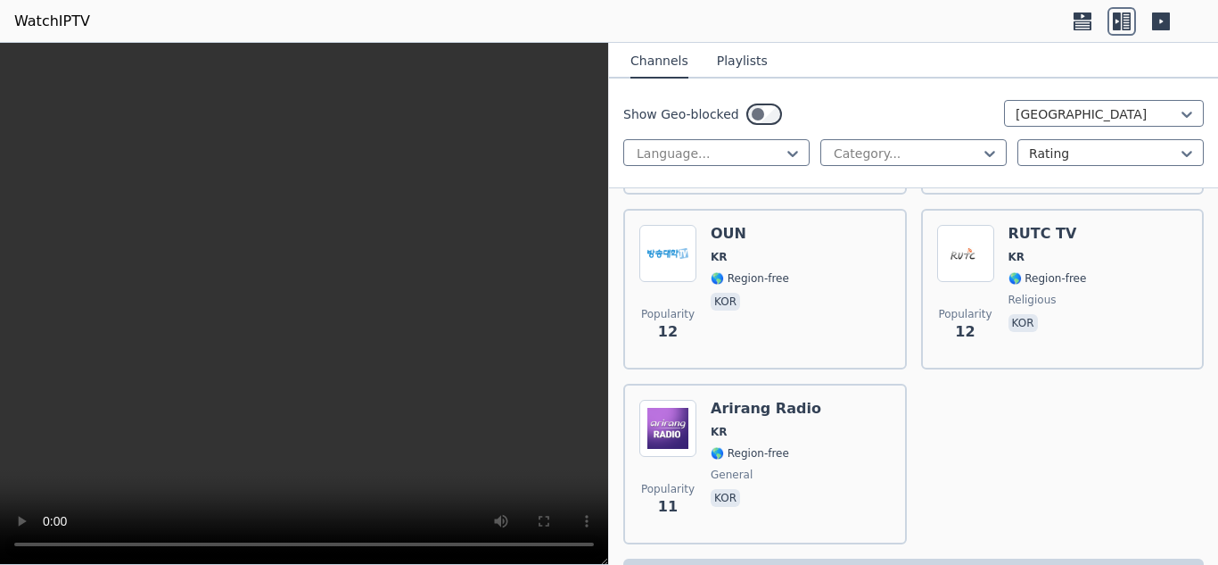
scroll to position [6557, 0]
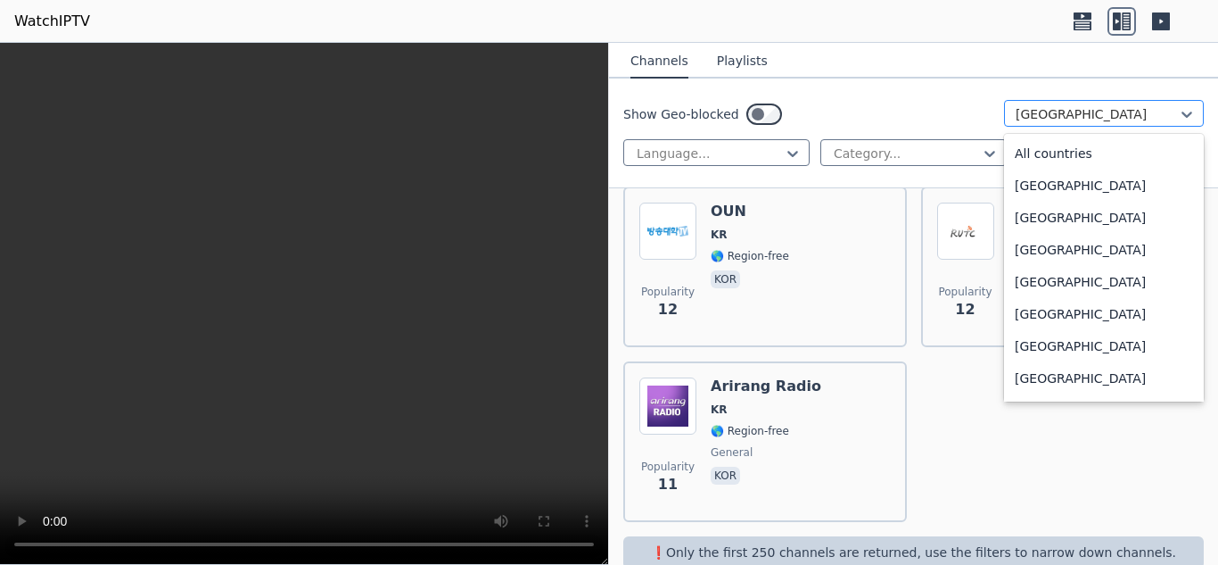
click at [1084, 114] on div at bounding box center [1097, 114] width 162 height 18
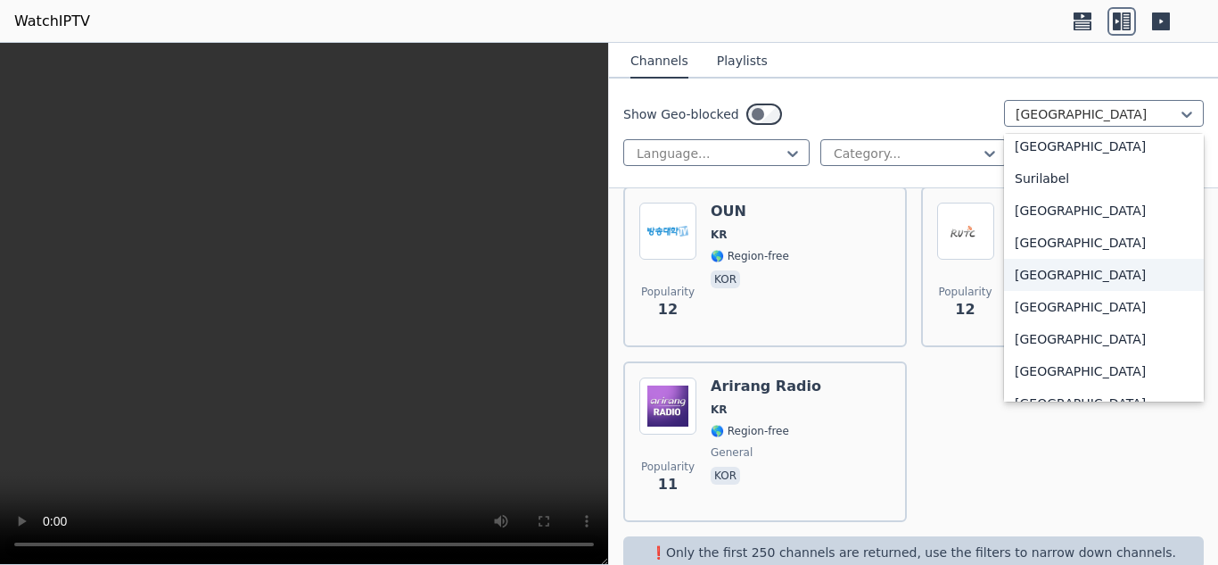
scroll to position [5797, 0]
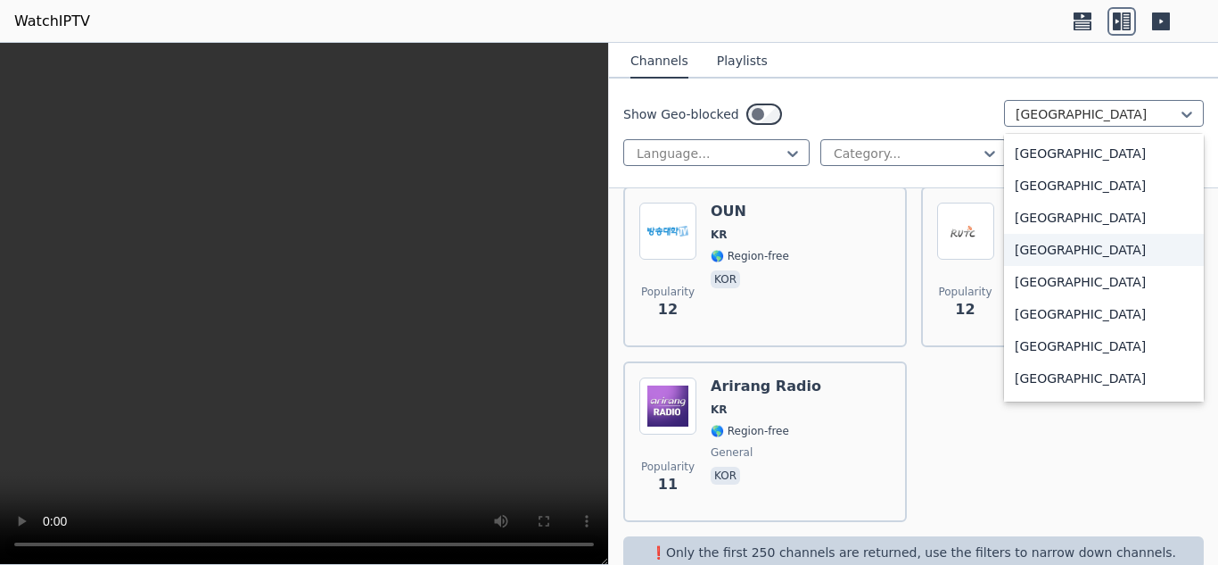
click at [1047, 253] on div "[GEOGRAPHIC_DATA]" at bounding box center [1104, 250] width 200 height 32
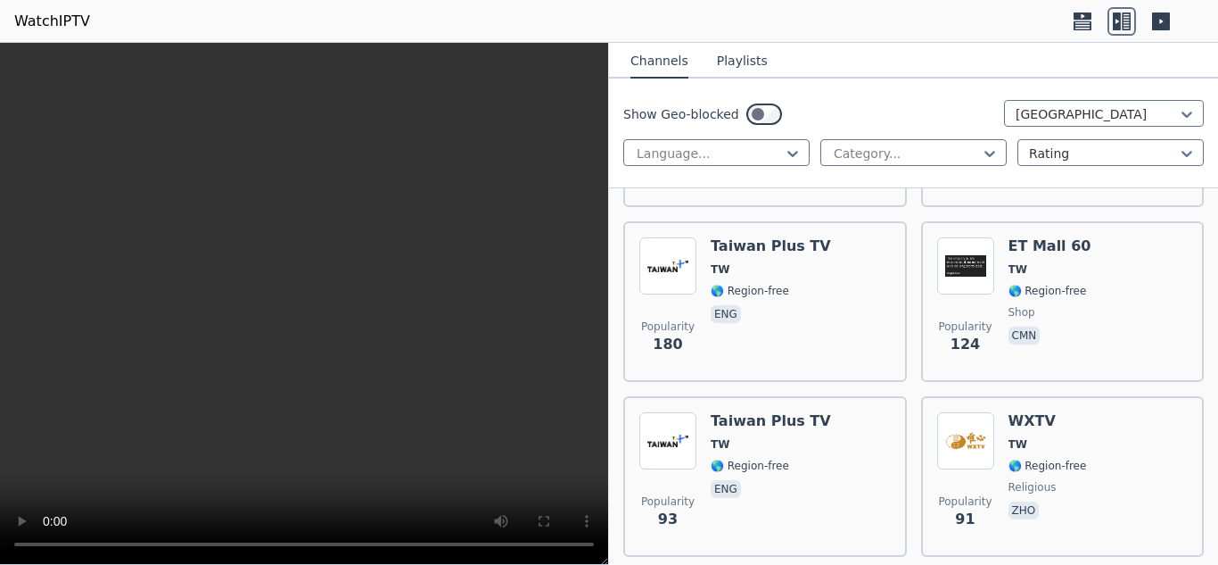
scroll to position [357, 0]
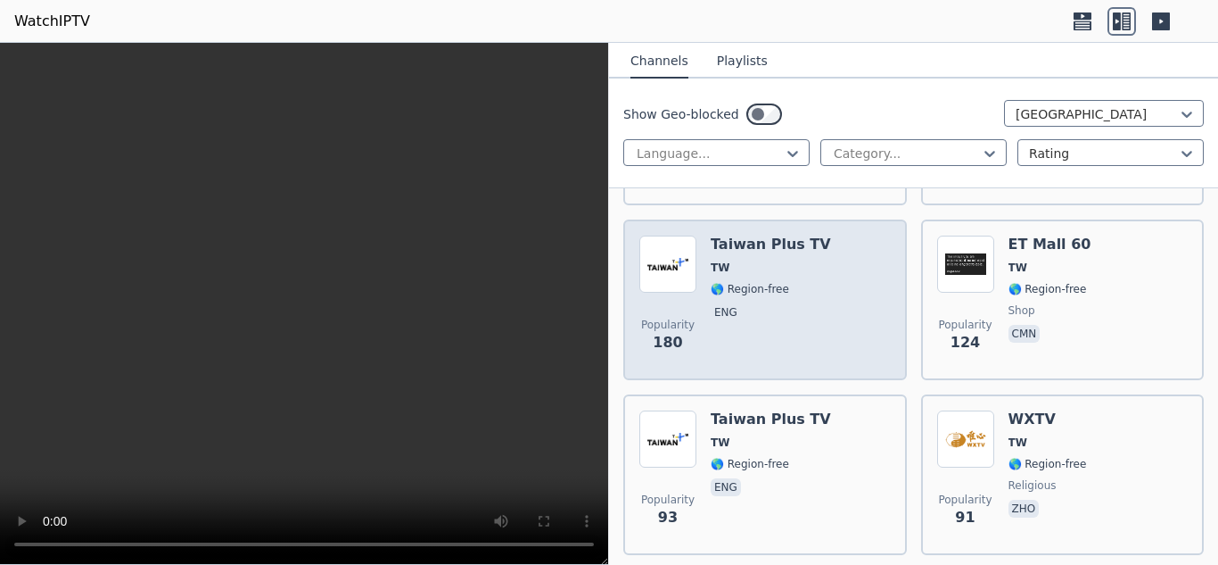
click at [840, 310] on div "Popularity 180 Taiwan Plus TV TW 🌎 Region-free eng" at bounding box center [764, 299] width 251 height 128
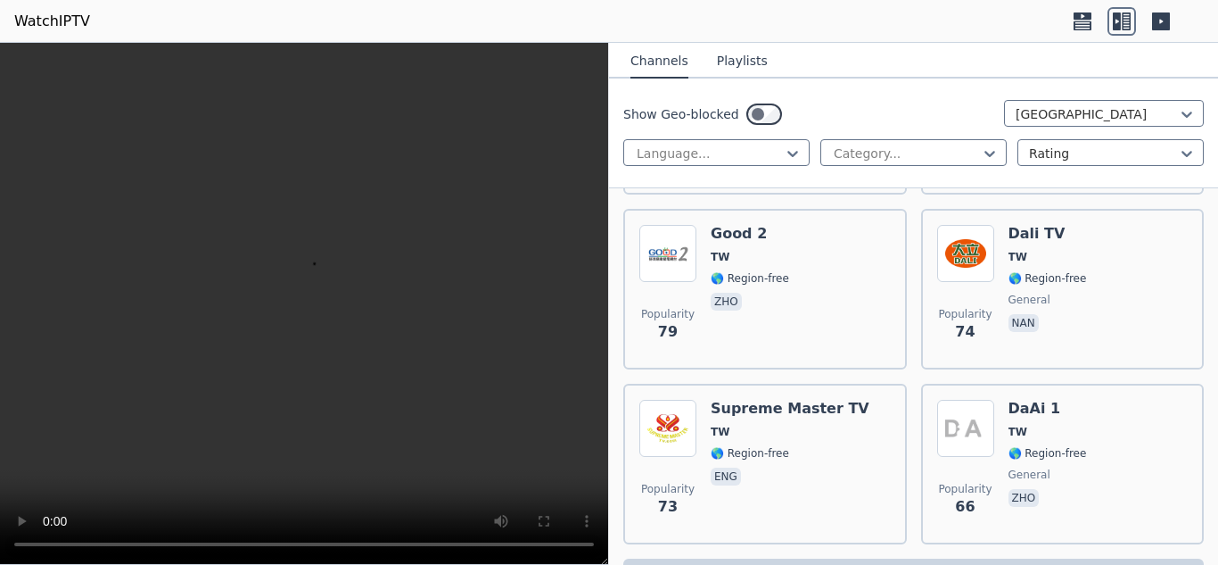
scroll to position [932, 0]
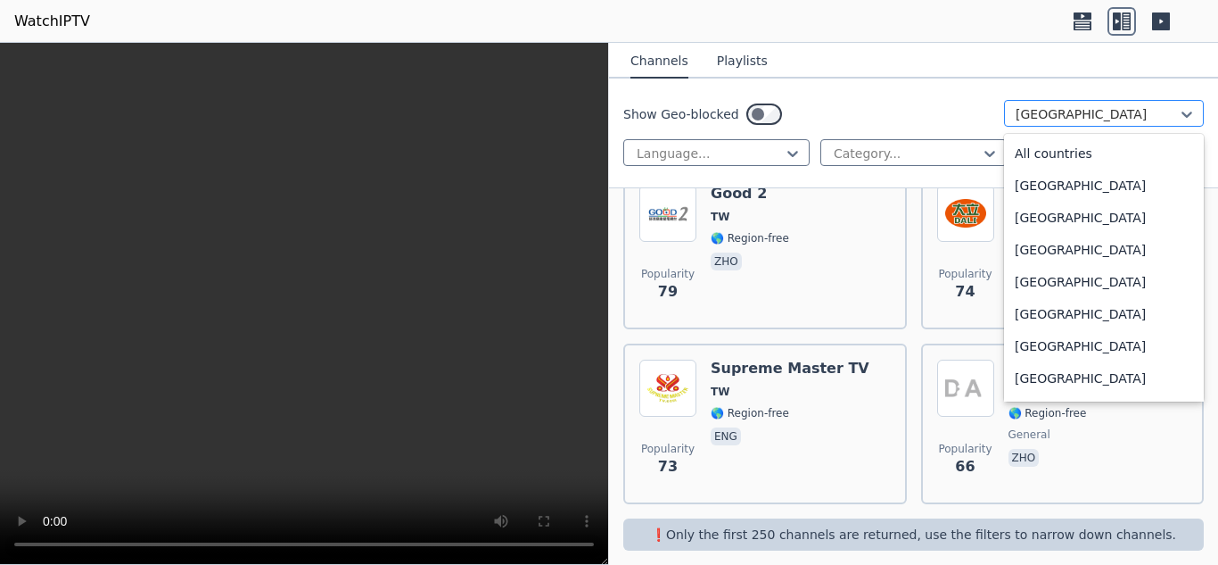
click at [1033, 108] on div at bounding box center [1097, 114] width 162 height 18
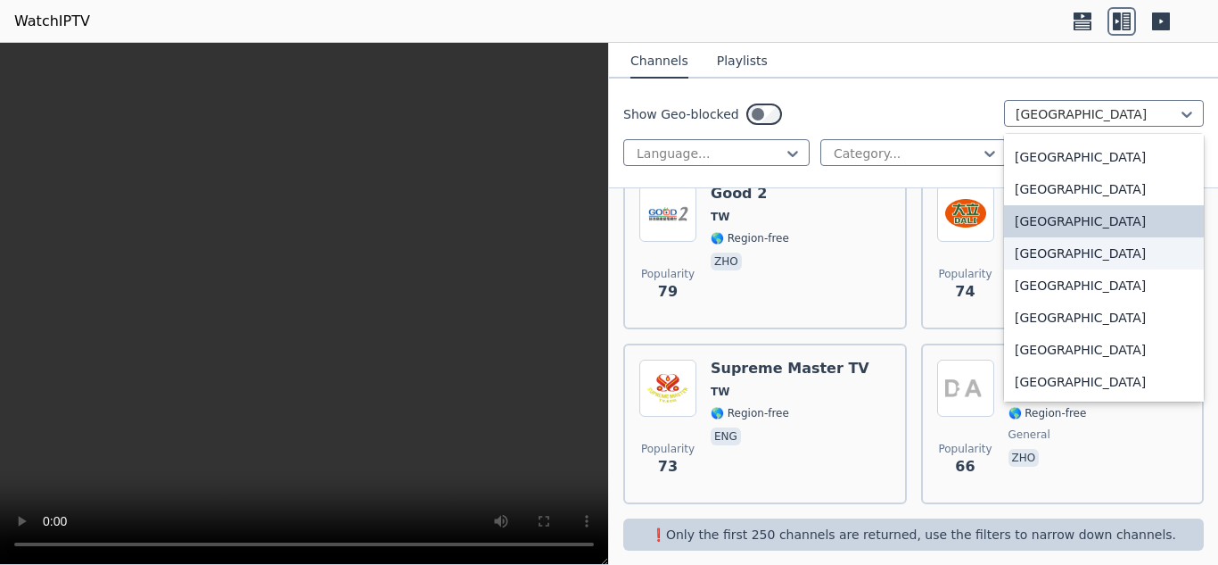
scroll to position [5850, 0]
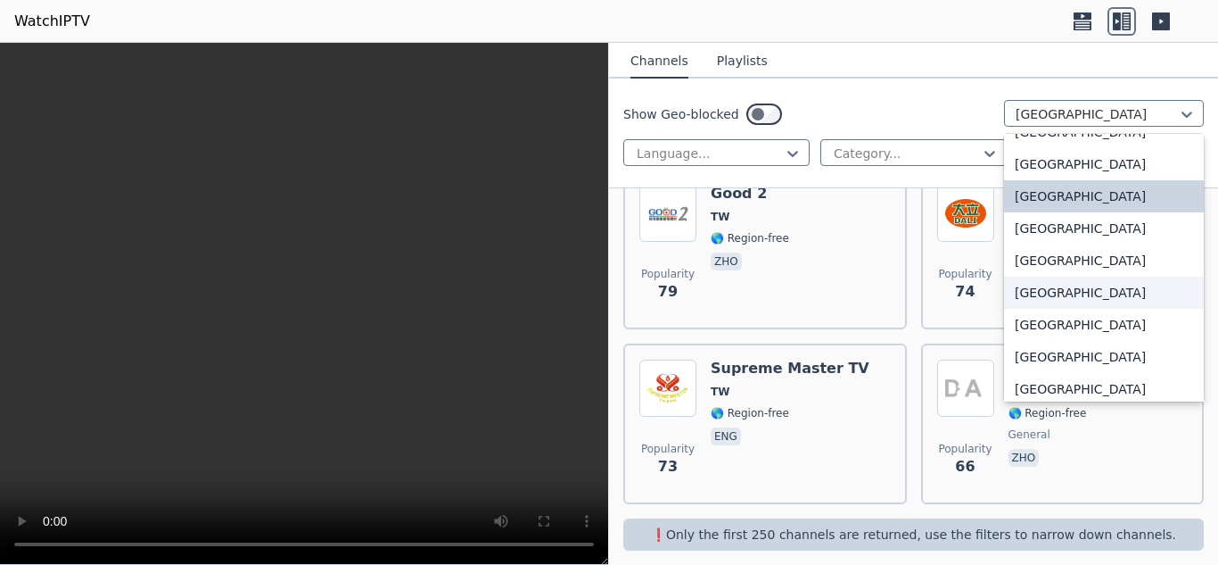
click at [1081, 296] on div "[GEOGRAPHIC_DATA]" at bounding box center [1104, 292] width 200 height 32
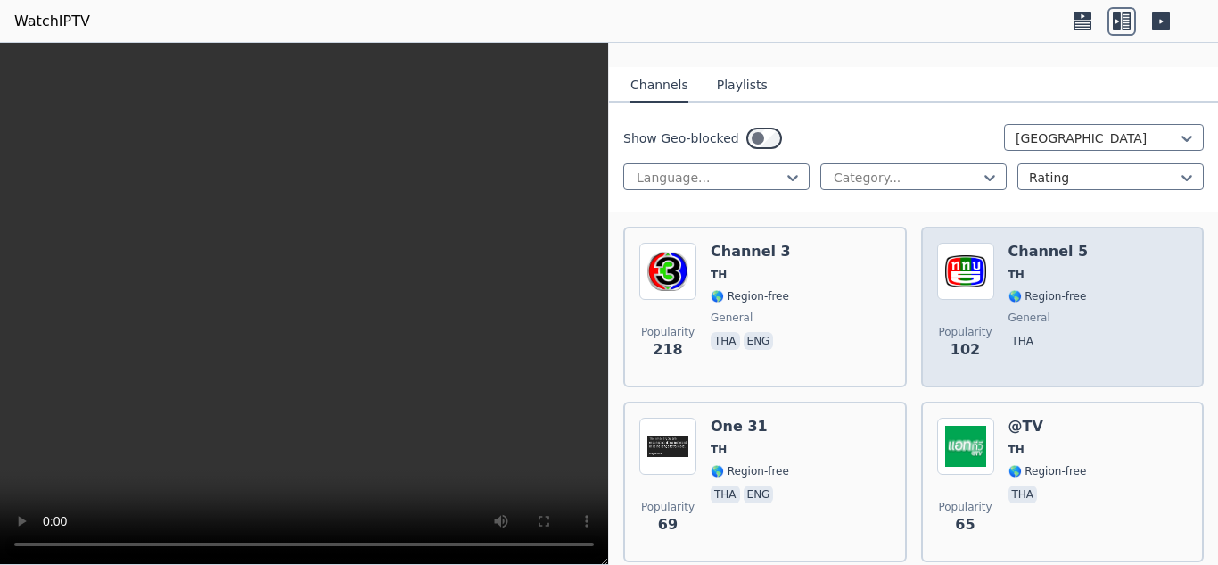
scroll to position [178, 0]
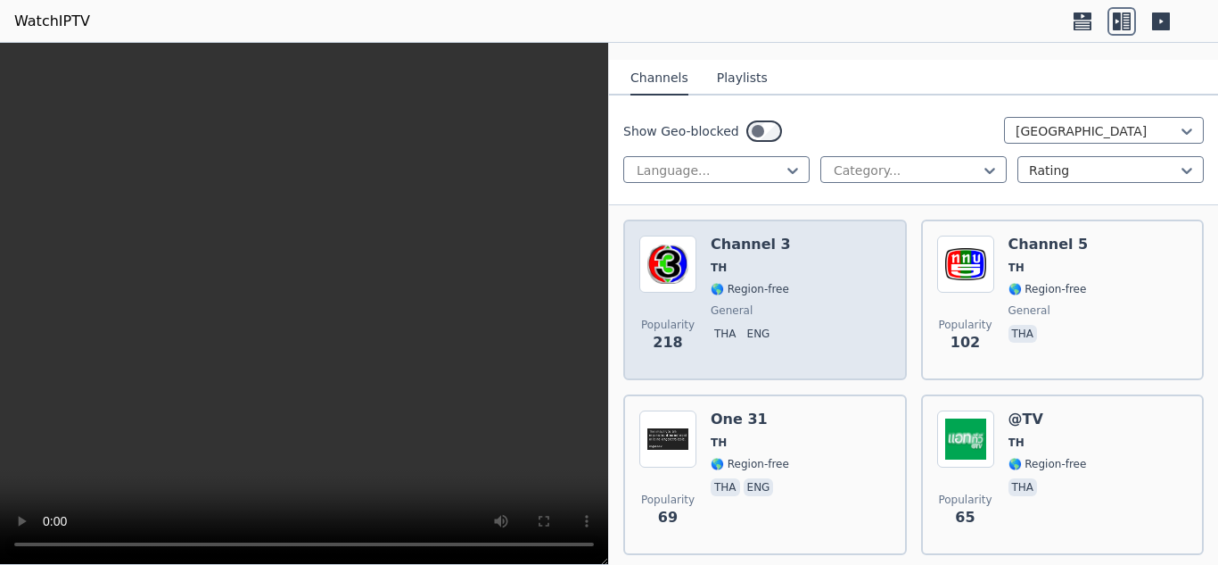
click at [805, 276] on div "Popularity 218 Channel 3 TH 🌎 Region-free general tha eng" at bounding box center [764, 299] width 251 height 128
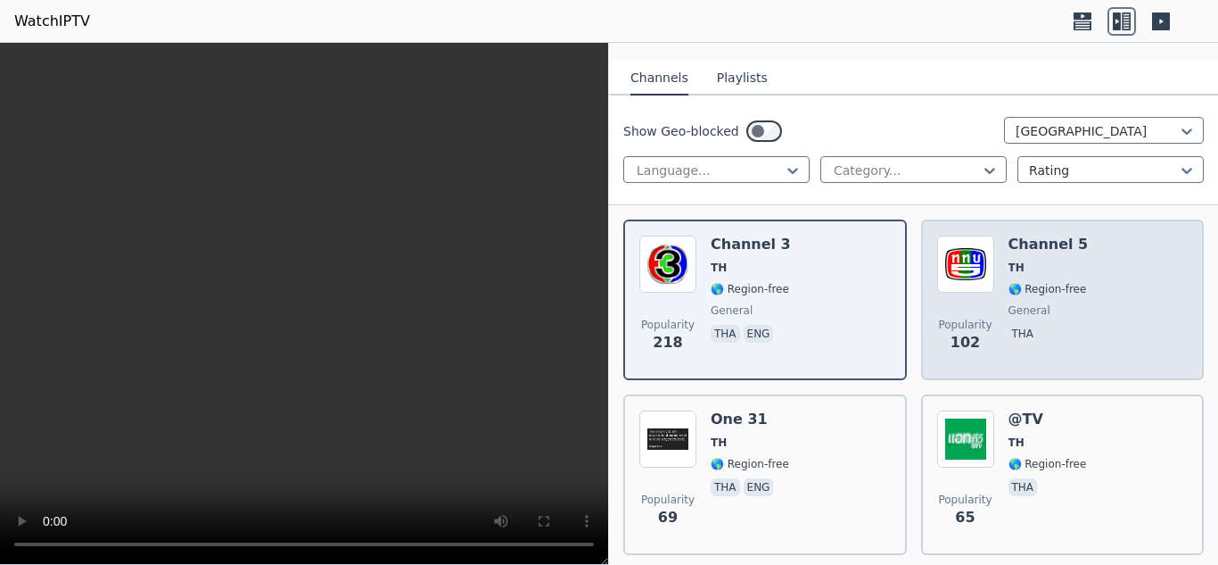
drag, startPoint x: 985, startPoint y: 295, endPoint x: 993, endPoint y: 301, distance: 9.6
click at [993, 301] on div "Popularity 102 Channel 5 TH 🌎 Region-free general tha" at bounding box center [1062, 299] width 251 height 128
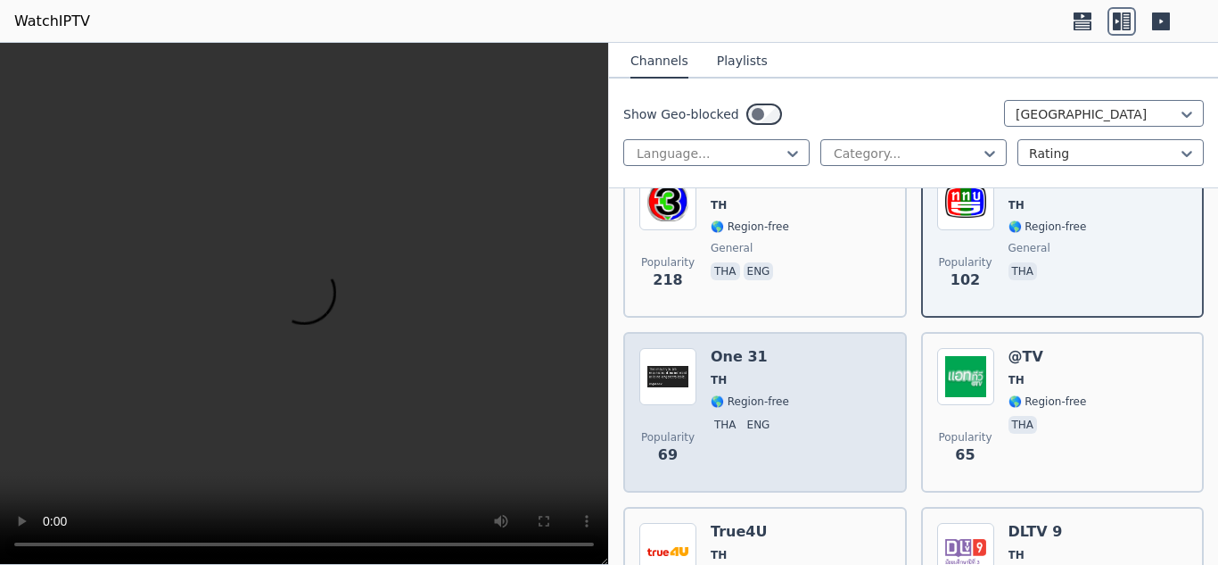
scroll to position [268, 0]
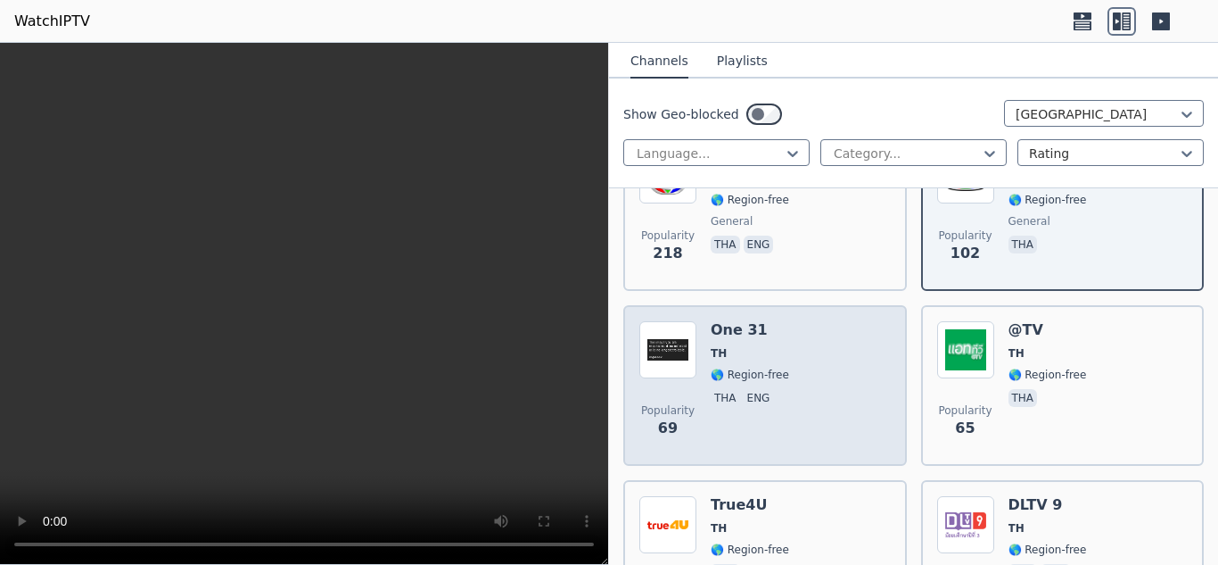
click at [811, 375] on div "Popularity 69 One 31 TH 🌎 Region-free tha eng" at bounding box center [764, 385] width 251 height 128
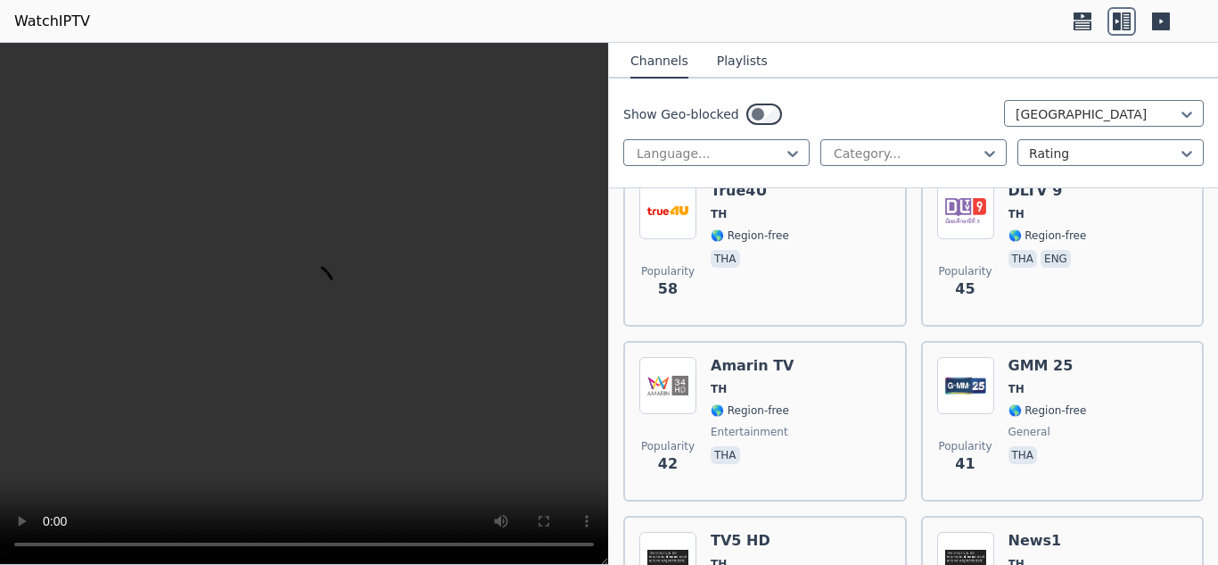
scroll to position [624, 0]
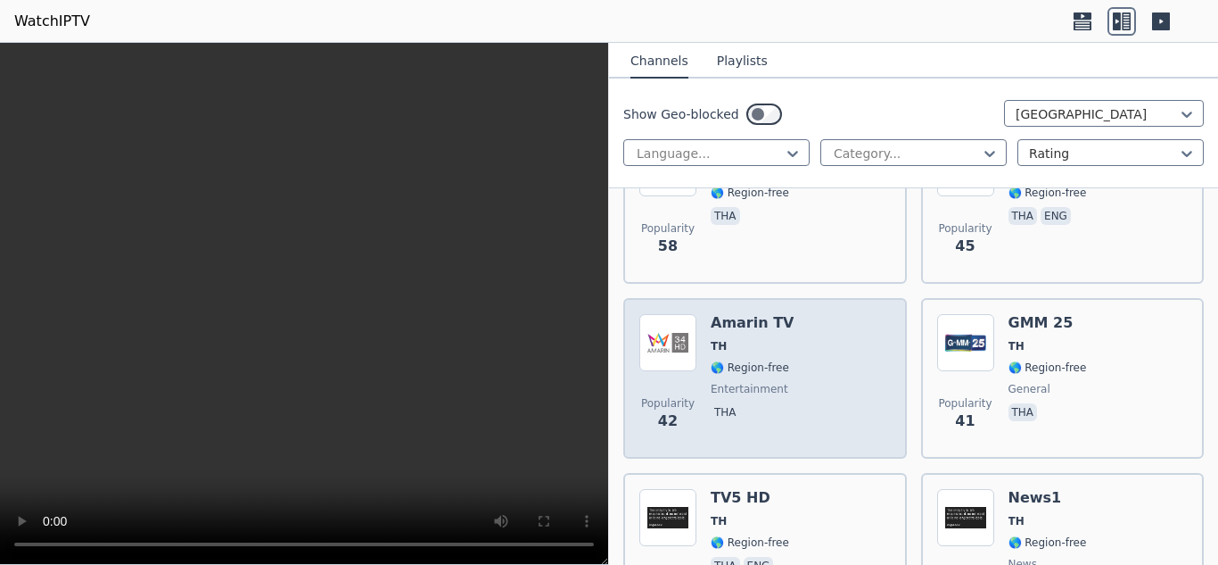
click at [849, 357] on div "Popularity 42 Amarin TV TH 🌎 Region-free entertainment tha" at bounding box center [764, 378] width 251 height 128
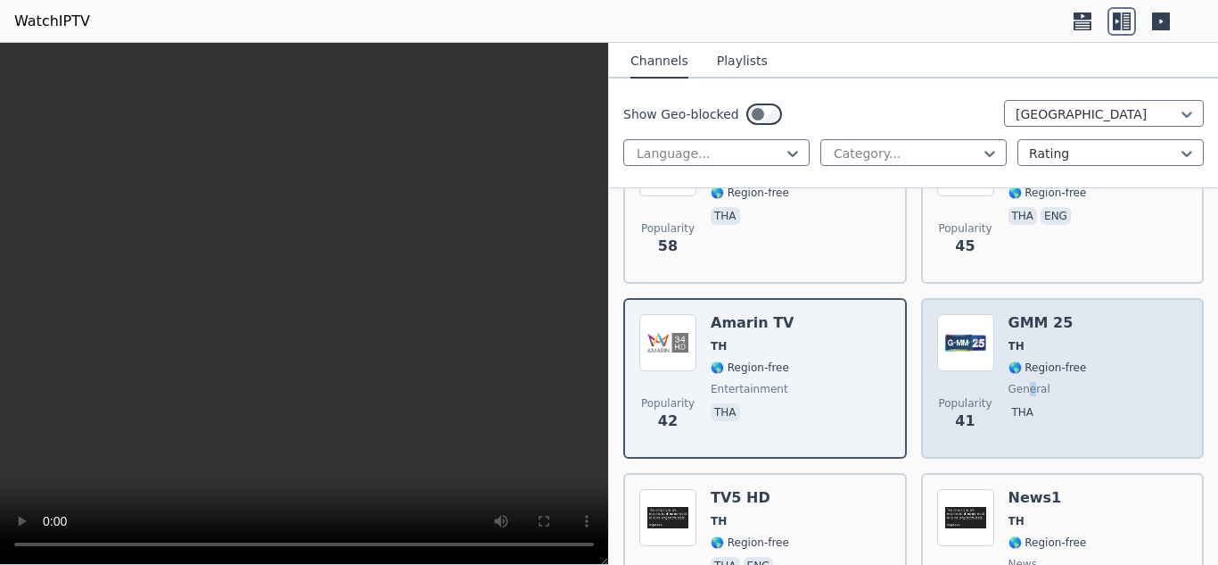
click at [1023, 383] on div "GMM 25 TH 🌎 Region-free general tha" at bounding box center [1048, 378] width 78 height 128
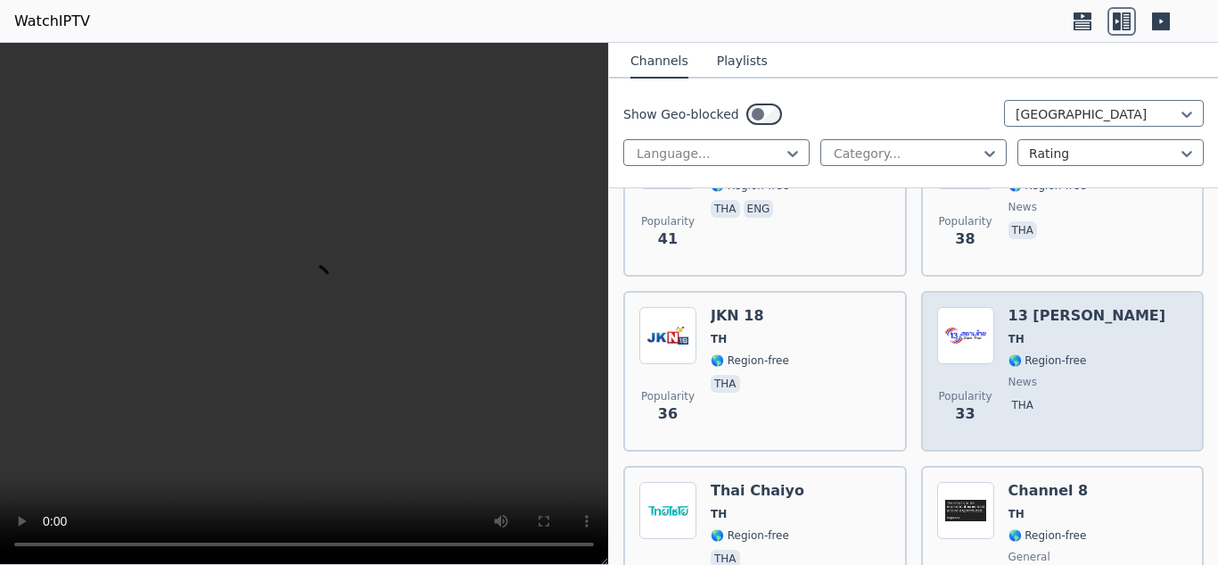
scroll to position [1159, 0]
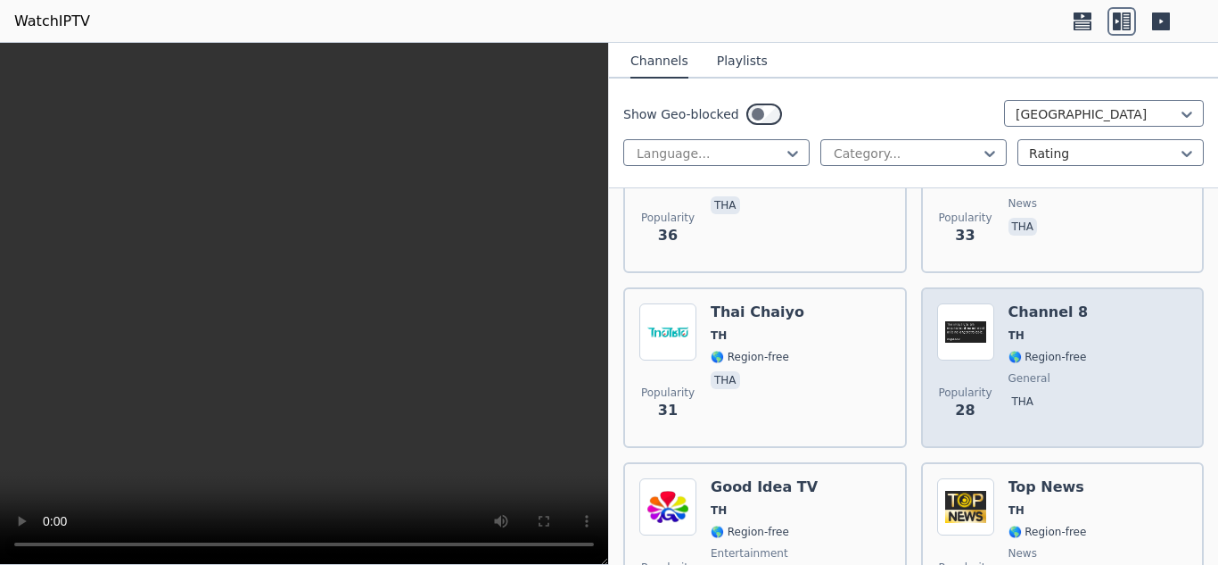
click at [1041, 350] on span "🌎 Region-free" at bounding box center [1048, 357] width 78 height 14
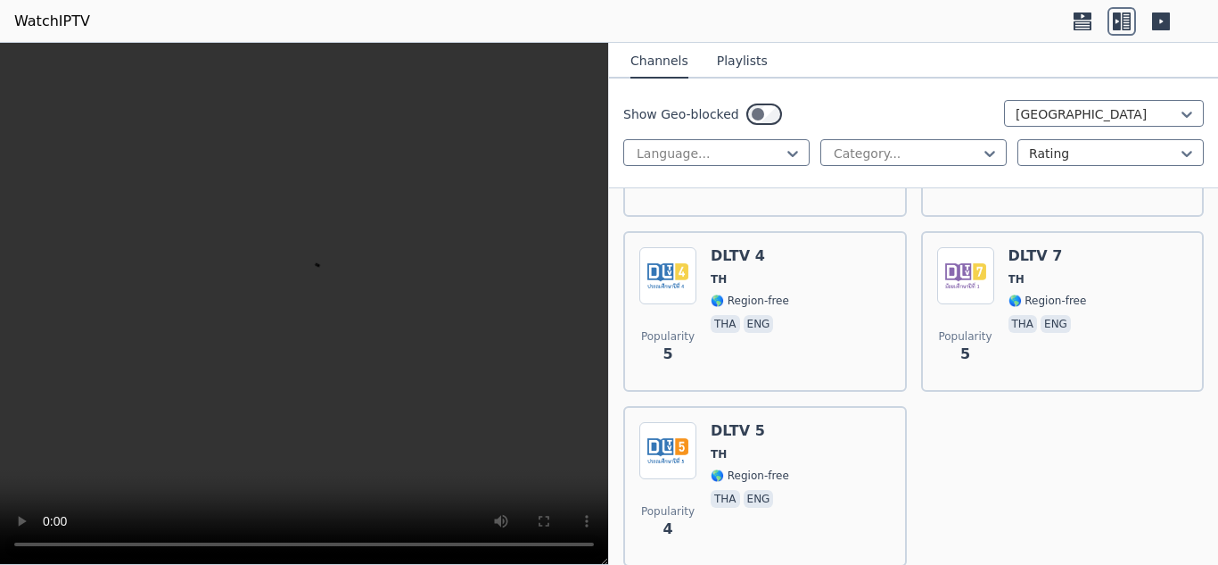
scroll to position [4013, 0]
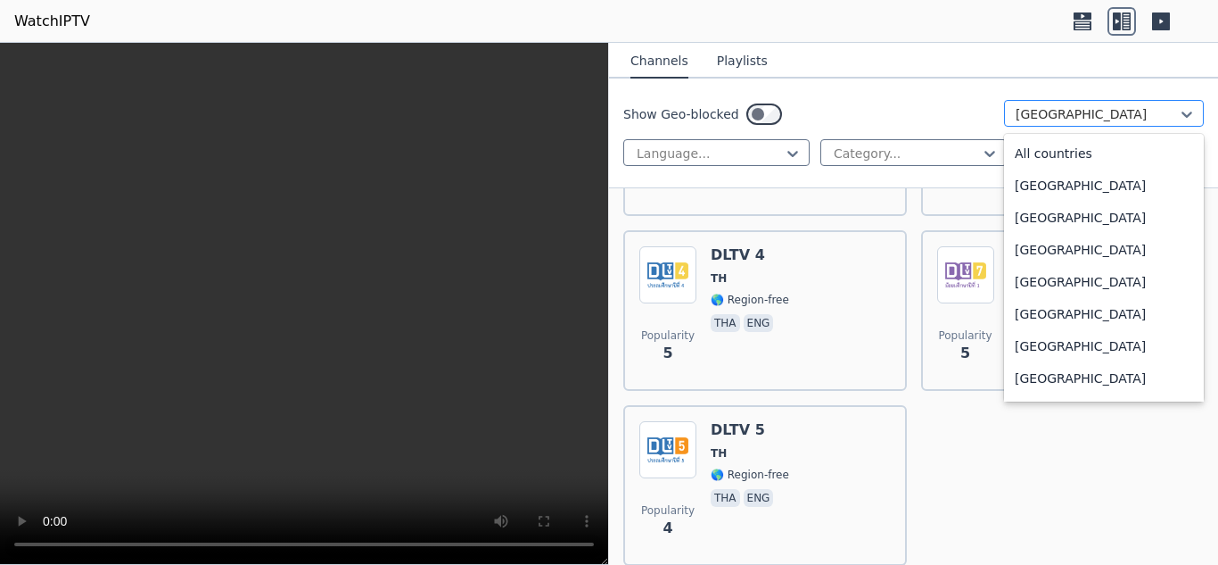
click at [1064, 110] on div at bounding box center [1097, 114] width 162 height 18
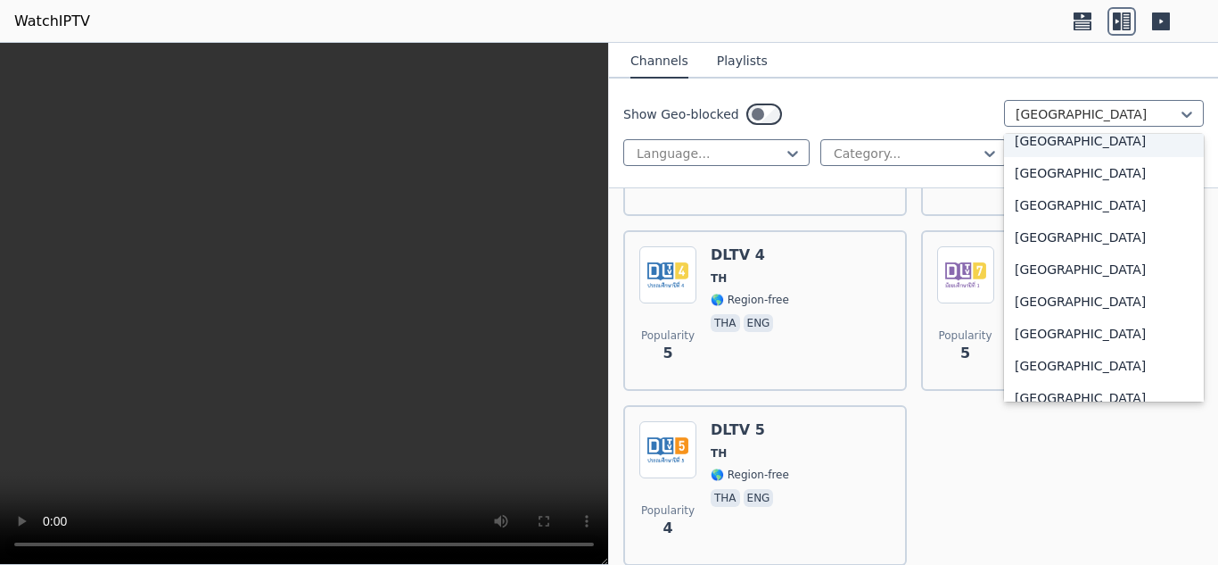
scroll to position [6125, 0]
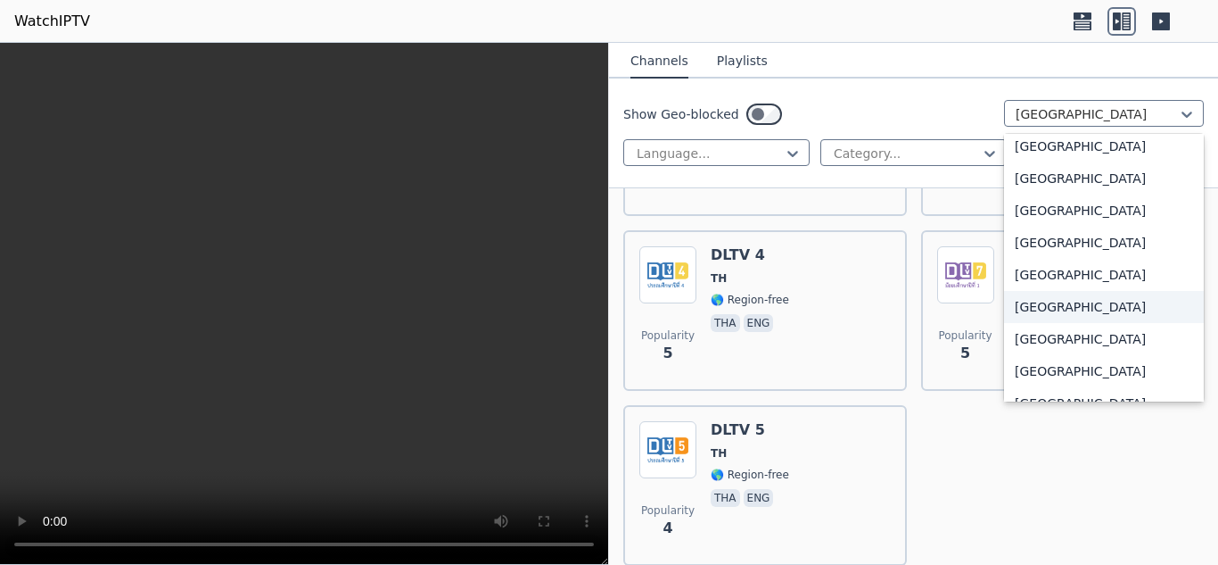
click at [1076, 301] on div "[GEOGRAPHIC_DATA]" at bounding box center [1104, 307] width 200 height 32
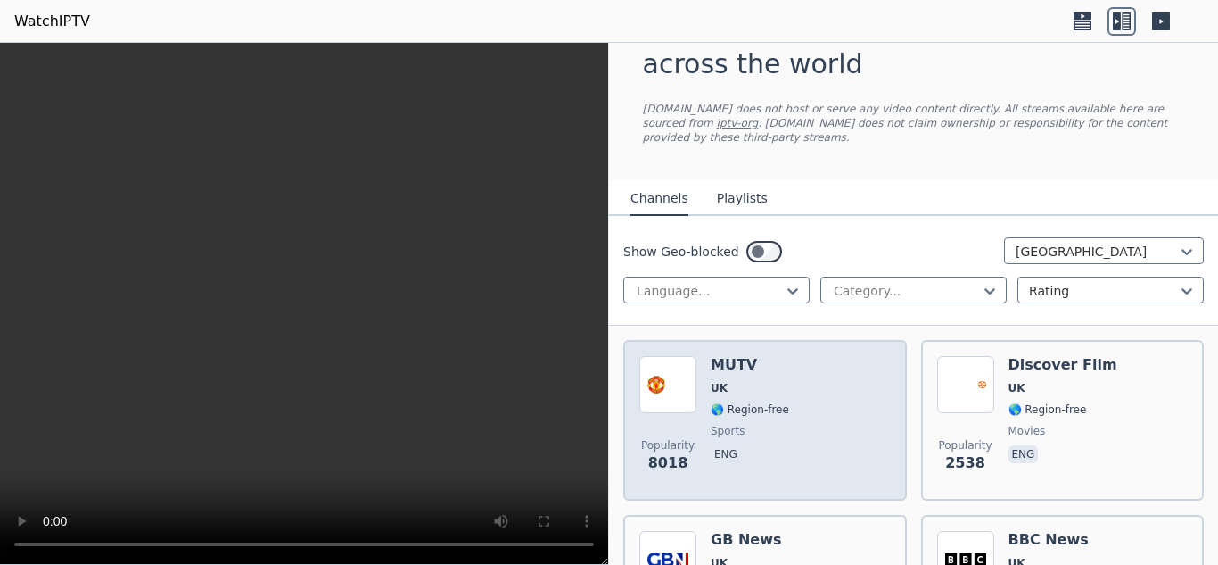
scroll to position [89, 0]
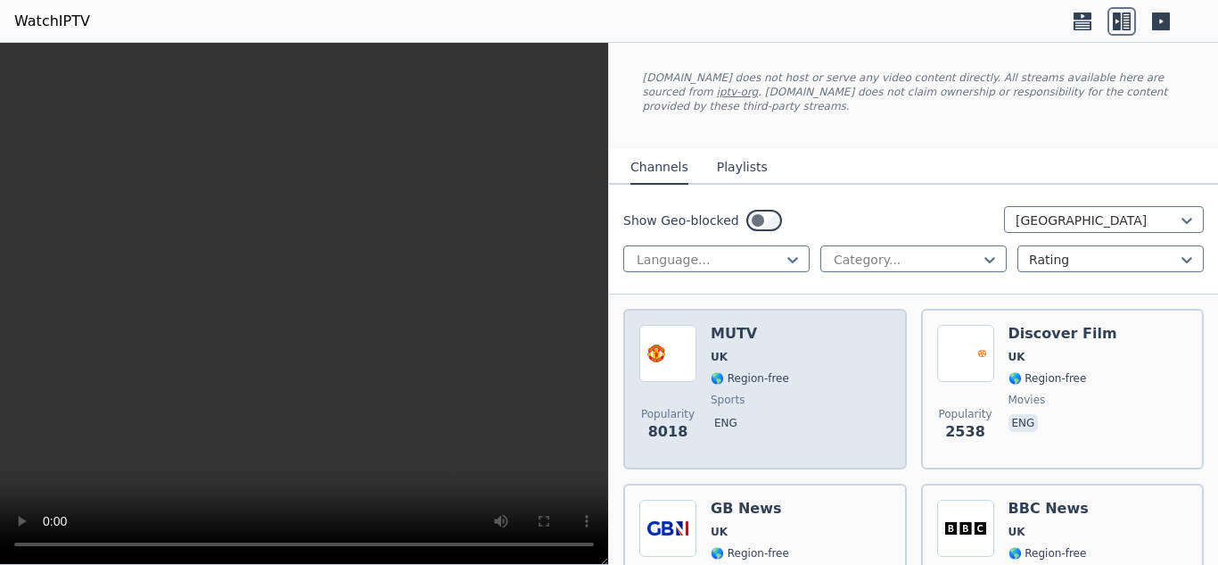
click at [790, 375] on div "Popularity 8018 MUTV UK 🌎 Region-free sports eng" at bounding box center [764, 389] width 251 height 128
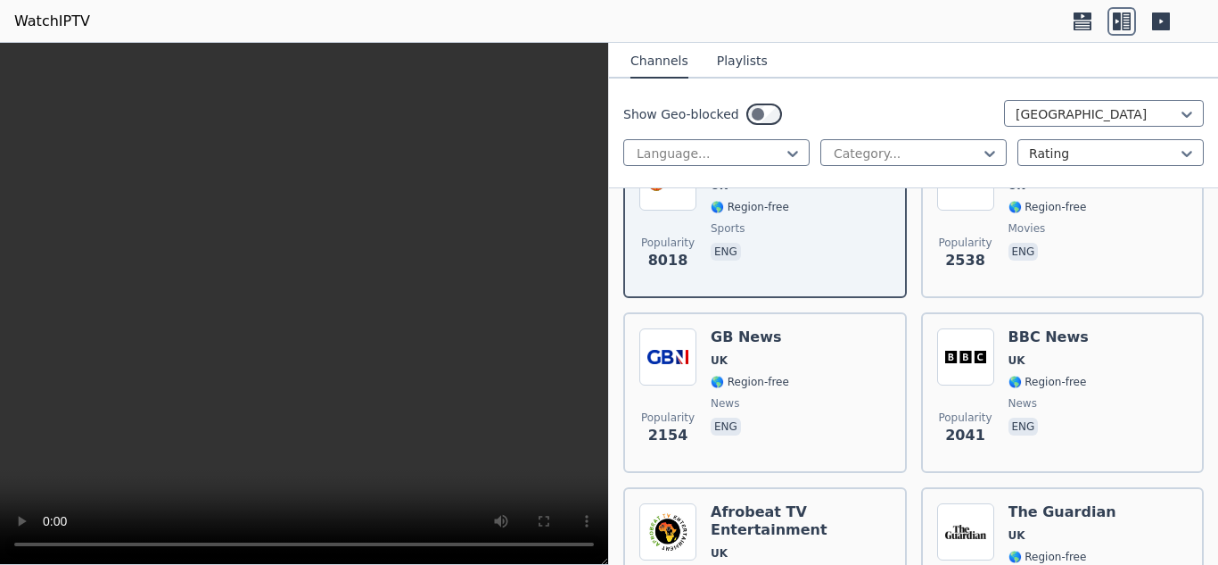
scroll to position [268, 0]
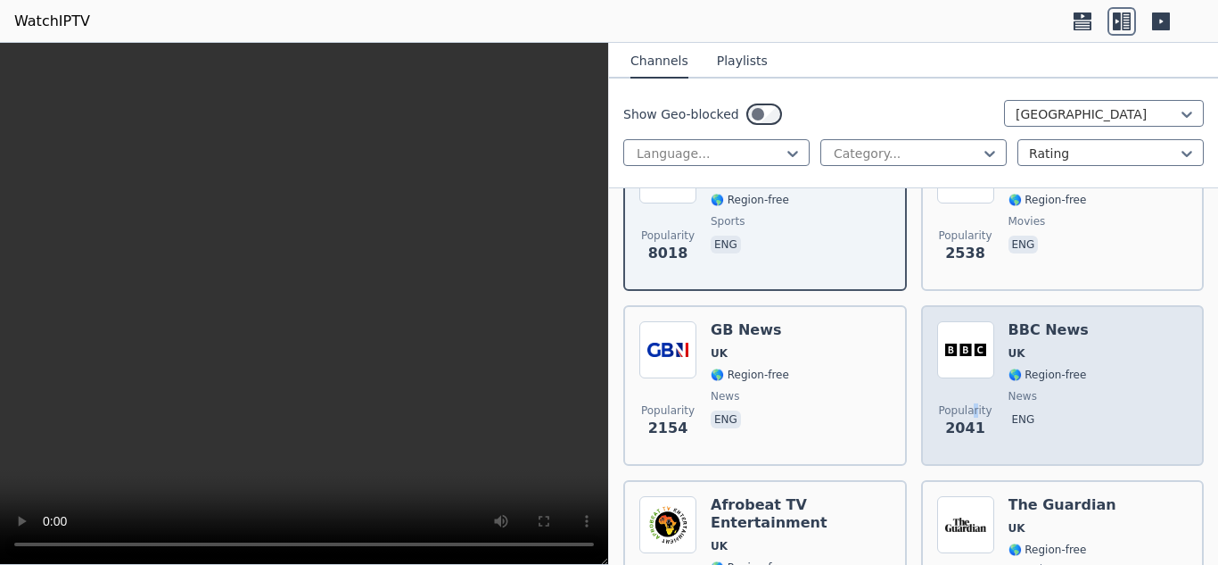
click at [970, 392] on span "Popularity 2041" at bounding box center [965, 420] width 57 height 57
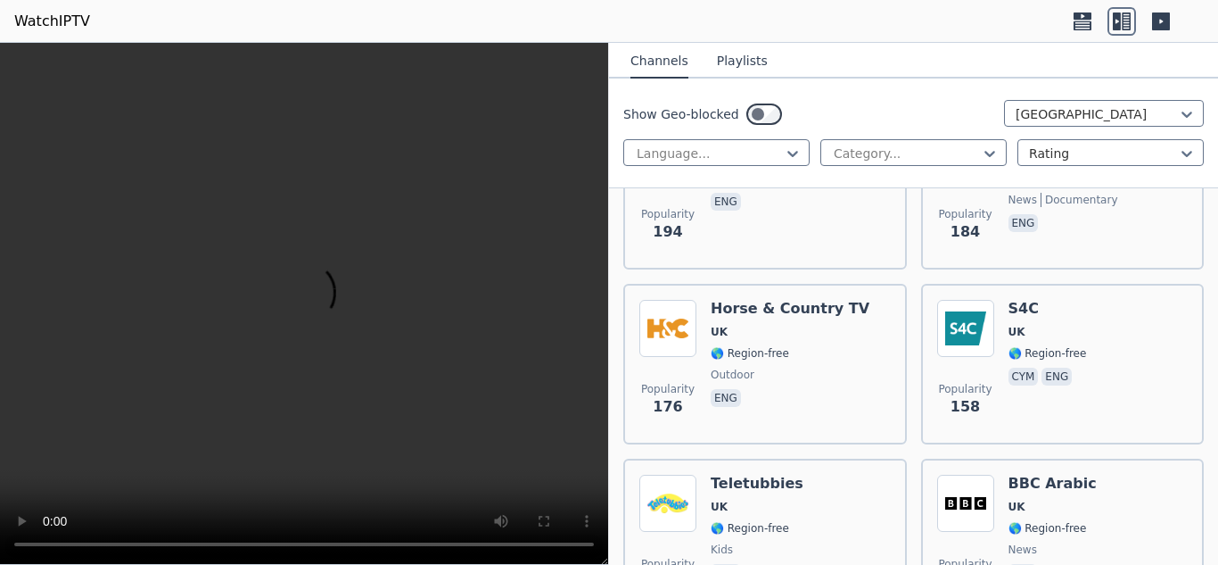
scroll to position [1427, 0]
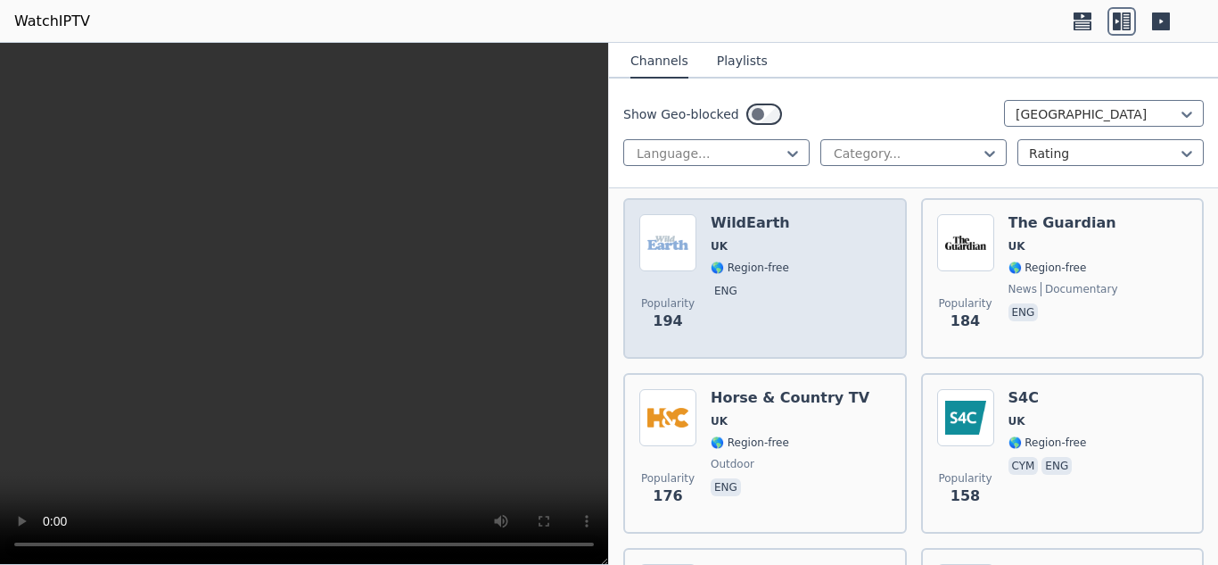
click at [808, 279] on div "Popularity 194 WildEarth UK 🌎 Region-free eng" at bounding box center [764, 278] width 251 height 128
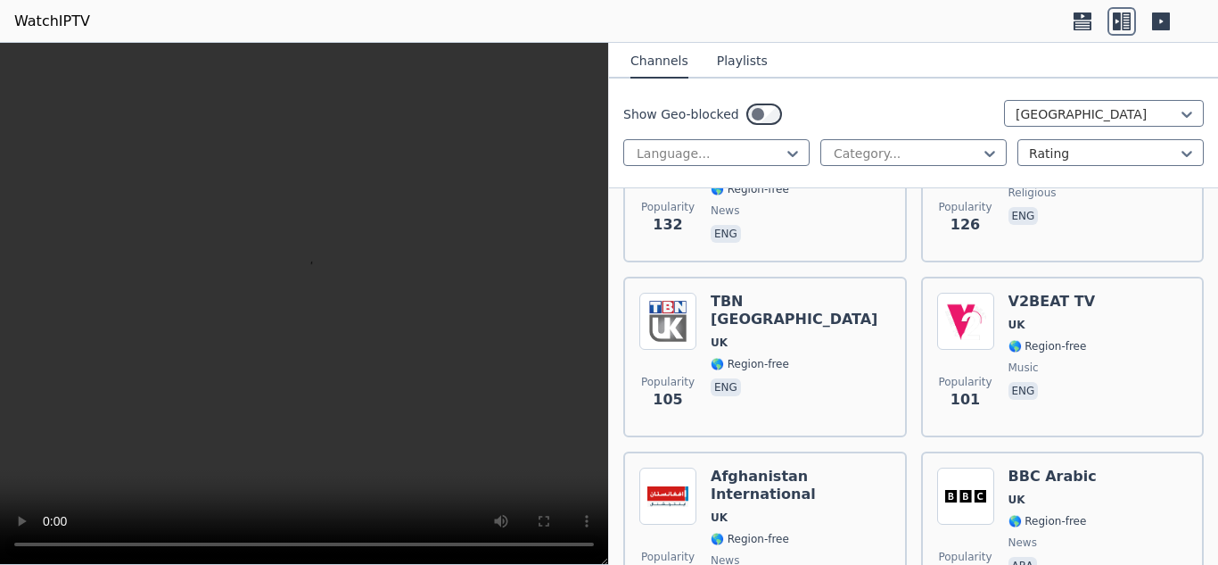
scroll to position [2140, 0]
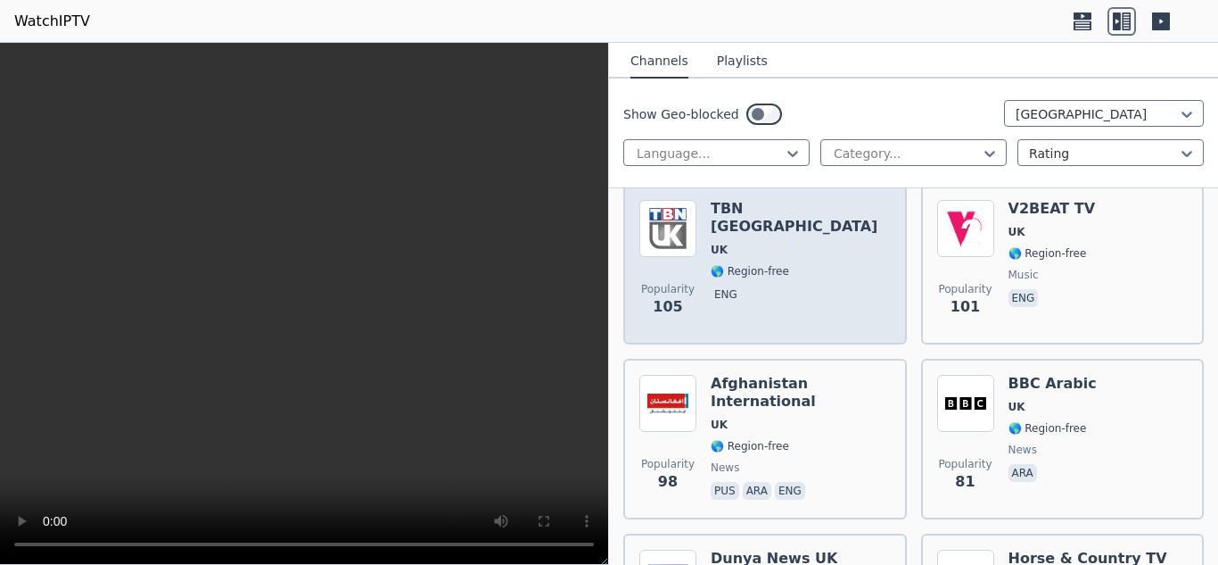
click at [823, 256] on div "Popularity 105 TBN UK UK 🌎 Region-free eng" at bounding box center [764, 264] width 251 height 128
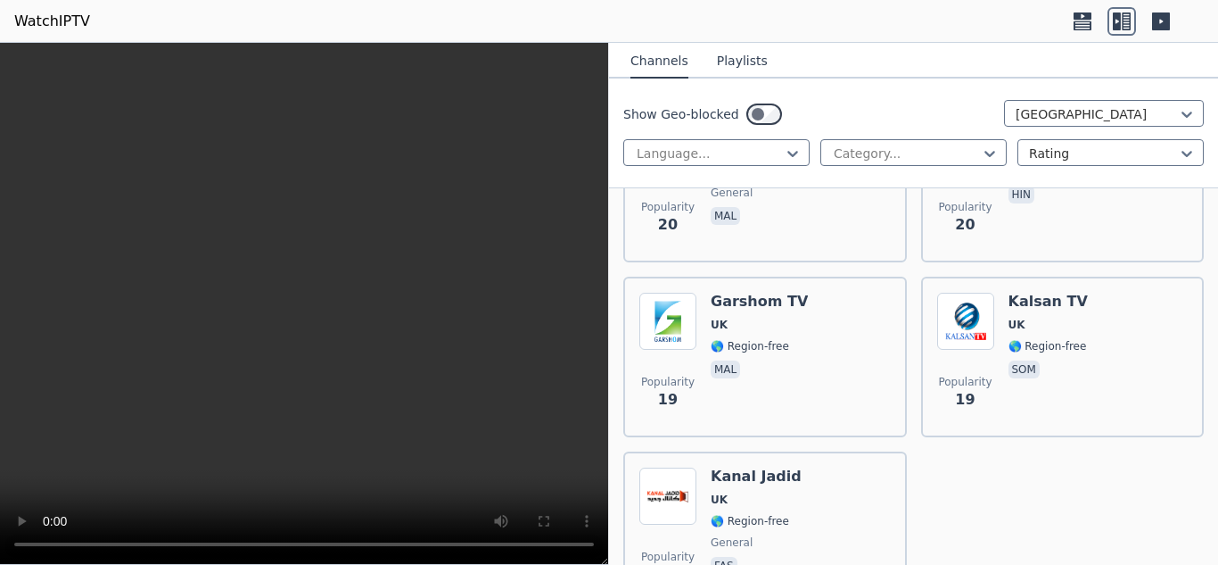
scroll to position [6350, 0]
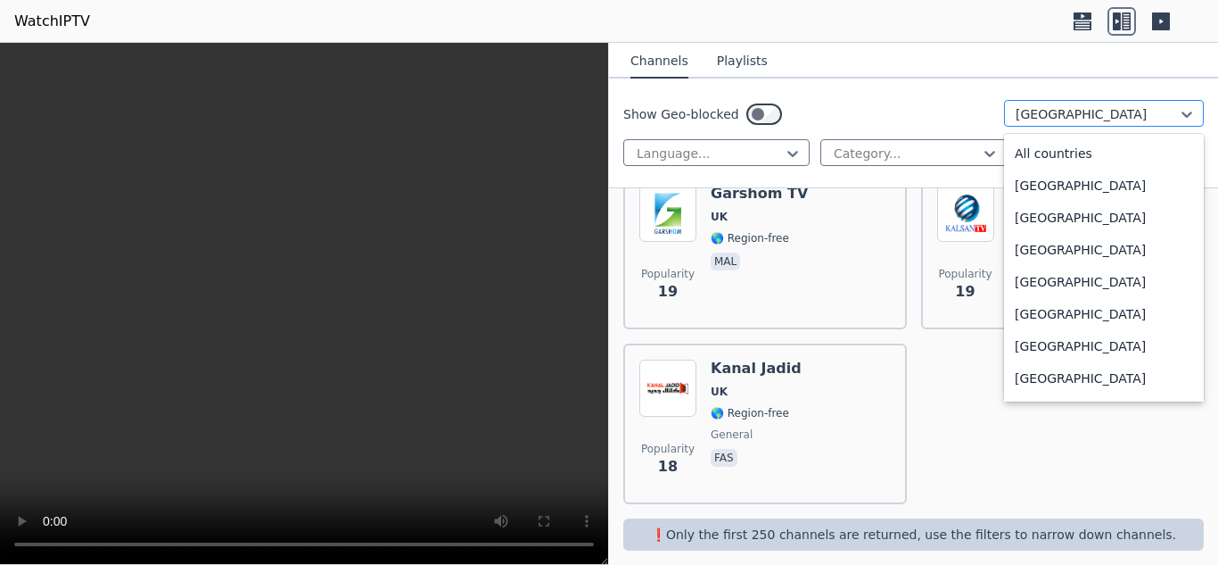
click at [1024, 106] on div at bounding box center [1097, 114] width 162 height 18
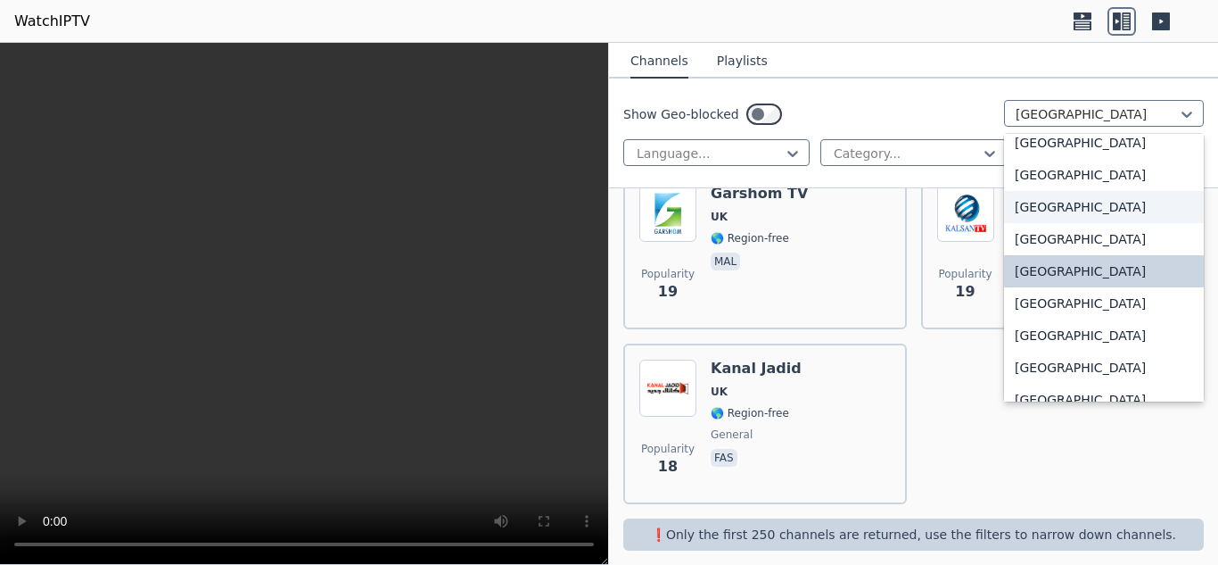
scroll to position [6235, 0]
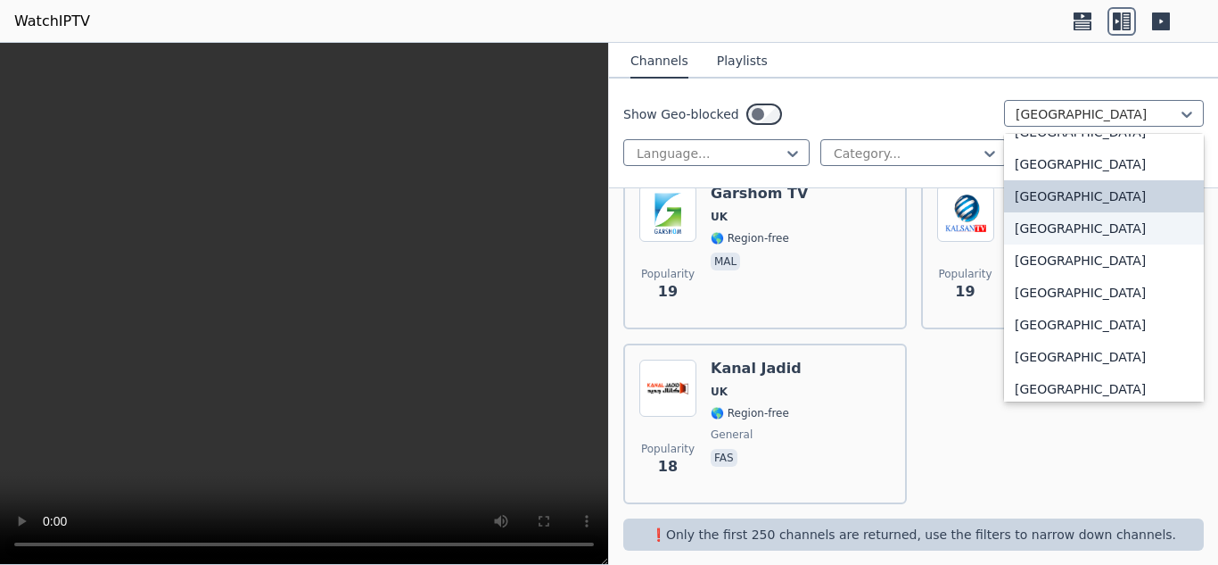
click at [1082, 227] on div "[GEOGRAPHIC_DATA]" at bounding box center [1104, 228] width 200 height 32
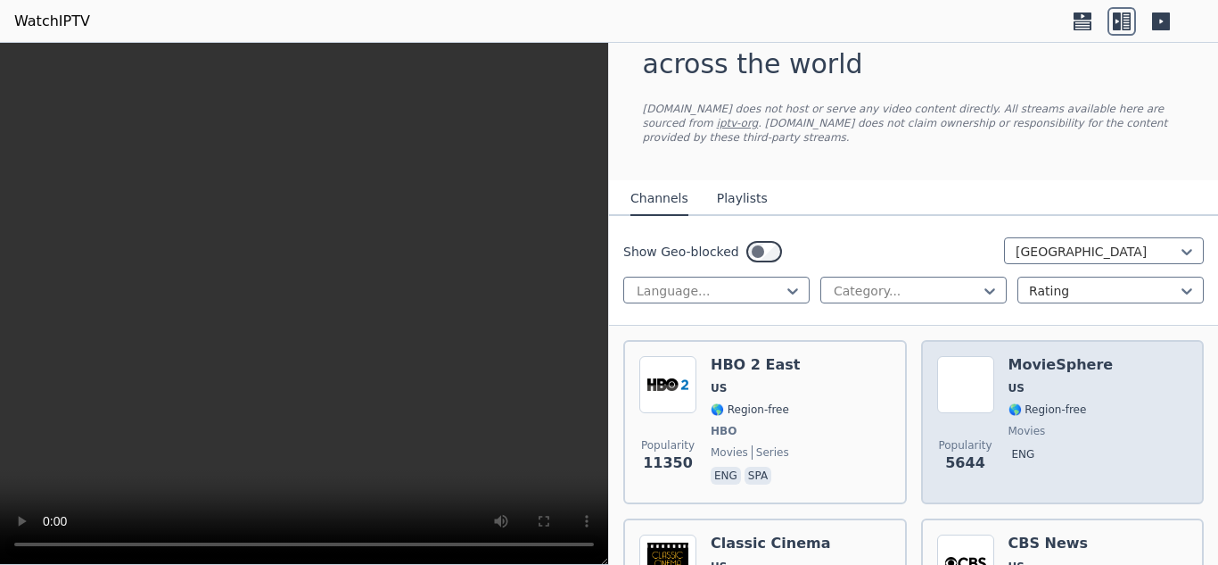
scroll to position [89, 0]
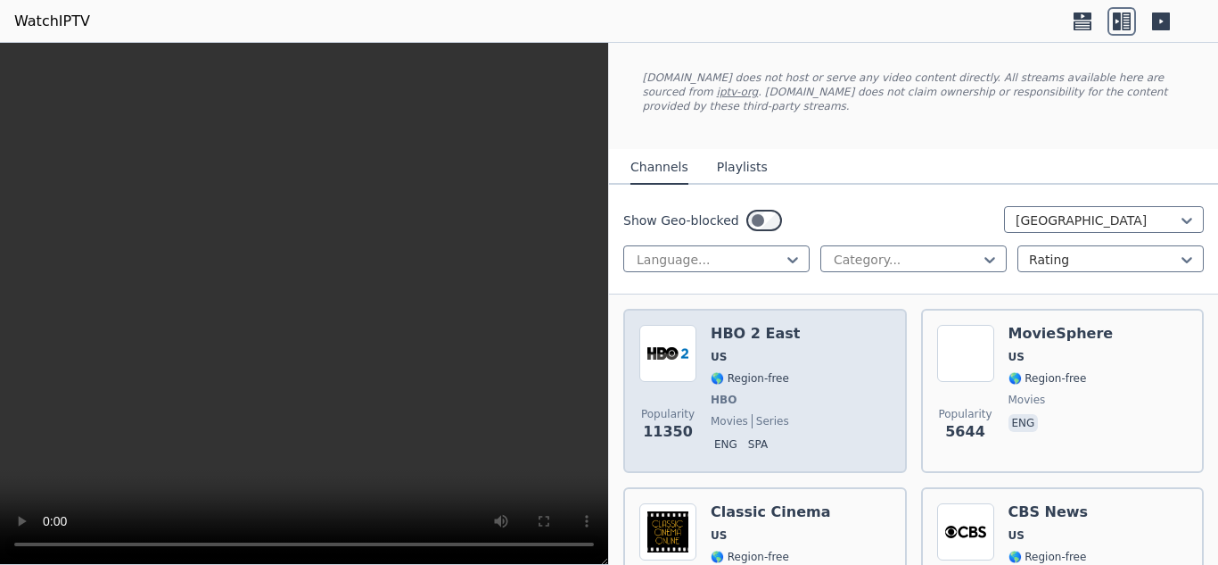
click at [822, 374] on div "Popularity 11350 HBO 2 East US 🌎 Region-free HBO movies series eng spa" at bounding box center [764, 391] width 251 height 132
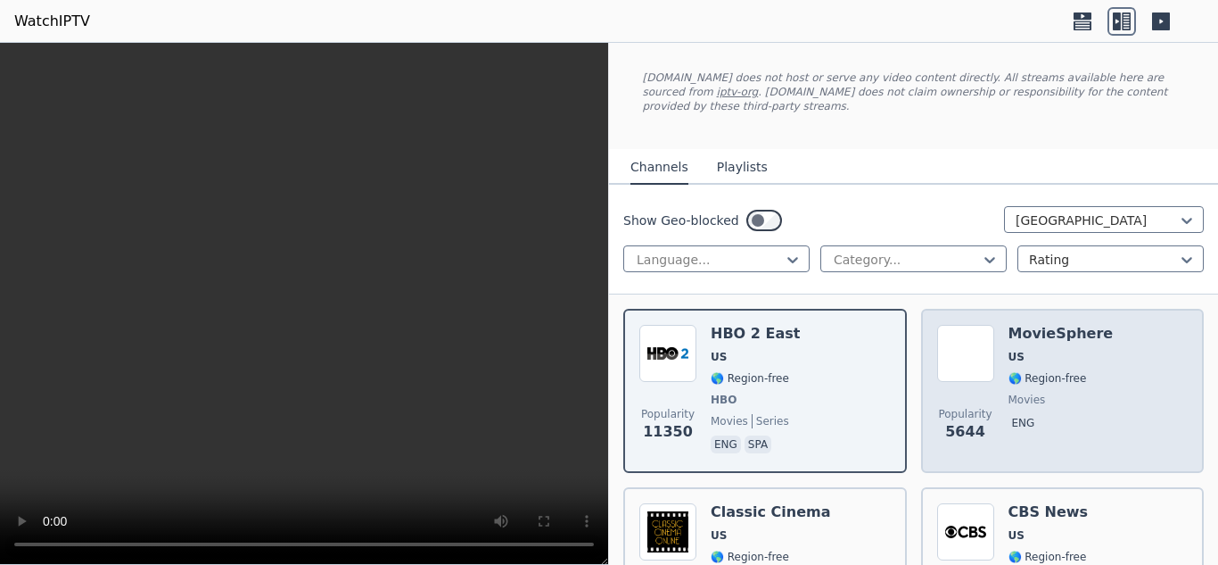
click at [1087, 358] on div "Popularity 5644 MovieSphere US 🌎 Region-free movies eng" at bounding box center [1062, 391] width 251 height 132
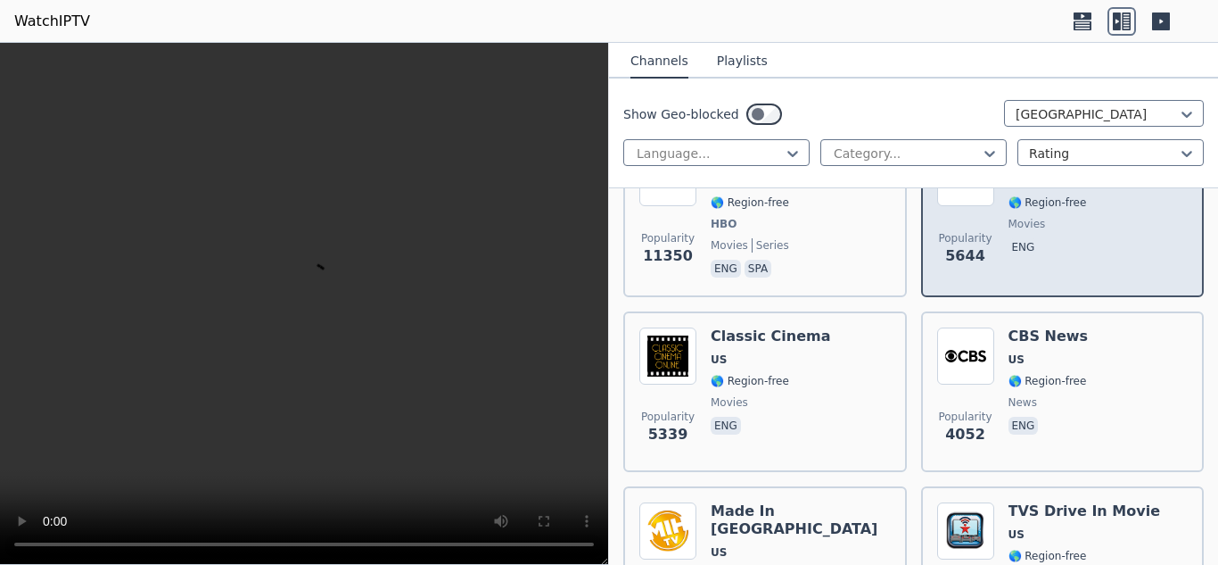
scroll to position [268, 0]
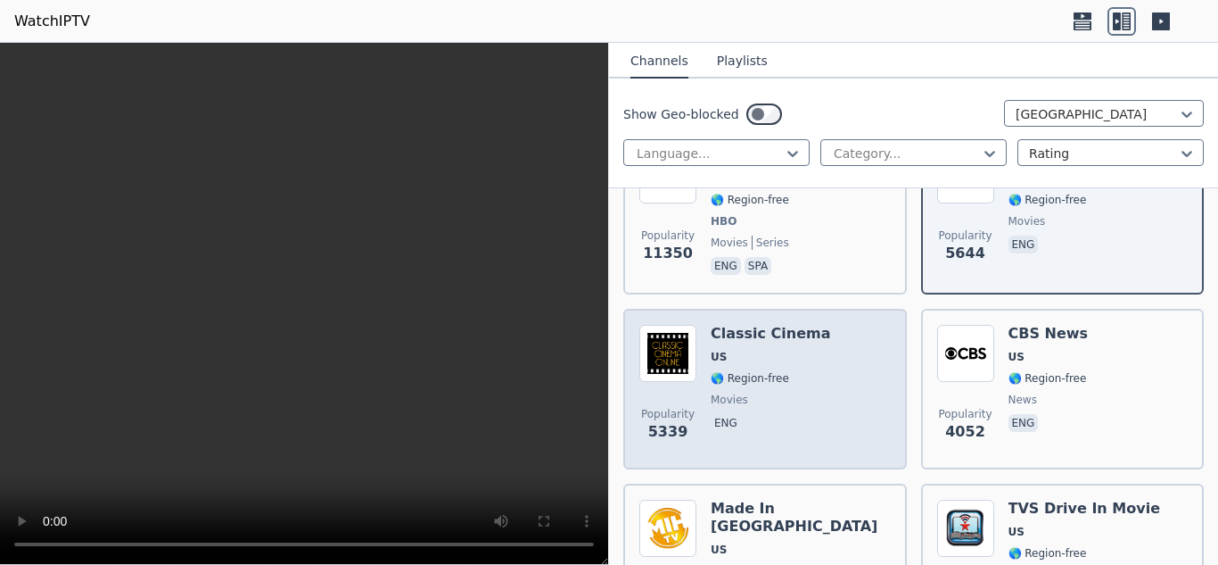
click at [797, 392] on span "movies" at bounding box center [771, 399] width 120 height 14
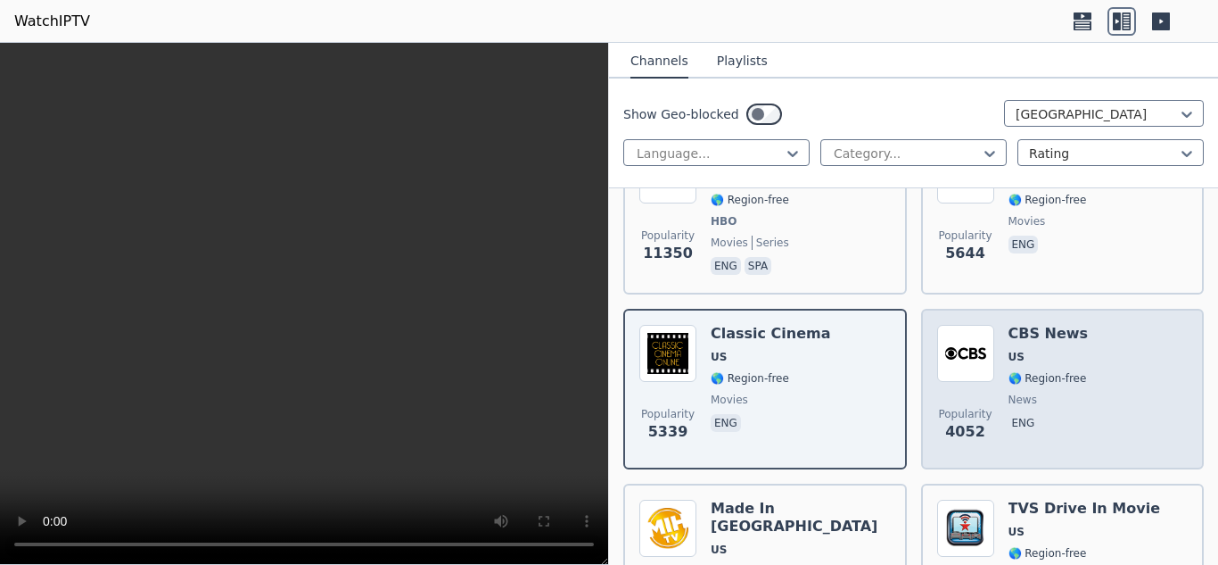
click at [1092, 362] on div "Popularity 4052 CBS News US 🌎 Region-free news eng" at bounding box center [1062, 389] width 251 height 128
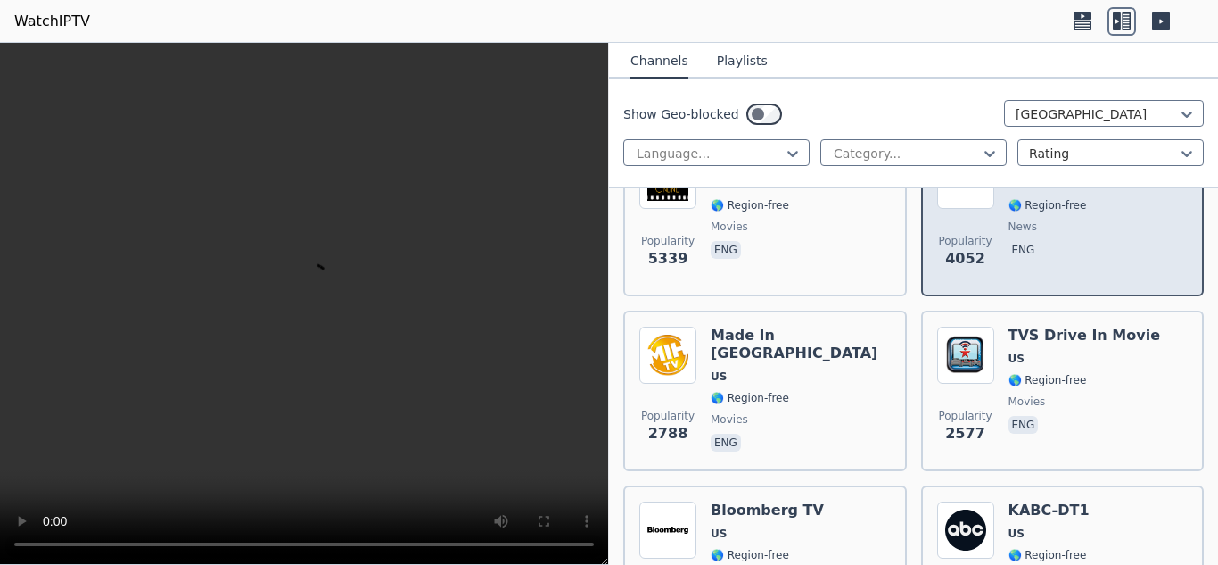
scroll to position [446, 0]
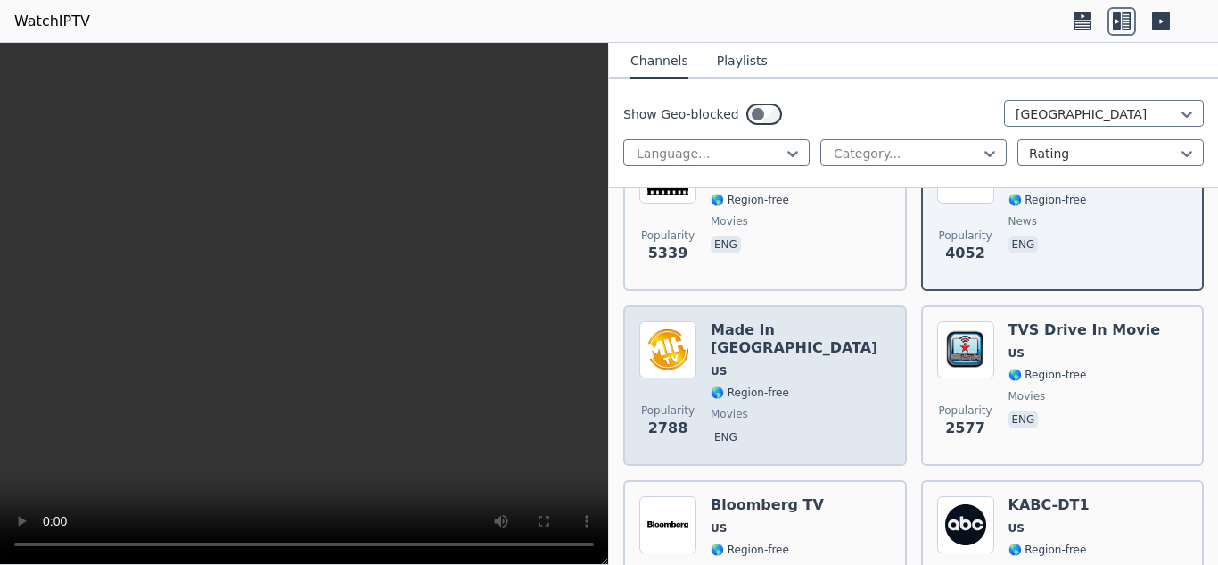
click at [790, 407] on span "movies" at bounding box center [801, 414] width 180 height 14
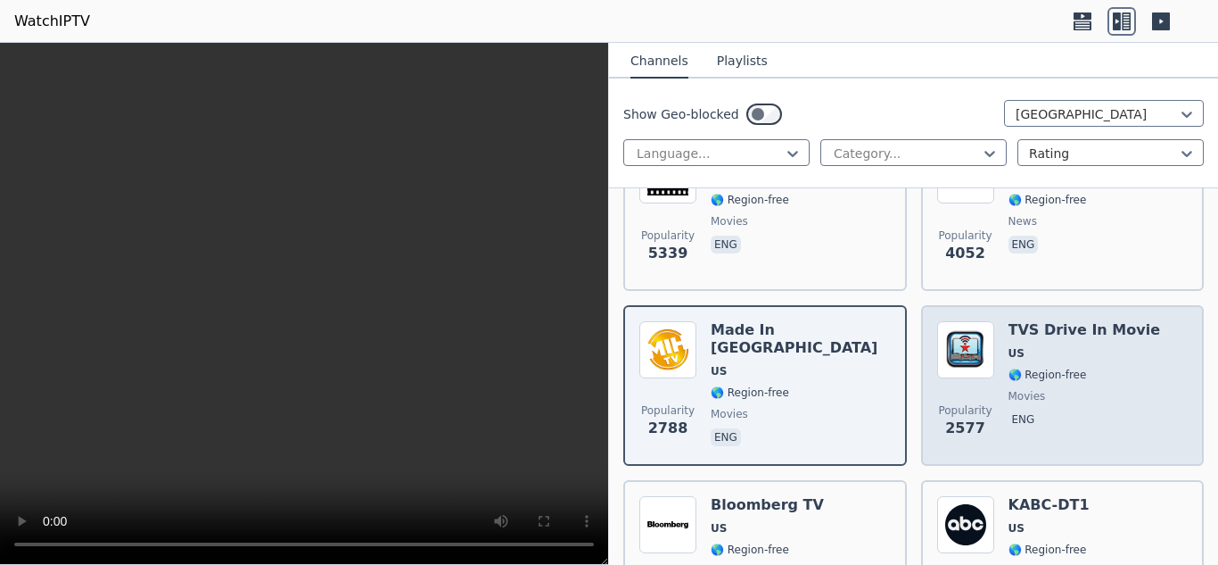
click at [1082, 367] on span "🌎 Region-free" at bounding box center [1085, 374] width 152 height 14
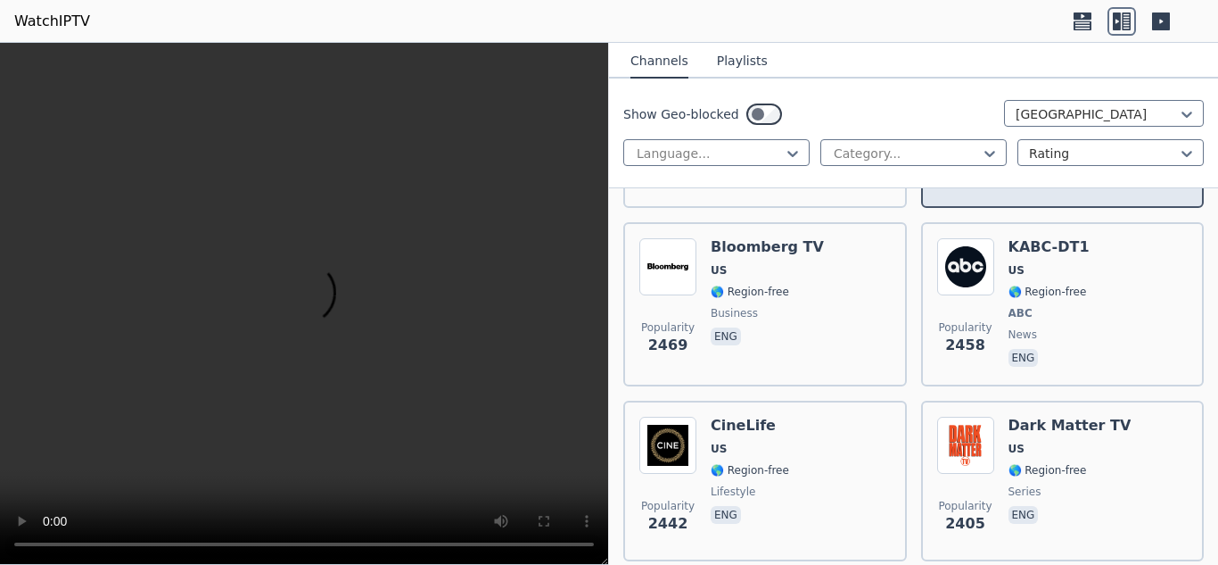
scroll to position [713, 0]
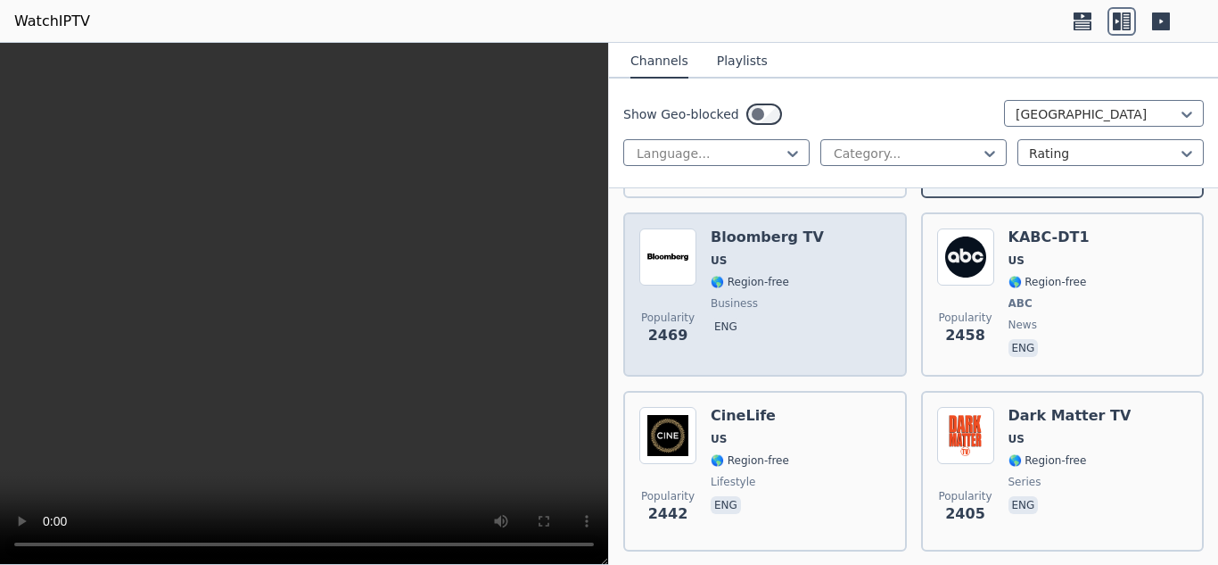
click at [803, 317] on span "eng" at bounding box center [767, 327] width 113 height 21
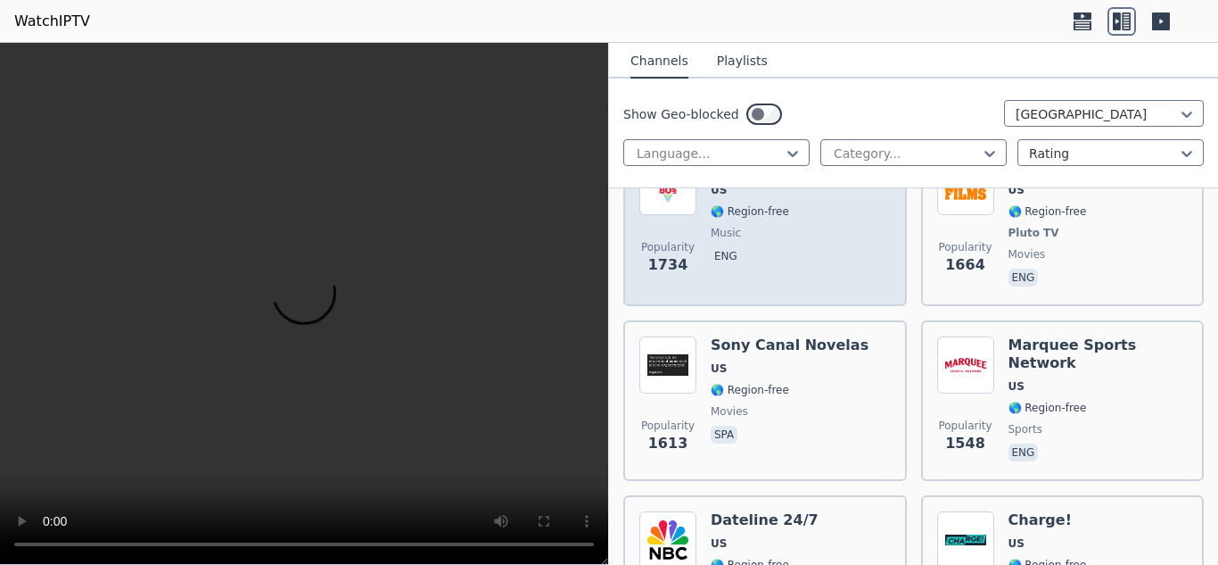
scroll to position [1159, 0]
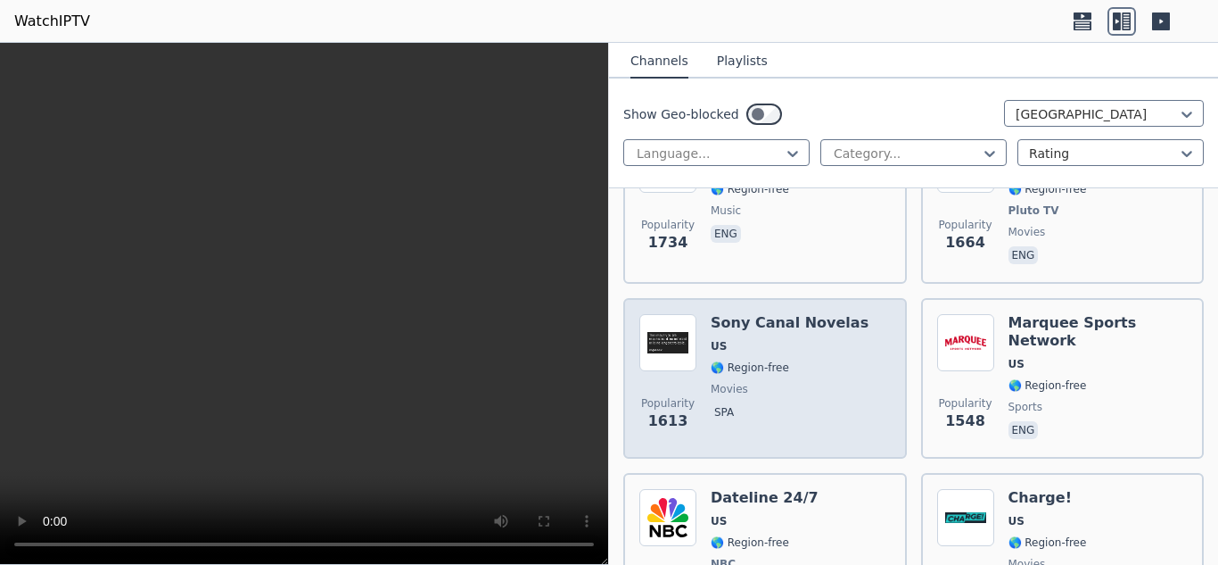
click at [845, 383] on div "Popularity 1613 Sony Canal Novelas US 🌎 Region-free movies spa" at bounding box center [764, 378] width 251 height 128
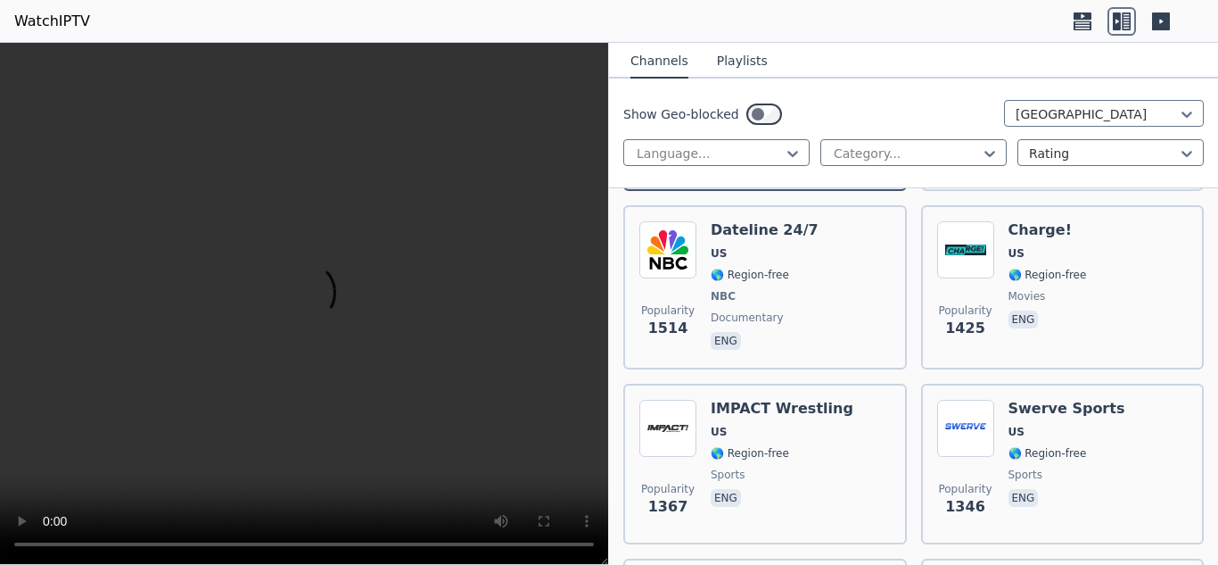
scroll to position [1516, 0]
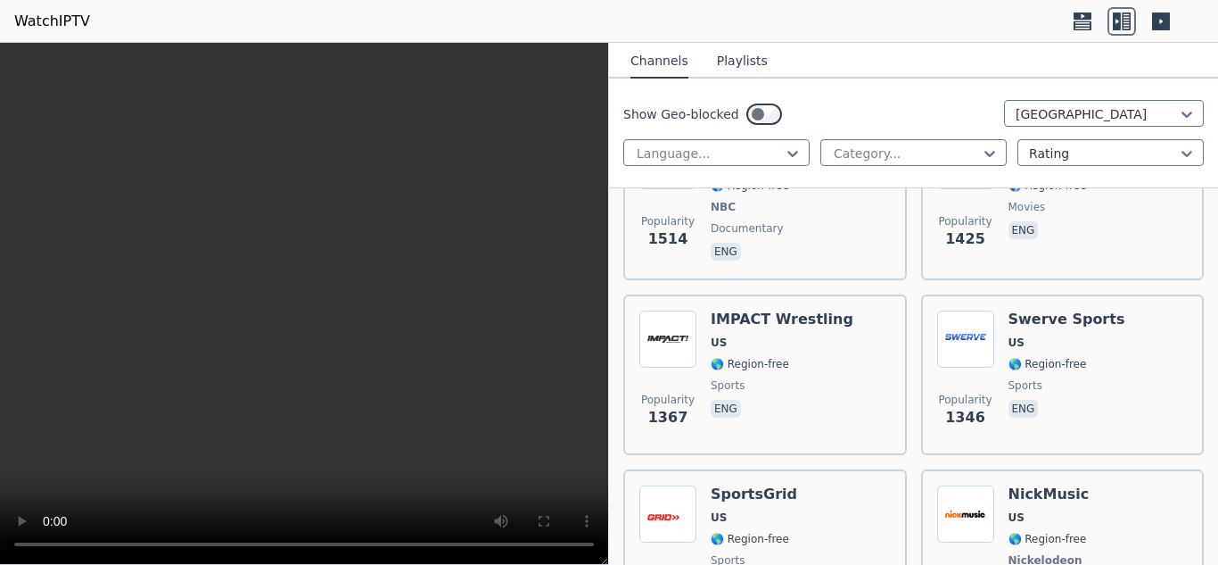
click at [845, 383] on div "Popularity 1367 IMPACT Wrestling US 🌎 Region-free sports eng" at bounding box center [764, 374] width 251 height 128
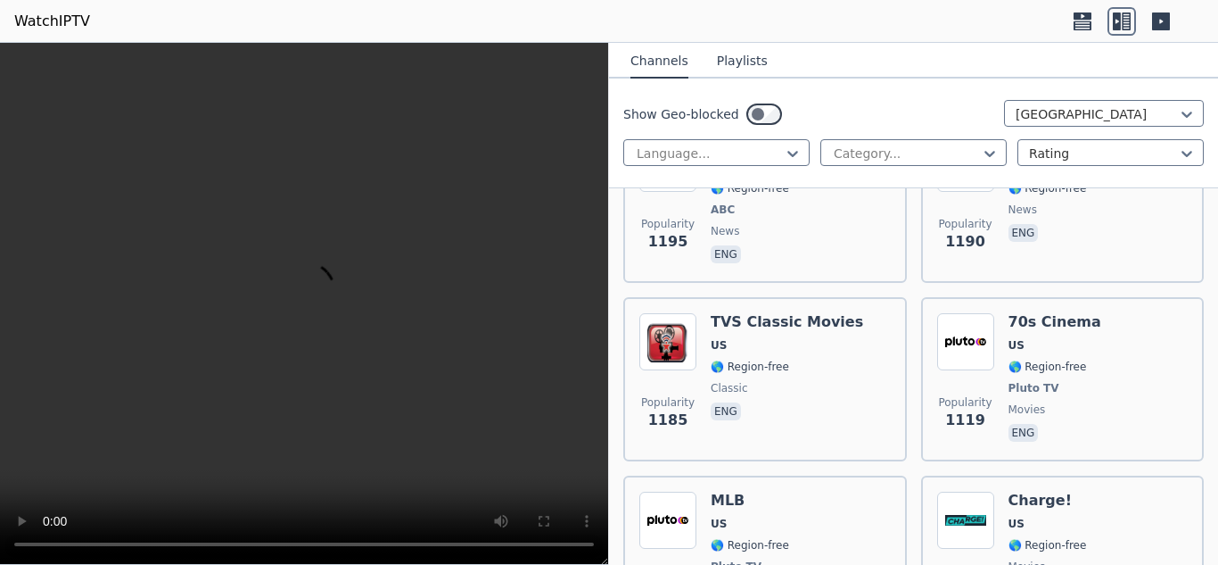
scroll to position [2051, 0]
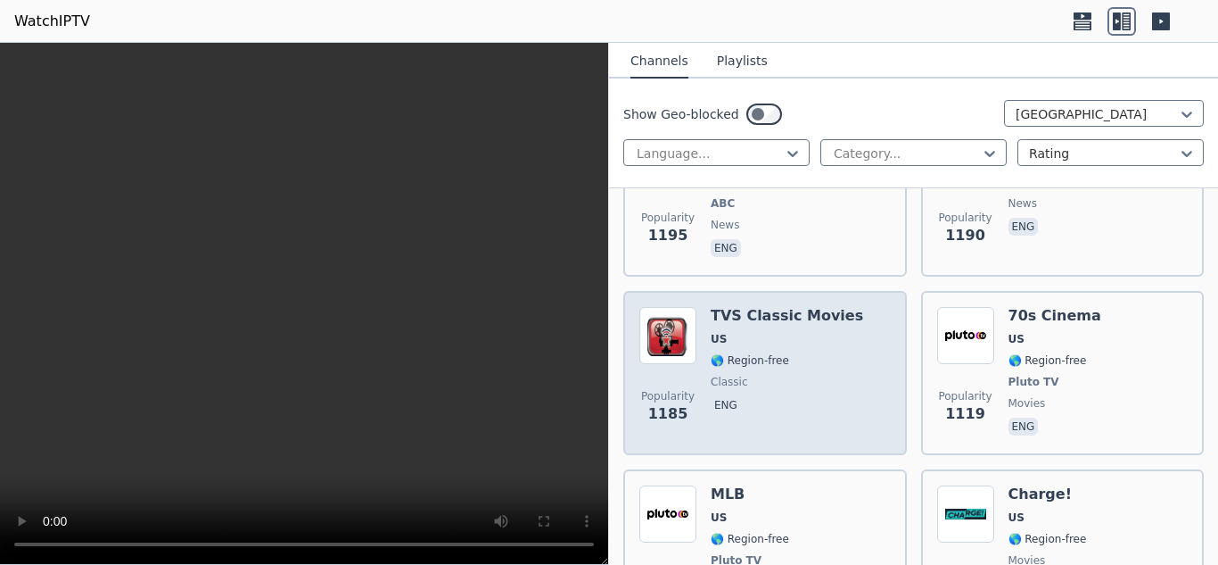
click at [829, 396] on span "eng" at bounding box center [787, 406] width 152 height 21
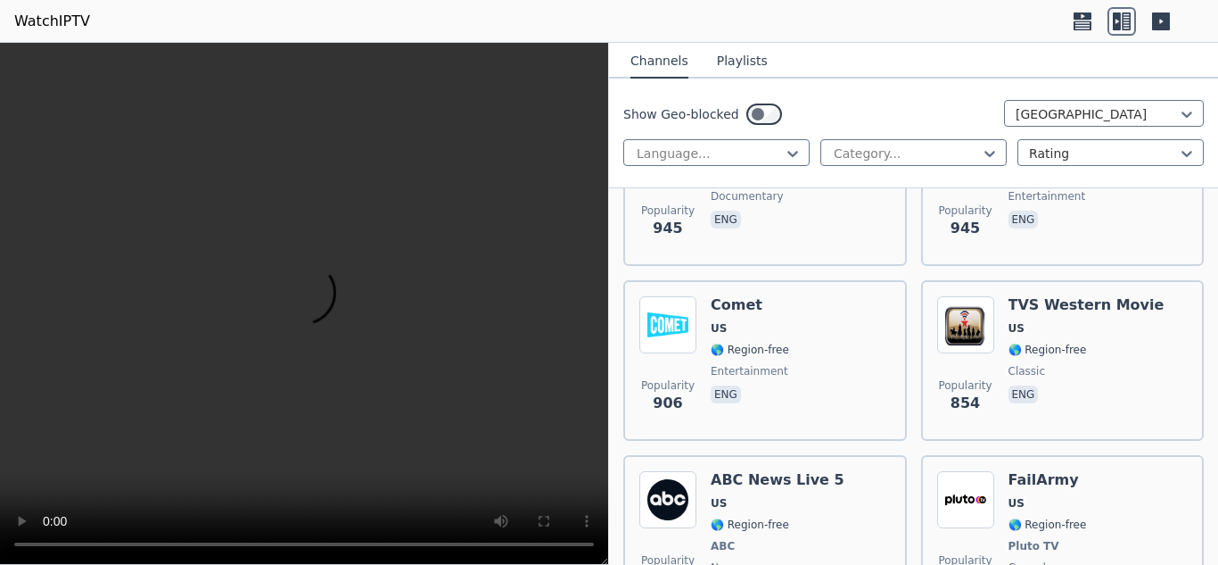
scroll to position [3210, 0]
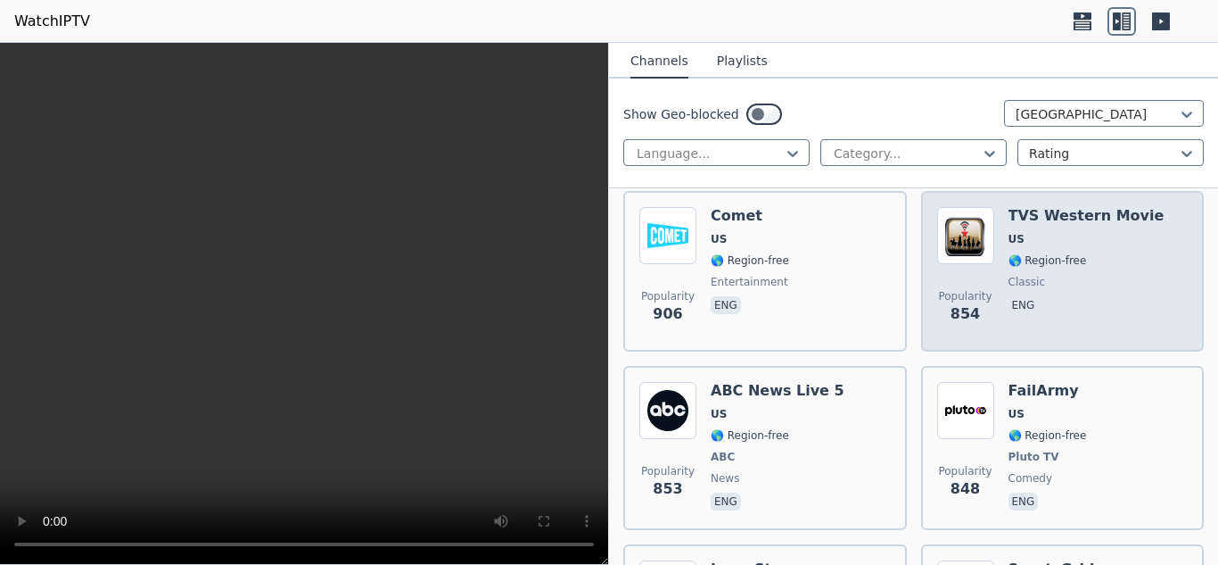
click at [1080, 260] on div "TVS Western Movie US 🌎 Region-free classic eng" at bounding box center [1087, 271] width 156 height 128
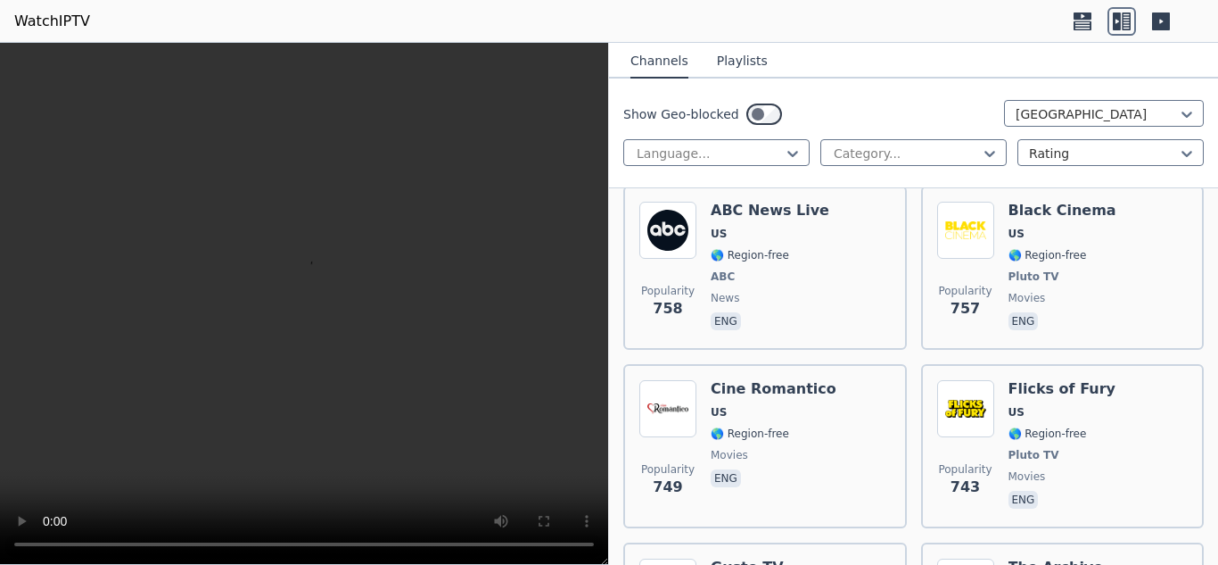
scroll to position [3924, 0]
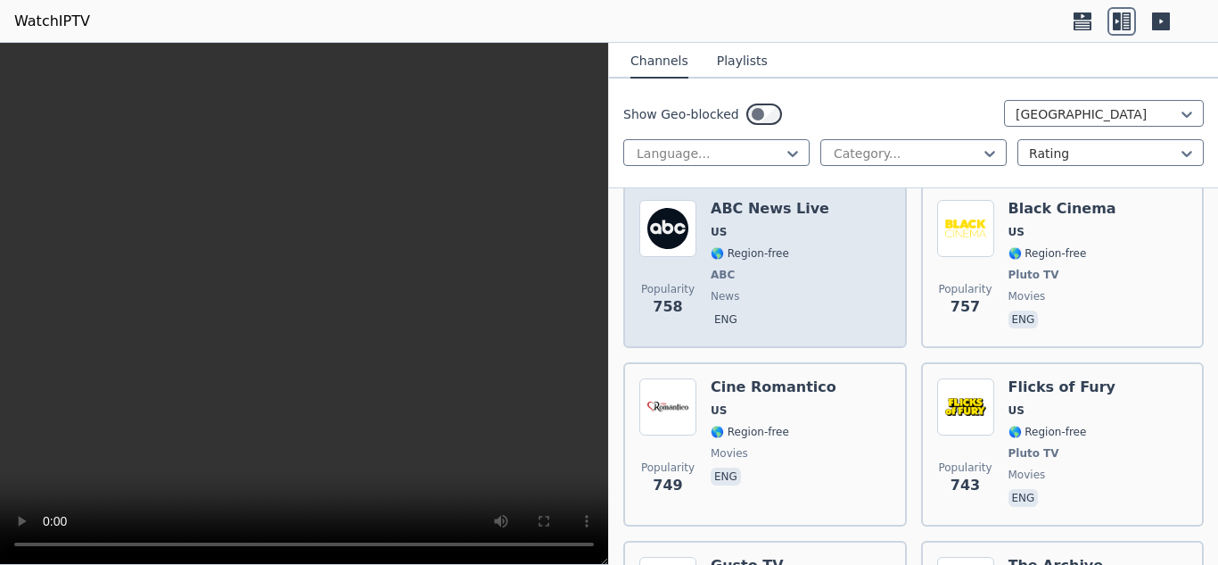
click at [810, 295] on div "Popularity 758 ABC News Live US 🌎 Region-free ABC news eng" at bounding box center [764, 266] width 251 height 132
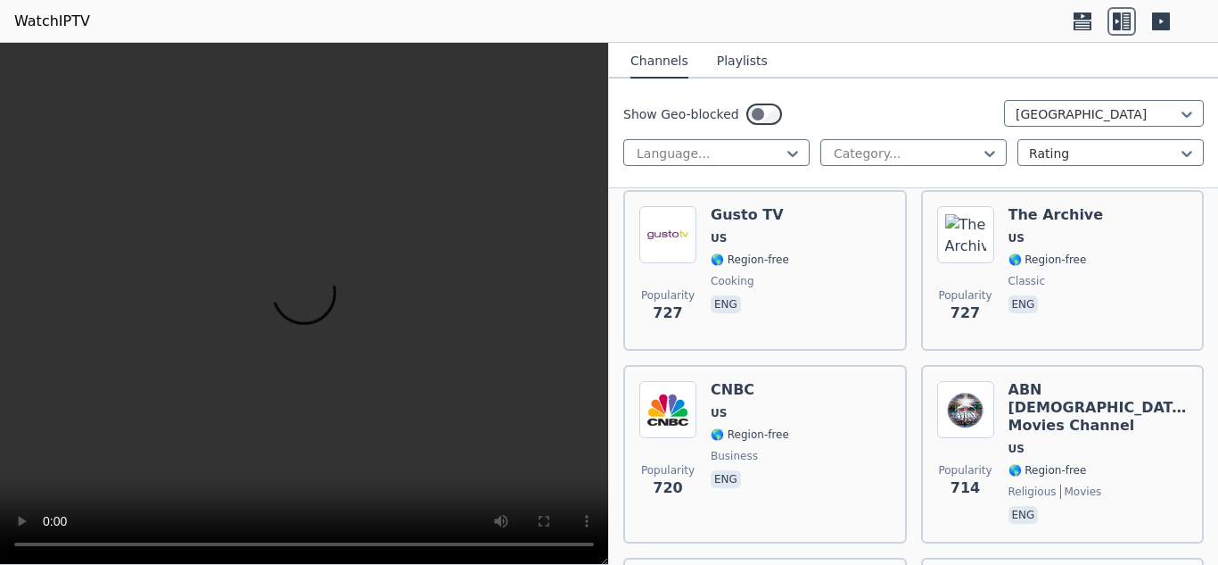
scroll to position [4281, 0]
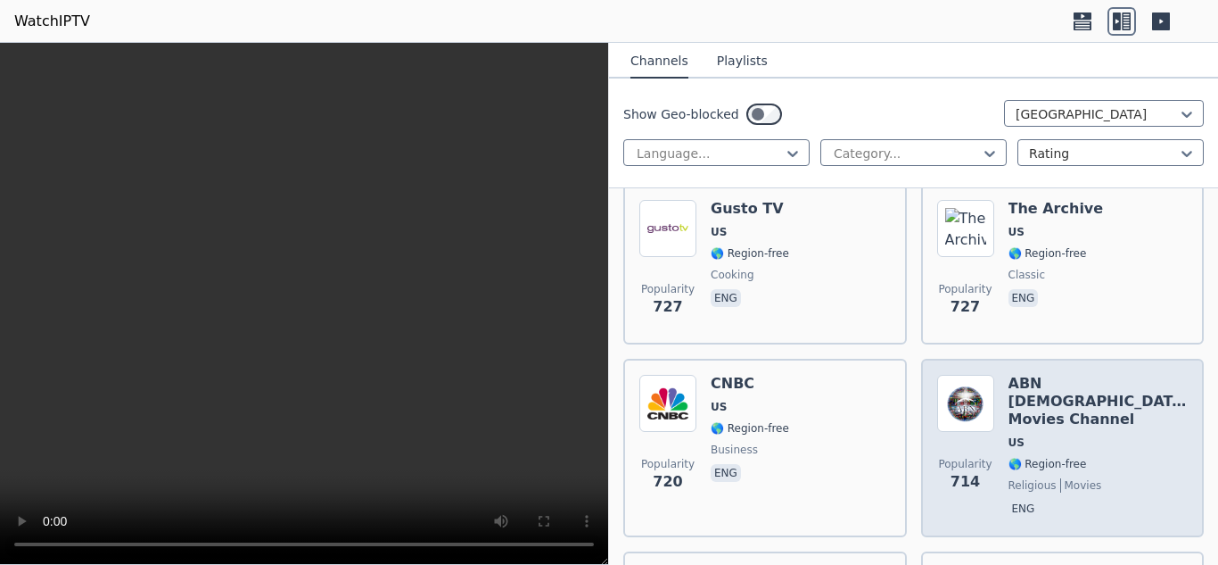
click at [1124, 457] on span "🌎 Region-free" at bounding box center [1099, 464] width 180 height 14
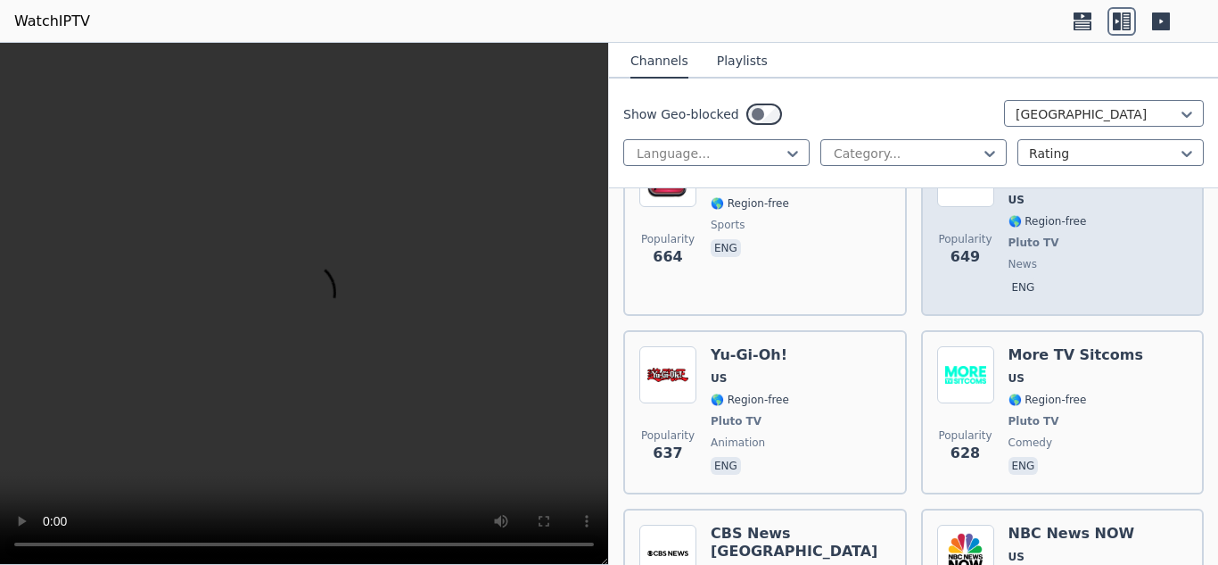
scroll to position [4905, 0]
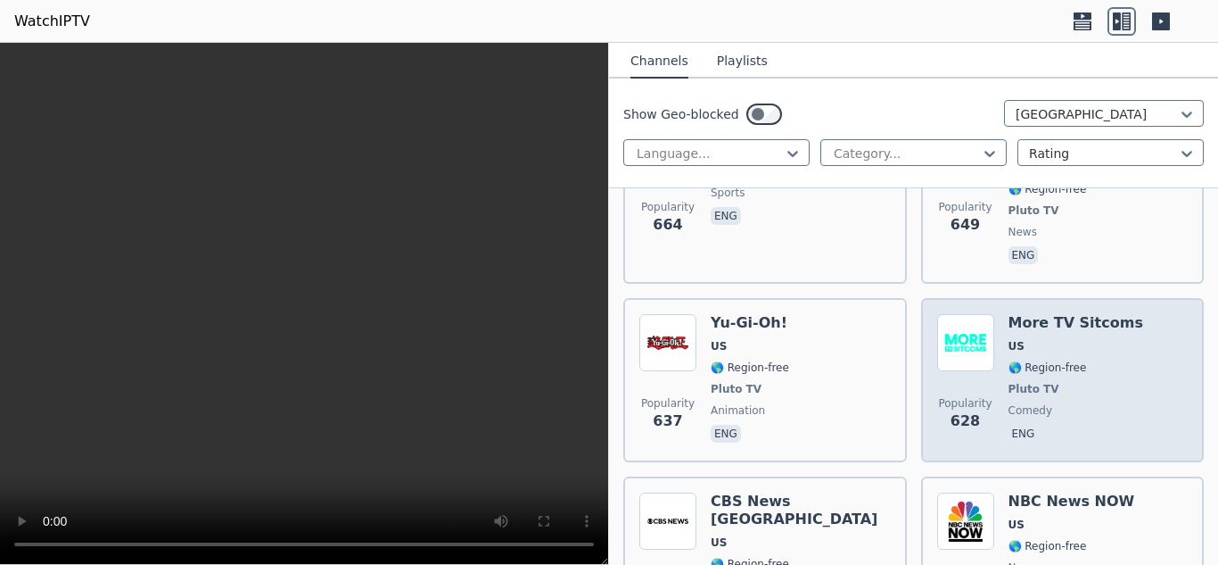
click at [1046, 370] on div "More TV Sitcoms US 🌎 Region-free Pluto TV comedy eng" at bounding box center [1076, 380] width 135 height 132
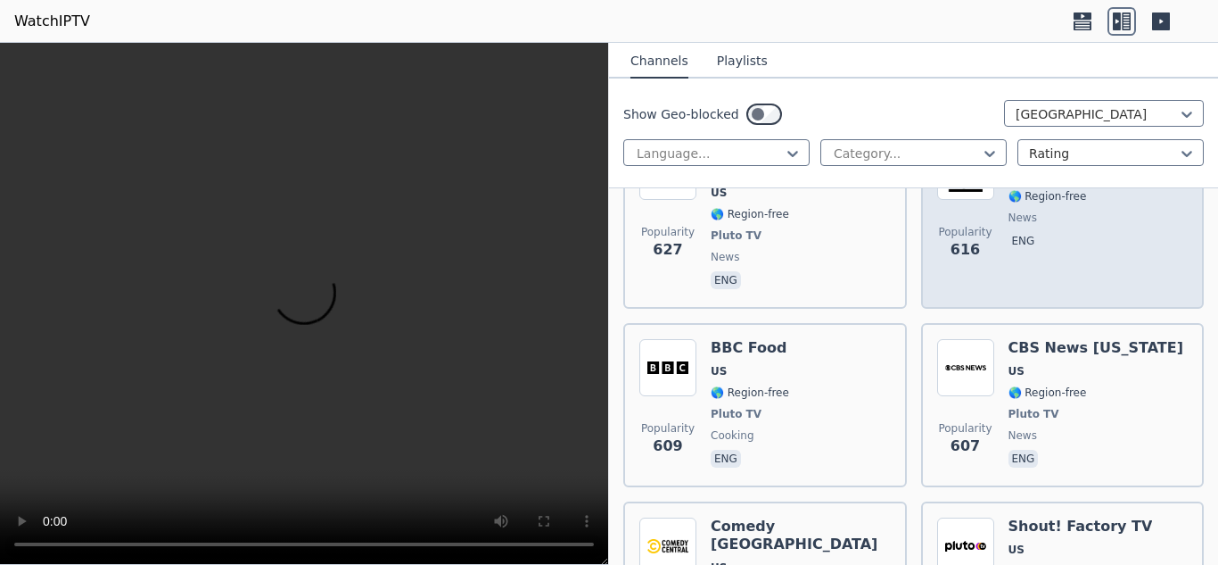
scroll to position [5262, 0]
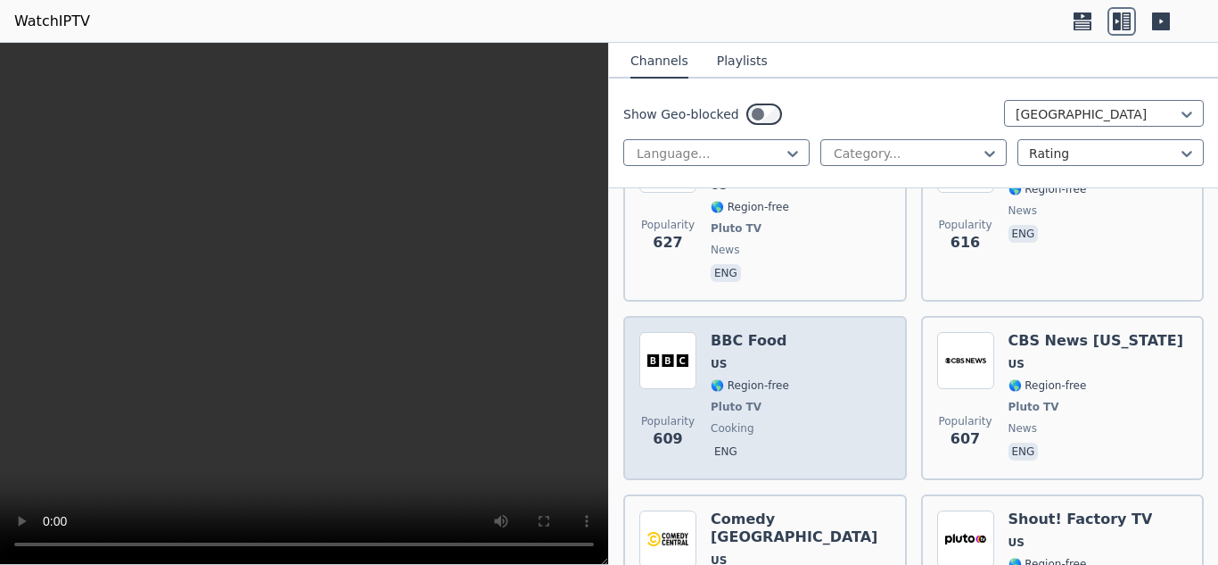
click at [793, 333] on div "Popularity 609 BBC Food US 🌎 Region-free Pluto TV cooking eng" at bounding box center [764, 398] width 251 height 132
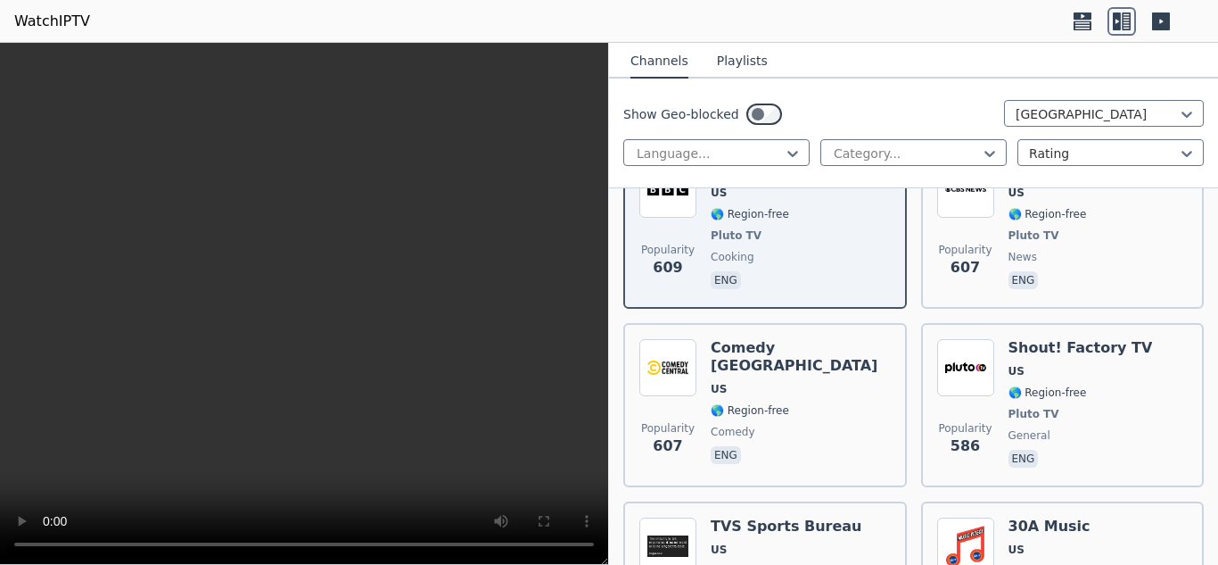
scroll to position [5440, 0]
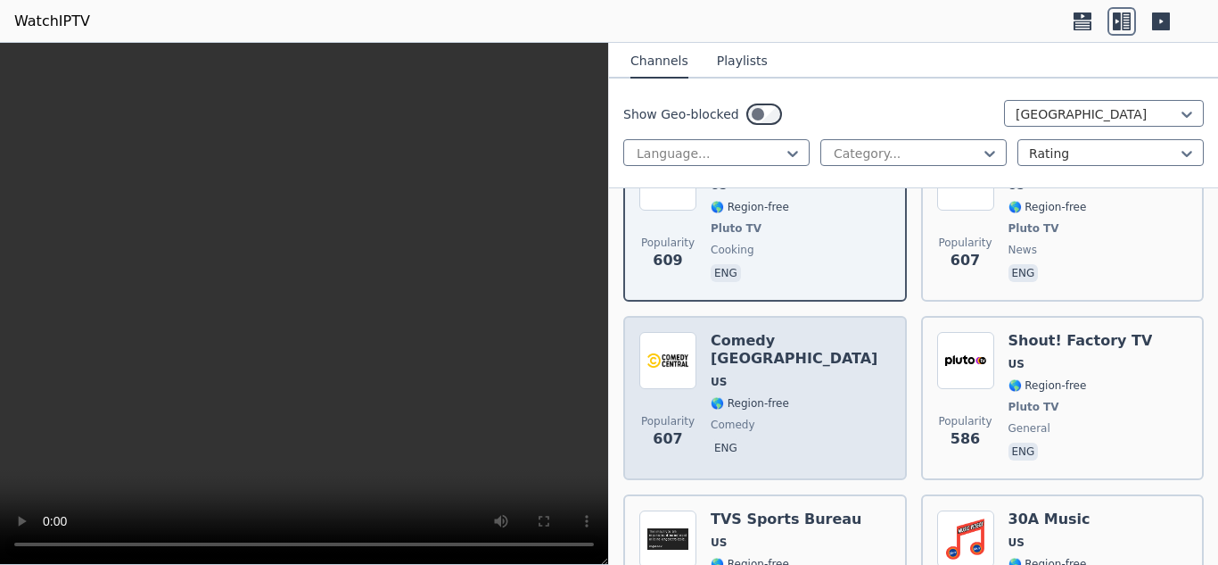
click at [820, 417] on span "comedy" at bounding box center [801, 424] width 180 height 14
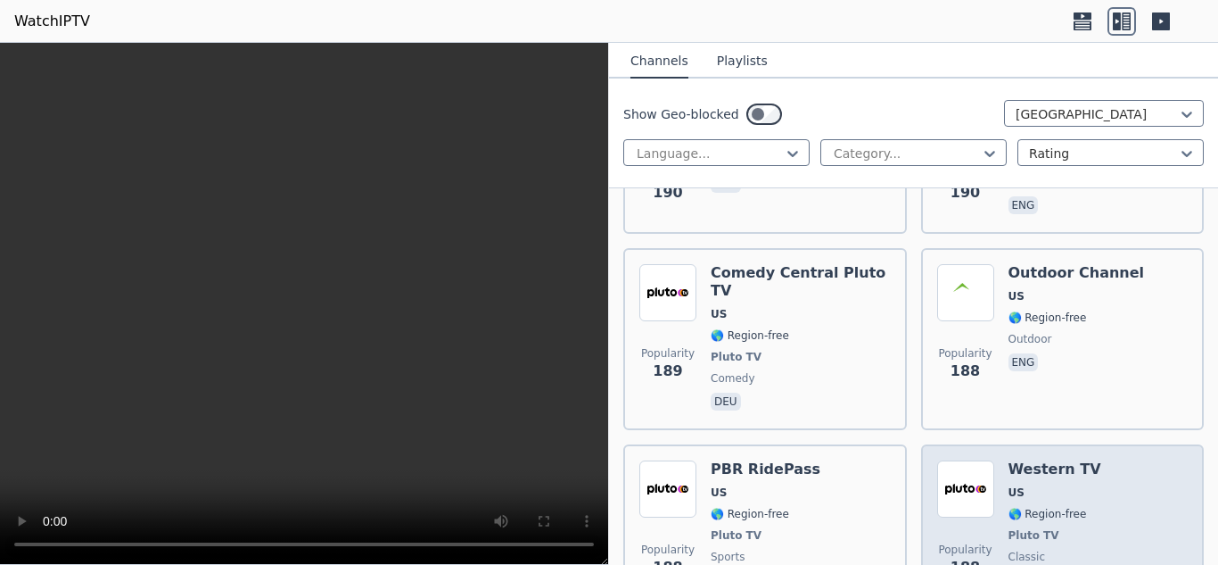
scroll to position [12574, 0]
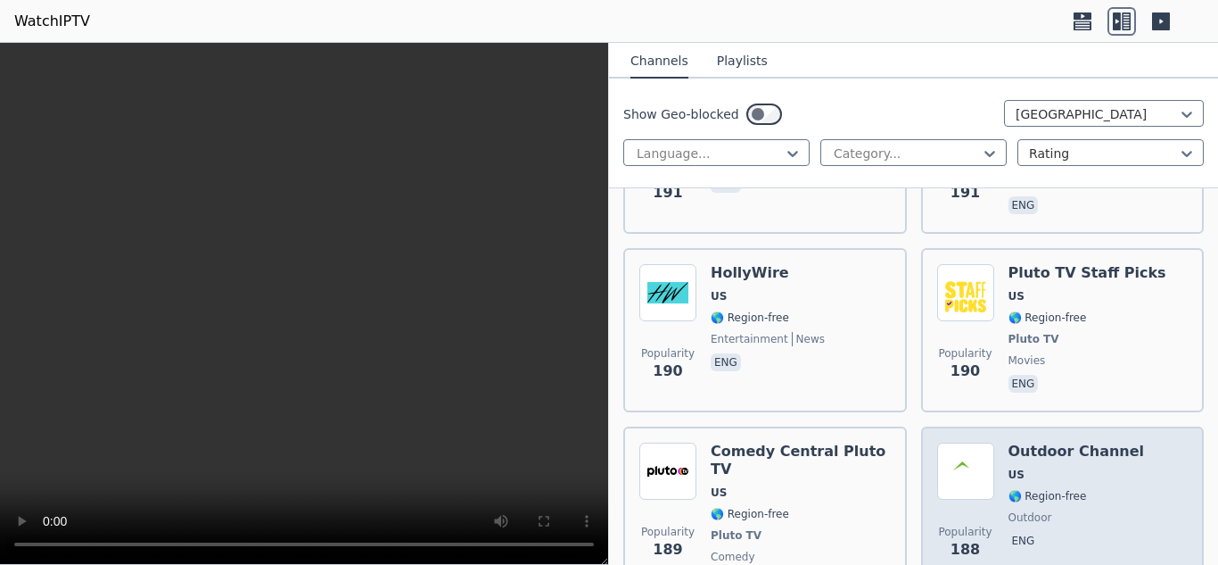
click at [1073, 442] on div "Outdoor Channel US 🌎 Region-free outdoor eng" at bounding box center [1077, 517] width 136 height 150
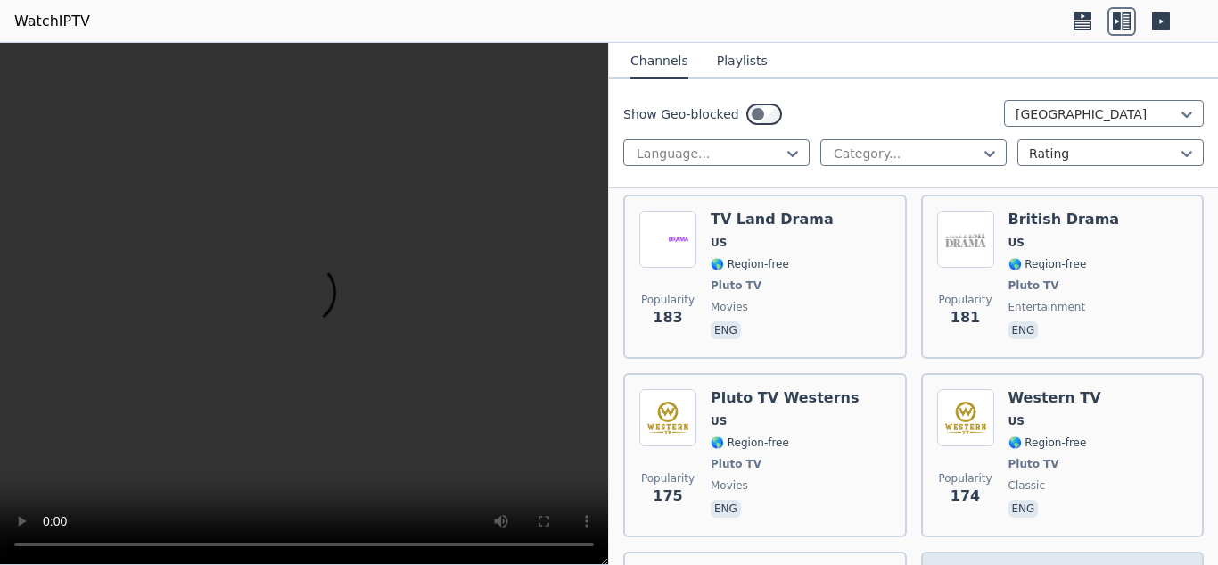
scroll to position [13734, 0]
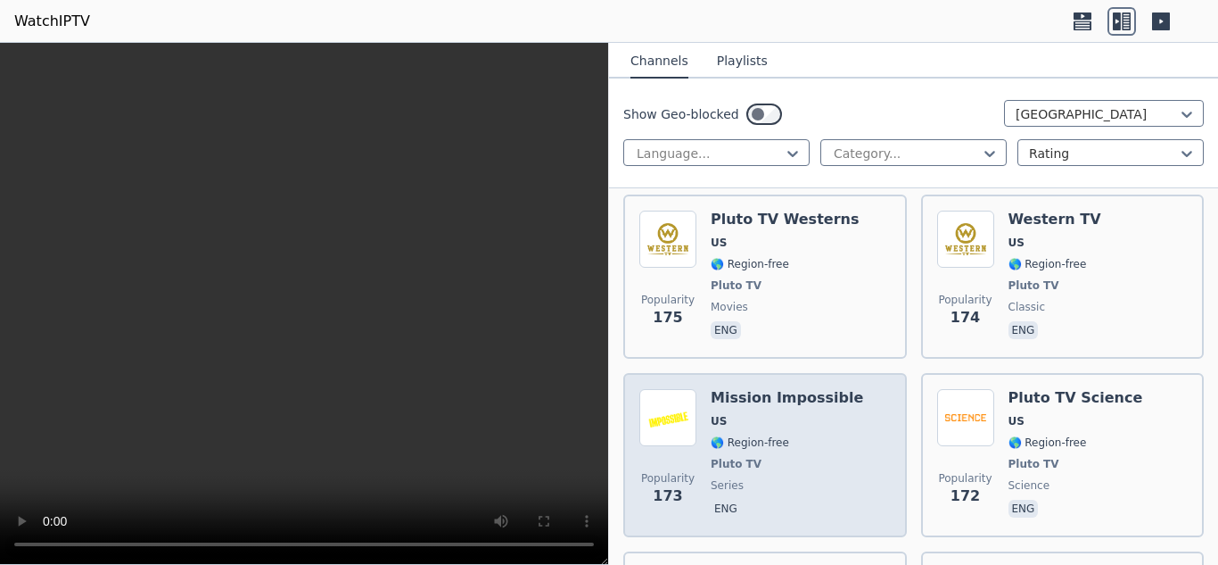
click at [799, 478] on span "series" at bounding box center [787, 485] width 152 height 14
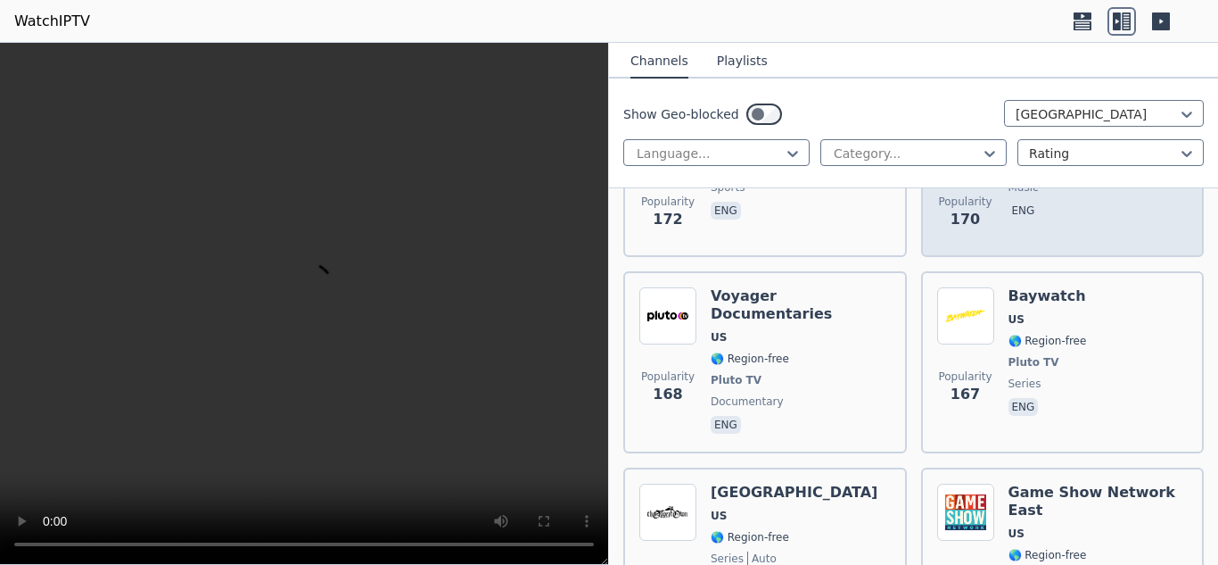
scroll to position [14269, 0]
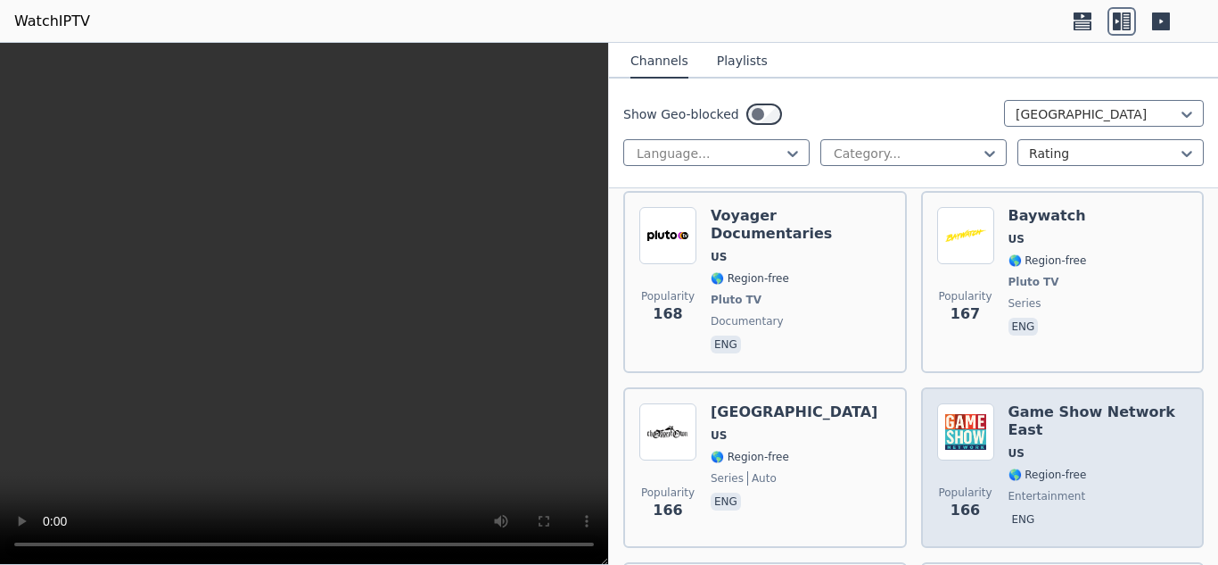
click at [1000, 403] on div "Popularity 166 Game Show Network East US 🌎 Region-free entertainment eng" at bounding box center [1062, 467] width 251 height 128
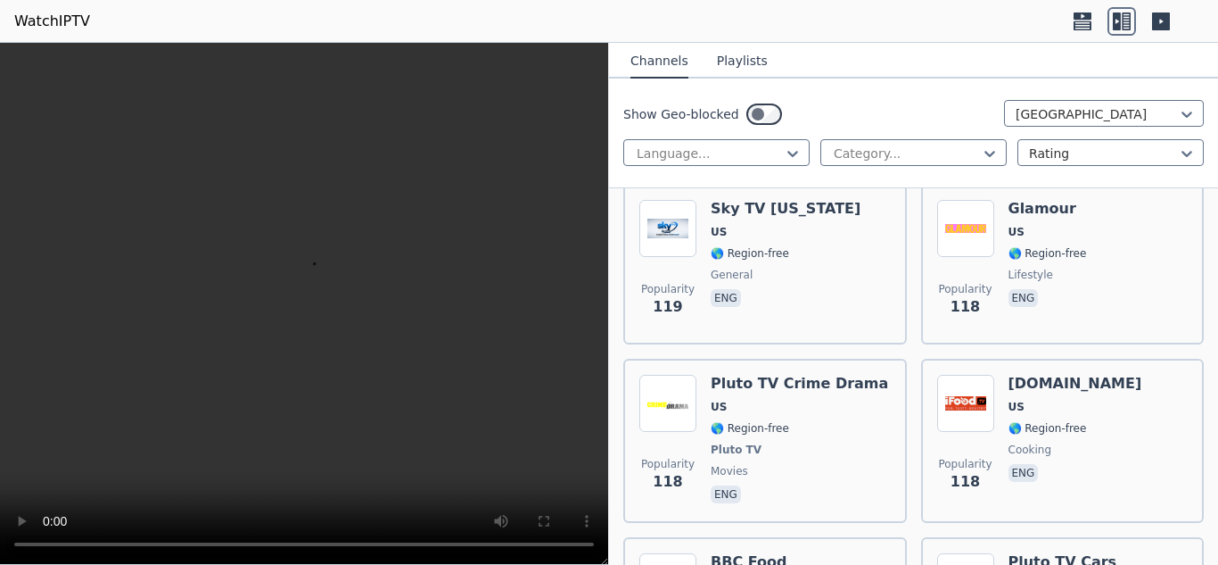
scroll to position [18192, 0]
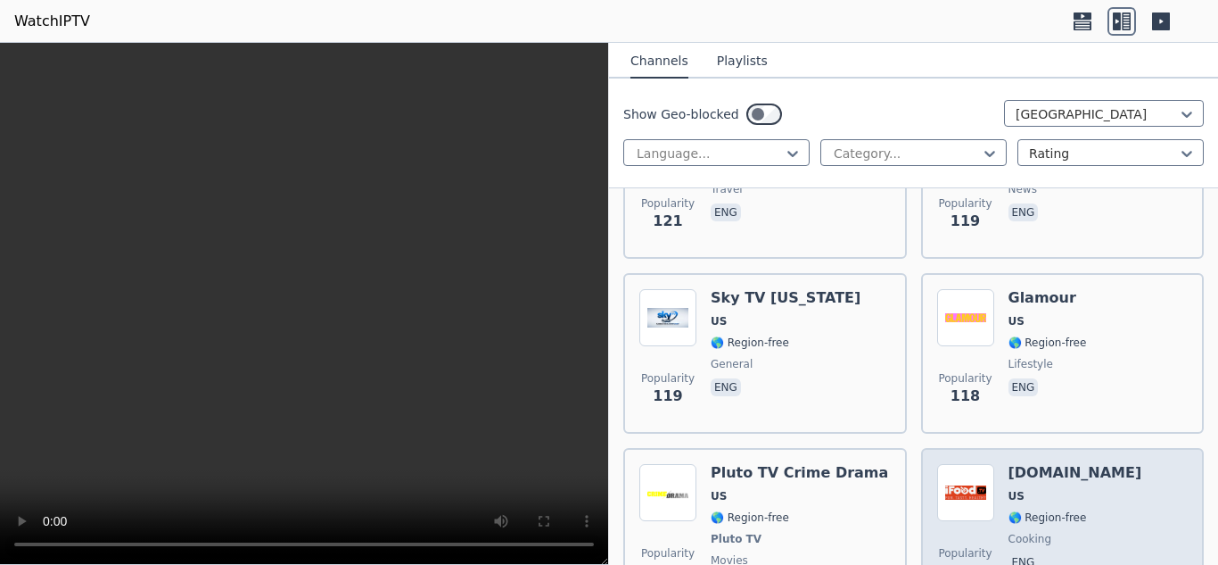
click at [1084, 464] on div "Popularity 118 iFood.TV US 🌎 Region-free cooking eng" at bounding box center [1062, 530] width 251 height 132
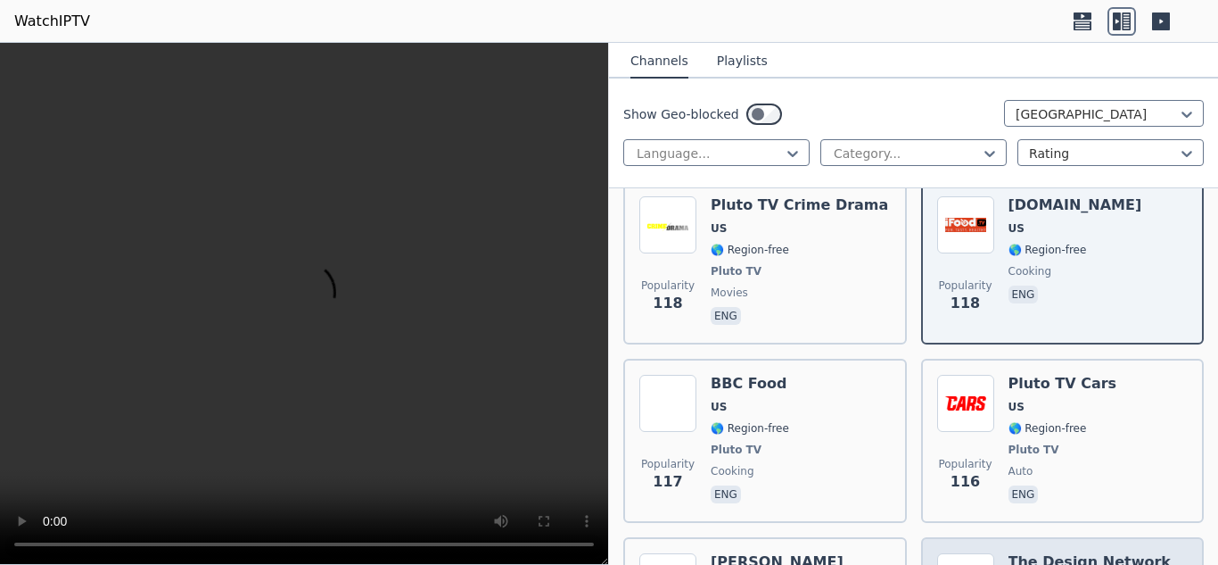
scroll to position [18371, 0]
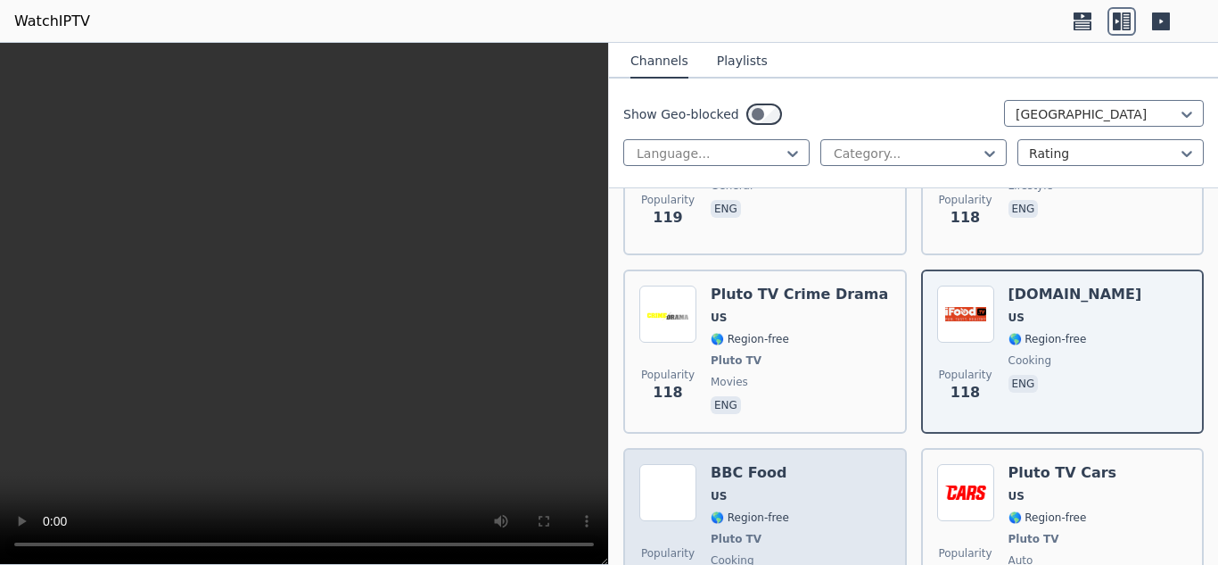
click at [826, 464] on div "Popularity 117 BBC Food US 🌎 Region-free Pluto TV cooking eng" at bounding box center [764, 530] width 251 height 132
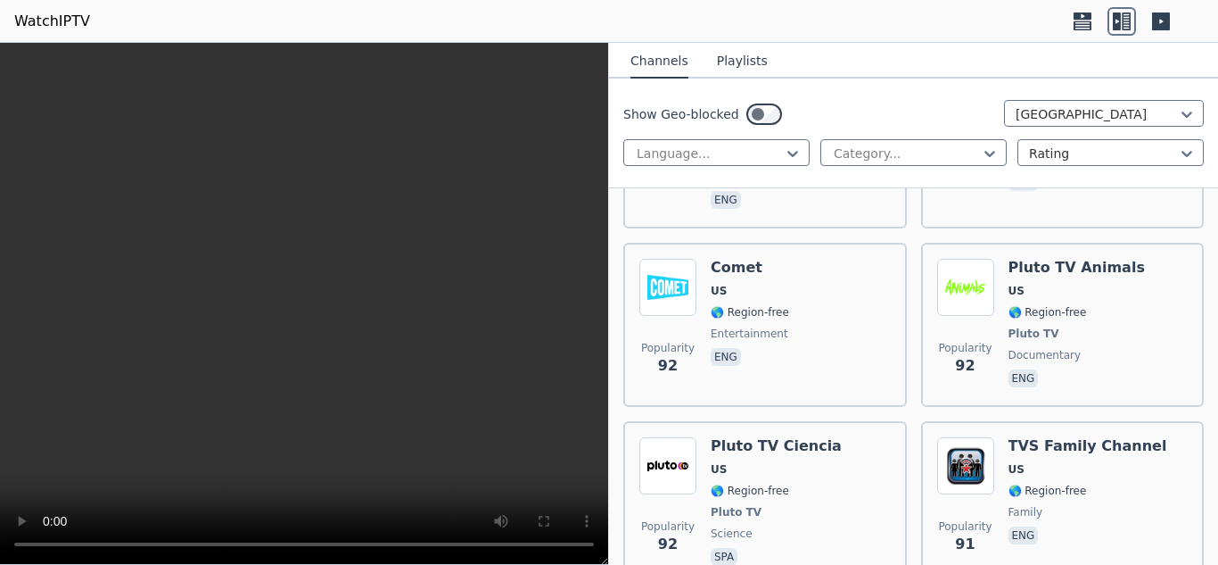
scroll to position [21889, 0]
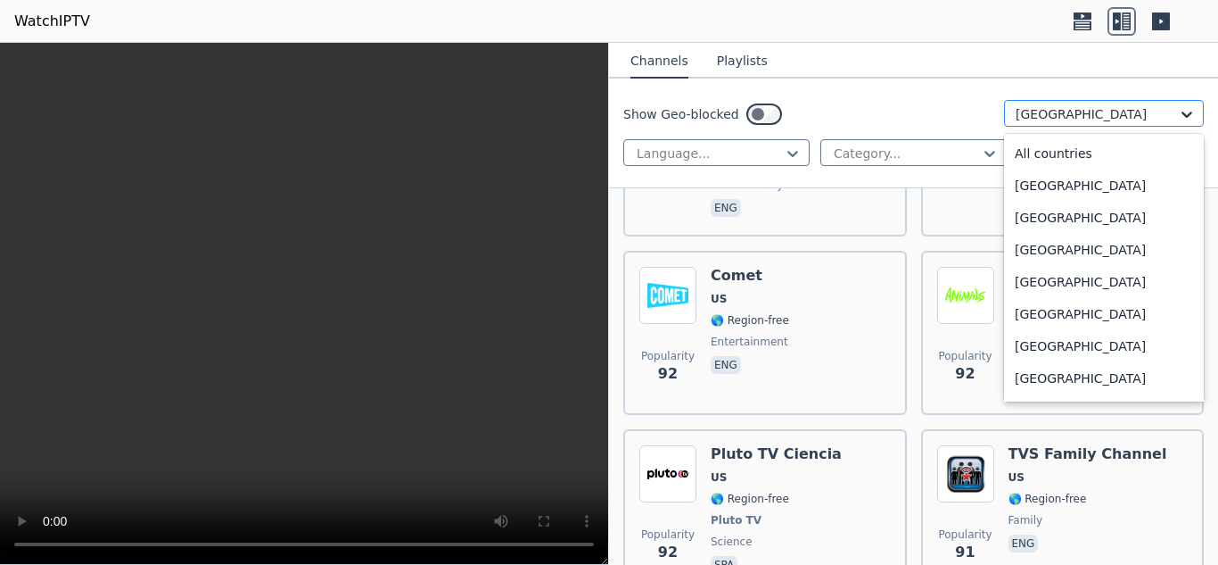
click at [1178, 110] on icon at bounding box center [1187, 114] width 18 height 18
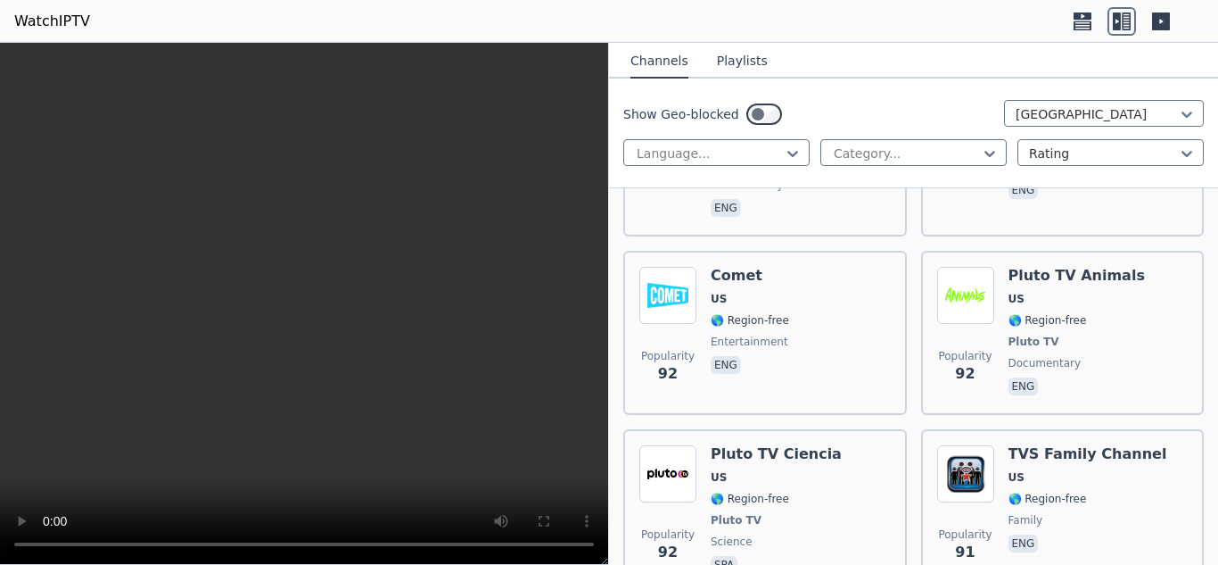
click at [836, 176] on div "Show Geo-blocked United States Language... Category... Rating" at bounding box center [913, 133] width 609 height 110
click at [64, 22] on link "WatchIPTV" at bounding box center [52, 21] width 76 height 21
